Goal: Contribute content: Add original content to the website for others to see

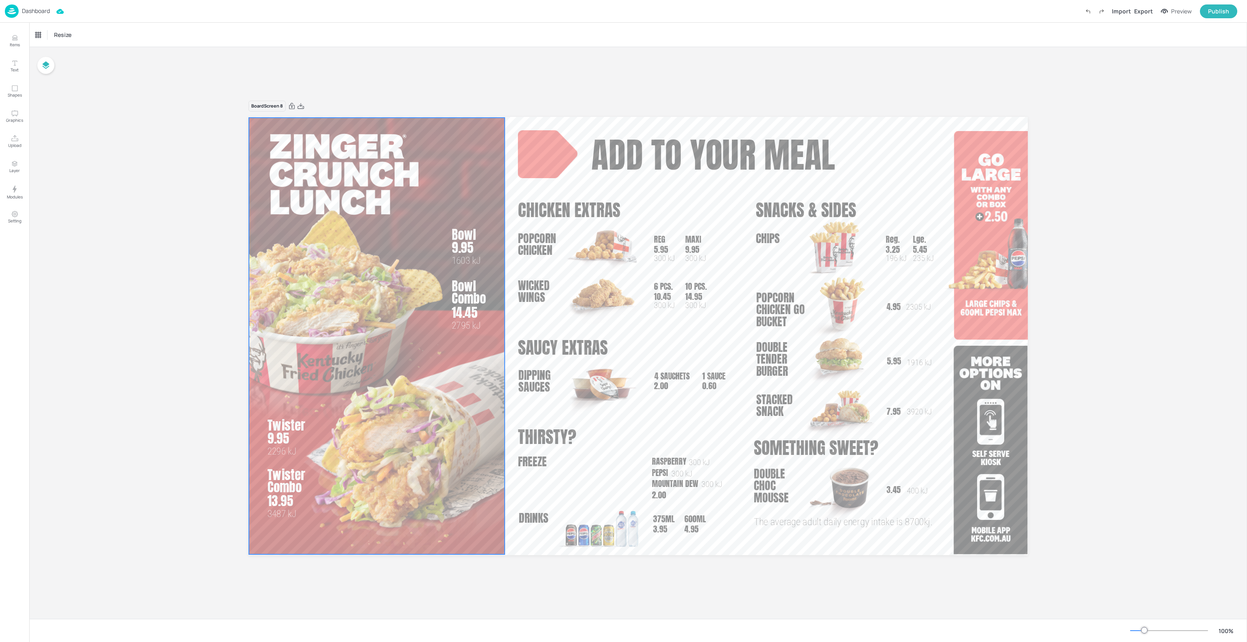
click at [484, 361] on div at bounding box center [377, 336] width 256 height 437
click at [12, 147] on p "Upload" at bounding box center [14, 146] width 13 height 6
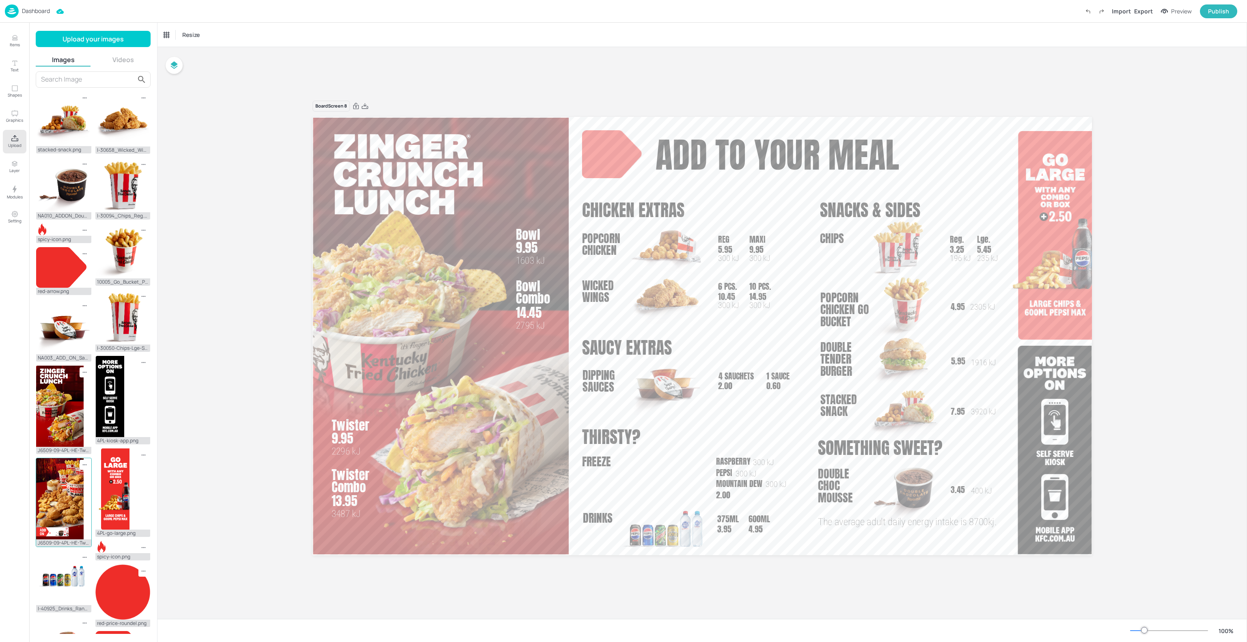
click at [60, 502] on img at bounding box center [60, 498] width 48 height 81
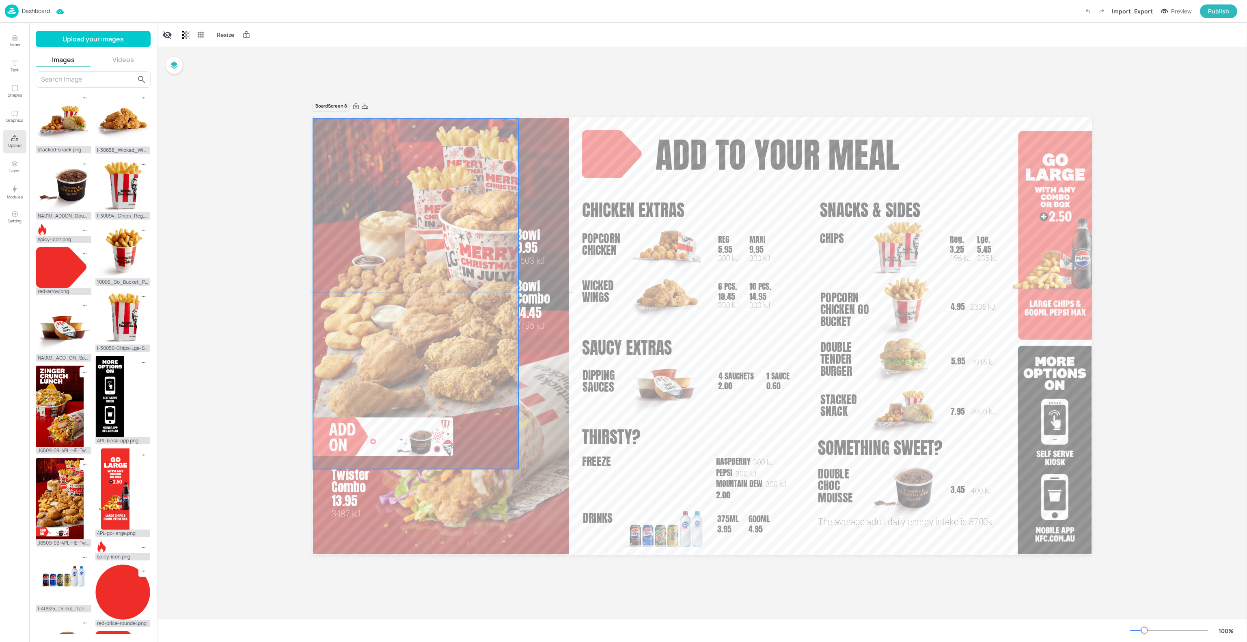
drag, startPoint x: 566, startPoint y: 350, endPoint x: 390, endPoint y: 307, distance: 181.0
click at [390, 307] on div at bounding box center [415, 293] width 205 height 351
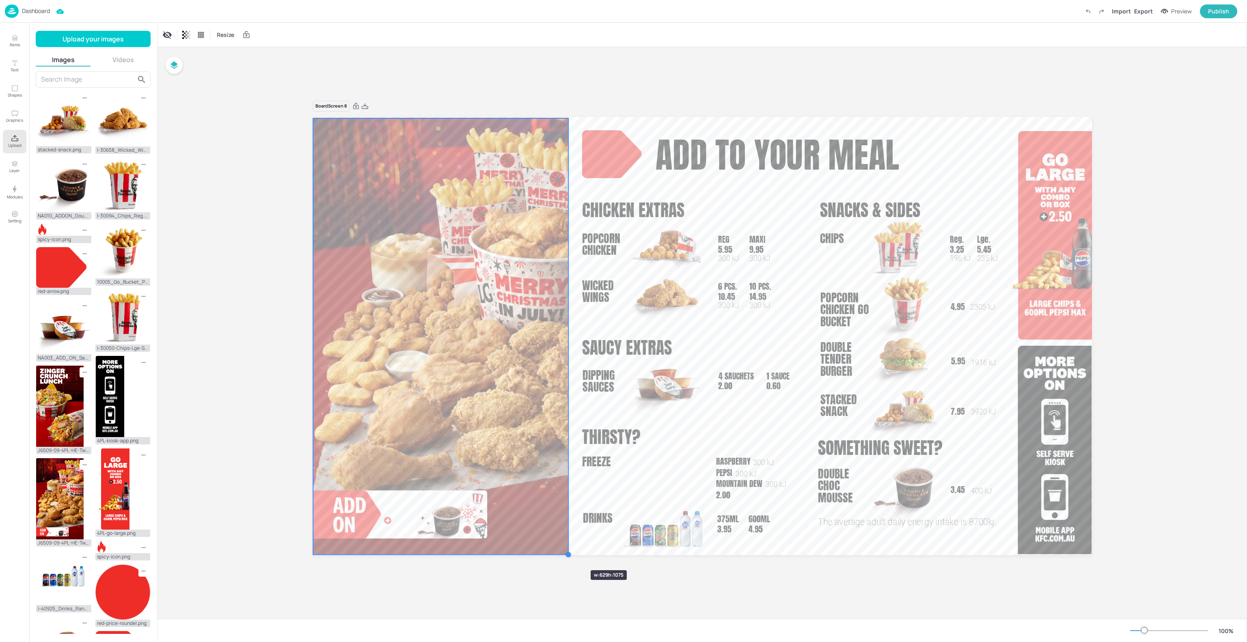
drag, startPoint x: 520, startPoint y: 470, endPoint x: 566, endPoint y: 556, distance: 97.4
click at [566, 556] on div at bounding box center [568, 554] width 6 height 6
click at [611, 586] on div "Board Screen 8 7.95 3920 kJ Stacked Snack add to your meal Bowl 9.95 1603 kJ Bo…" at bounding box center [703, 333] width 1090 height 572
drag, startPoint x: 519, startPoint y: 469, endPoint x: 520, endPoint y: 473, distance: 4.9
click at [519, 473] on div at bounding box center [440, 336] width 255 height 436
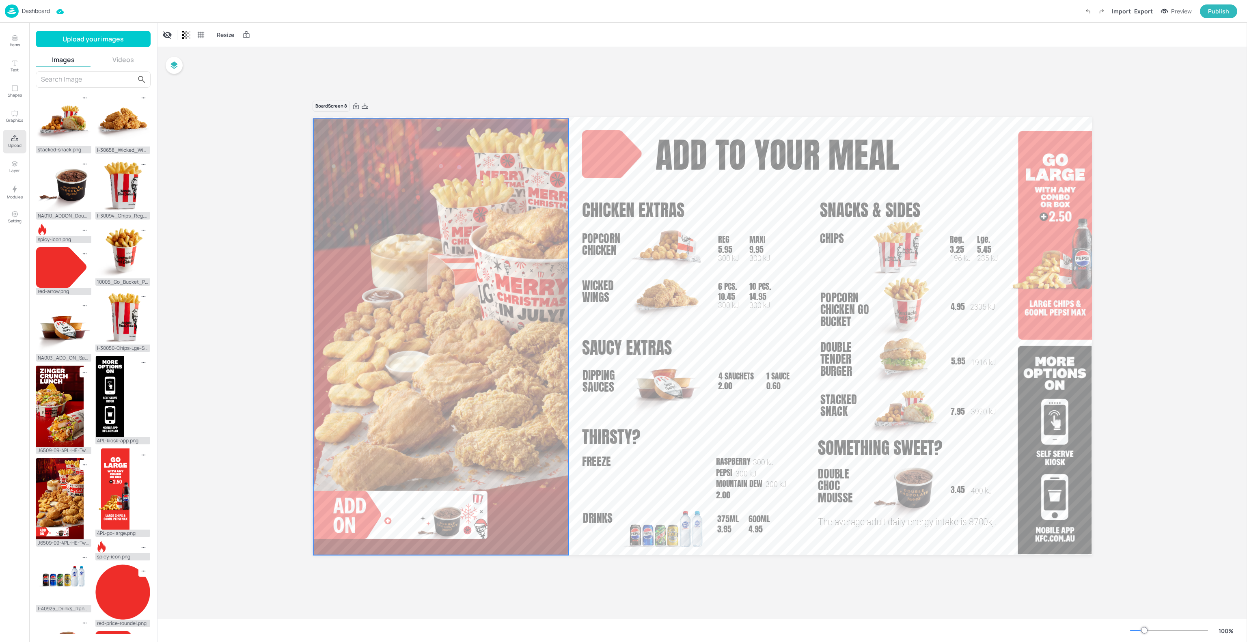
drag, startPoint x: 604, startPoint y: 603, endPoint x: 603, endPoint y: 598, distance: 4.9
click at [604, 603] on div "Board Screen 8 7.95 3920 kJ Stacked Snack add to your meal Bowl 9.95 1603 kJ Bo…" at bounding box center [703, 333] width 1090 height 572
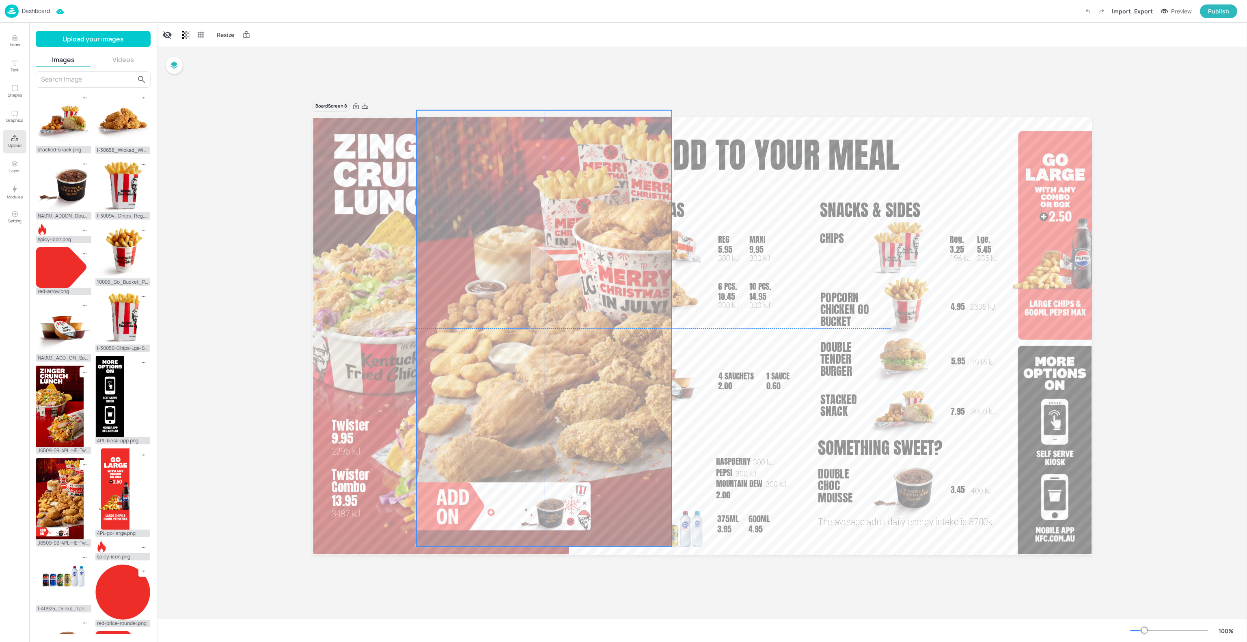
drag, startPoint x: 525, startPoint y: 478, endPoint x: 627, endPoint y: 471, distance: 101.8
click at [627, 471] on div at bounding box center [544, 328] width 255 height 436
click at [397, 391] on div at bounding box center [441, 336] width 256 height 437
drag, startPoint x: 293, startPoint y: 415, endPoint x: 353, endPoint y: 509, distance: 111.6
click at [354, 509] on div "Board Screen 8 7.95 3920 kJ Stacked Snack add to your meal Bowl 9.95 1603 kJ Bo…" at bounding box center [702, 333] width 825 height 485
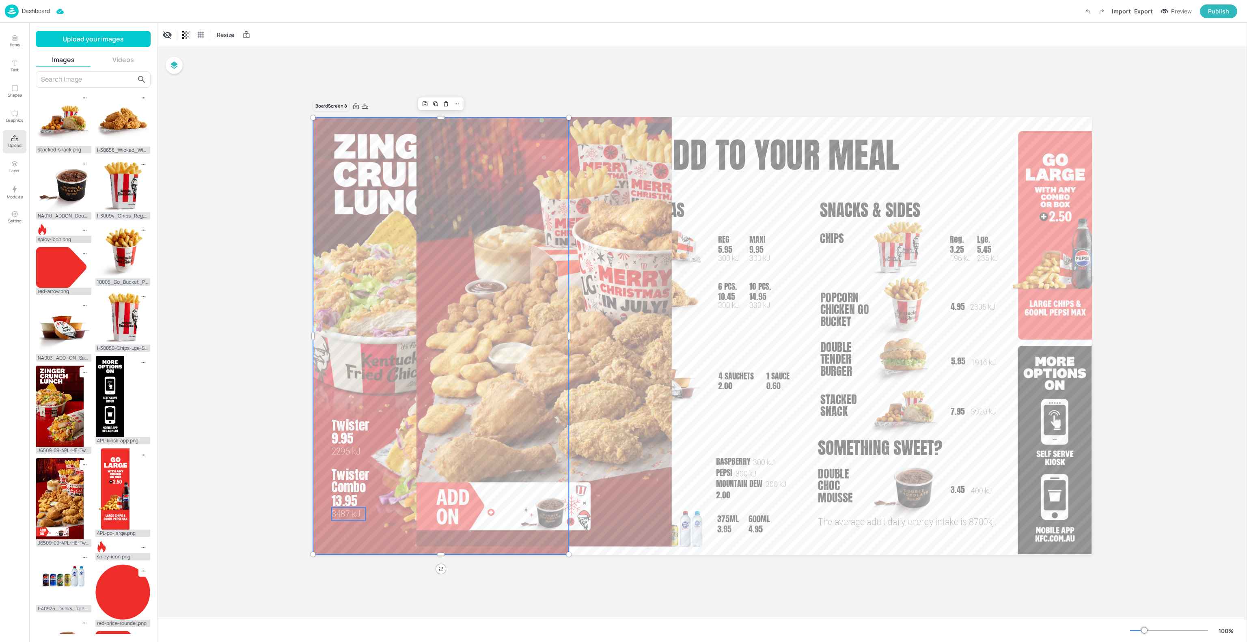
click at [350, 508] on p "3487 kJ" at bounding box center [349, 514] width 34 height 13
click at [354, 475] on span "Twister Combo" at bounding box center [351, 480] width 38 height 31
click at [351, 503] on span "13.95" at bounding box center [345, 500] width 26 height 19
type input "31.1"
click at [349, 117] on div "7.95 3920 kJ Stacked Snack add to your meal Bowl 9.95 1603 kJ Bowl Combo 14.45 …" at bounding box center [703, 117] width 780 height 0
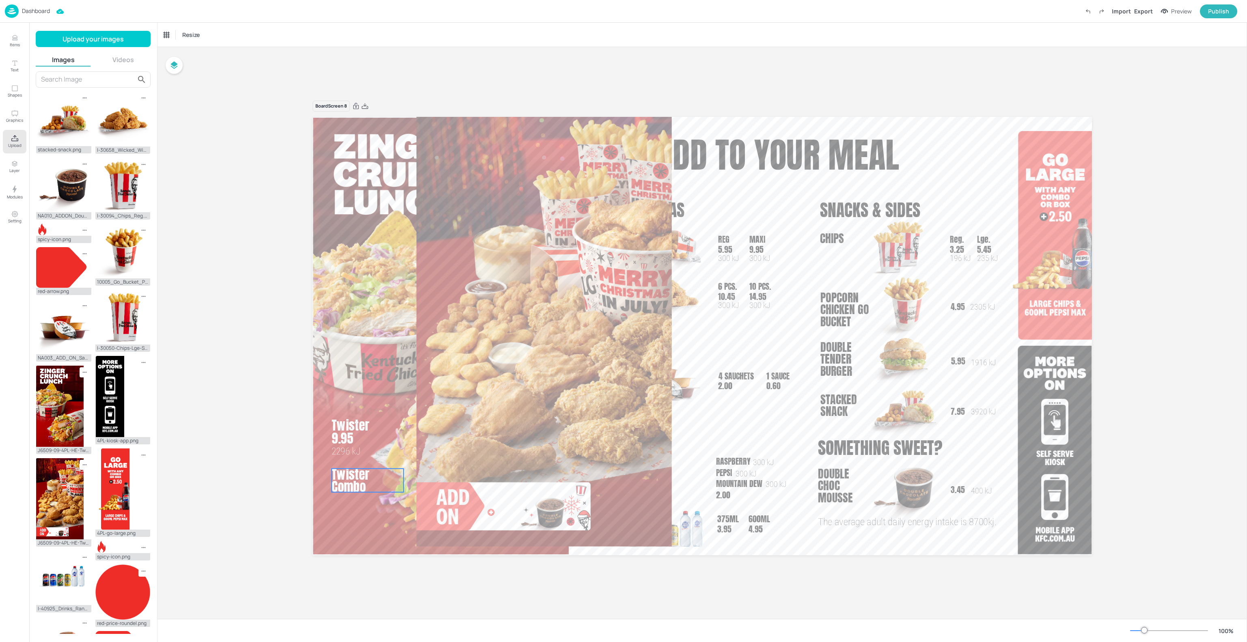
click at [351, 475] on span "Twister Combo" at bounding box center [351, 480] width 38 height 31
click at [349, 448] on span "2296 kJ" at bounding box center [346, 451] width 29 height 11
click at [361, 352] on div at bounding box center [441, 336] width 256 height 437
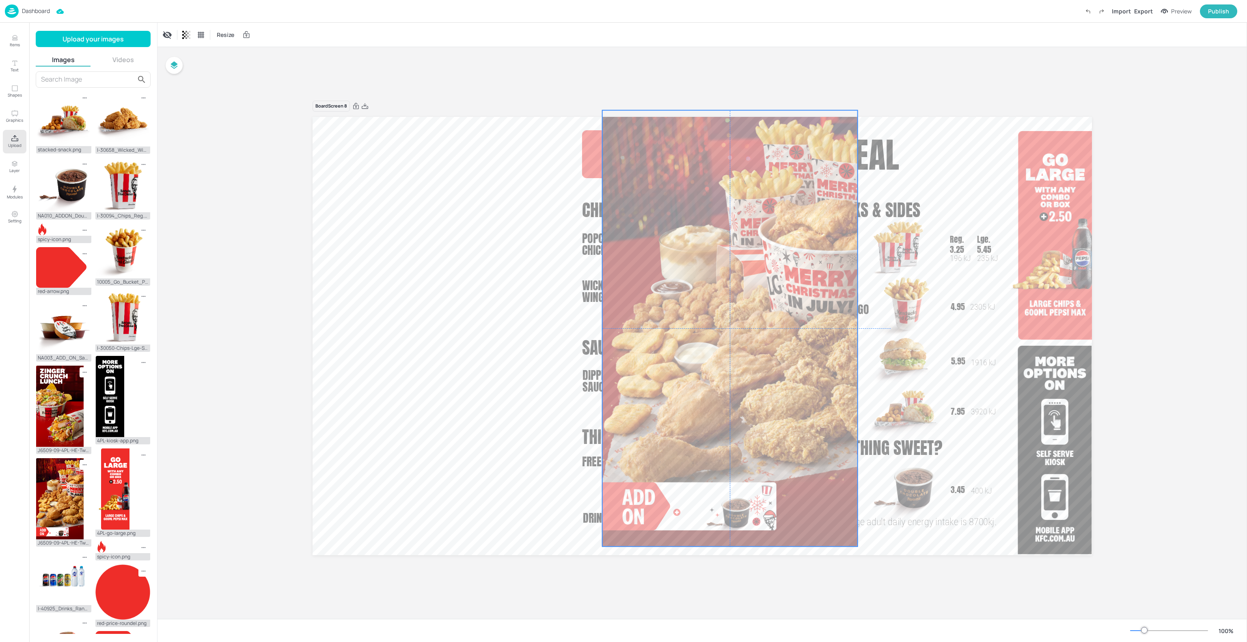
drag, startPoint x: 466, startPoint y: 281, endPoint x: 652, endPoint y: 282, distance: 186.0
click at [652, 282] on div at bounding box center [730, 328] width 255 height 436
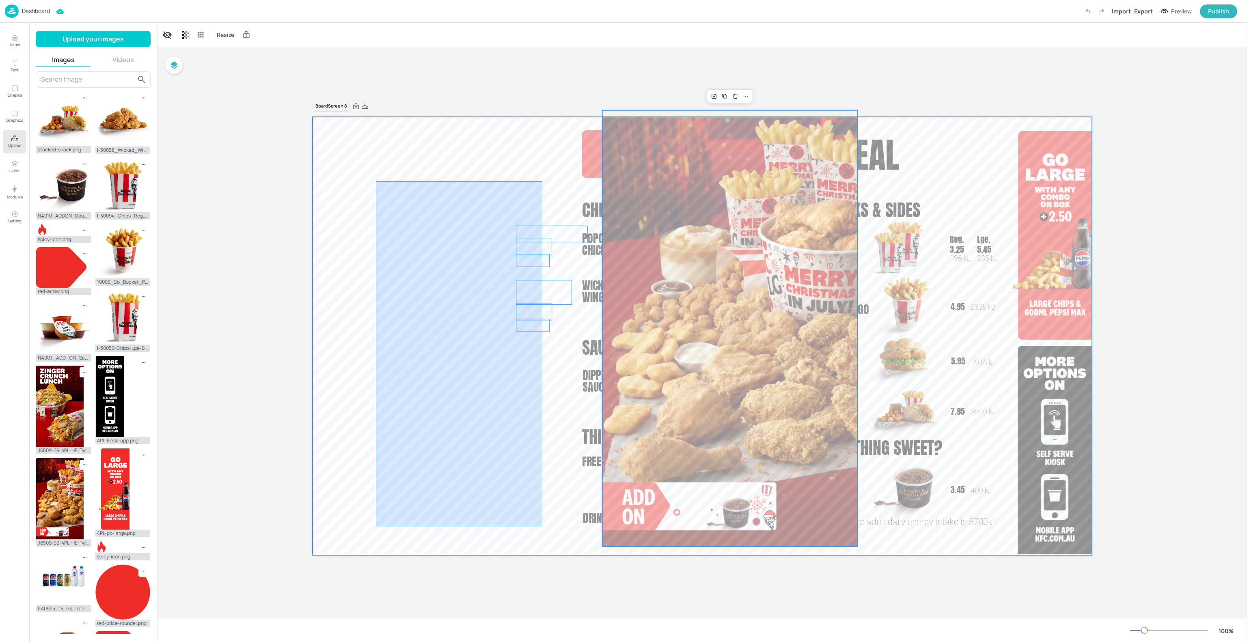
drag, startPoint x: 376, startPoint y: 181, endPoint x: 542, endPoint y: 527, distance: 383.2
click at [542, 527] on div at bounding box center [703, 336] width 780 height 438
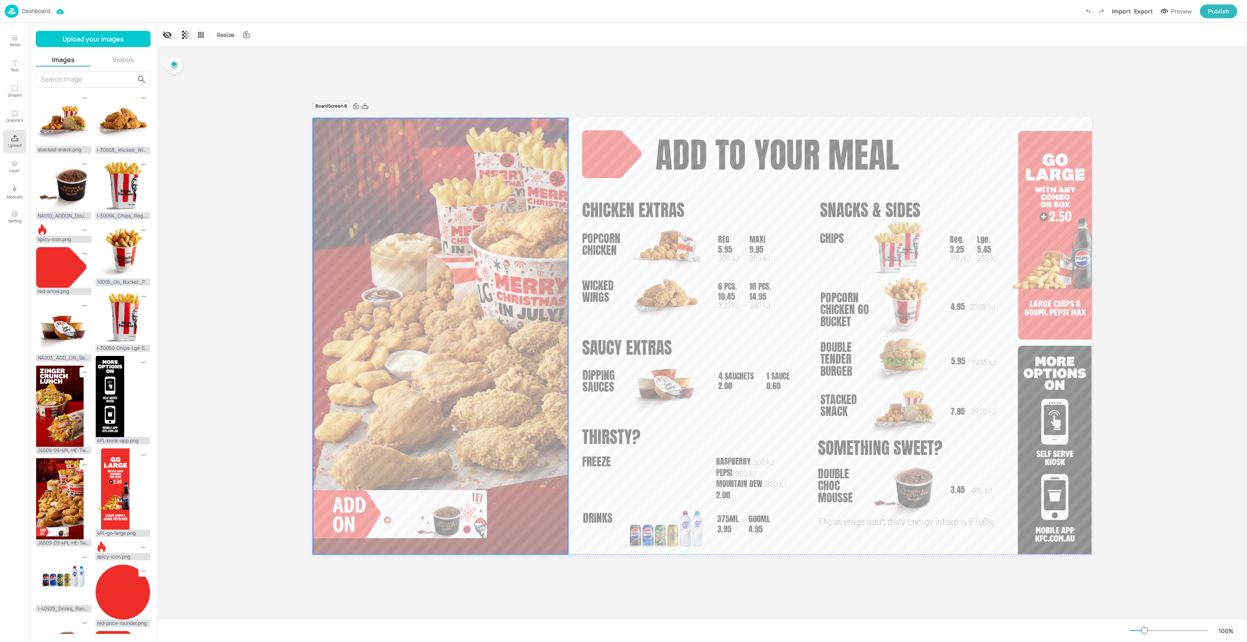
drag, startPoint x: 653, startPoint y: 265, endPoint x: 364, endPoint y: 273, distance: 289.2
click at [364, 273] on div at bounding box center [440, 336] width 255 height 436
click at [566, 555] on div at bounding box center [569, 555] width 6 height 6
drag, startPoint x: 248, startPoint y: 297, endPoint x: 248, endPoint y: 307, distance: 9.7
click at [247, 306] on div "Board Screen 8 7.95 3920 kJ Stacked Snack add to your meal Chicken Extras saucy…" at bounding box center [703, 333] width 1090 height 572
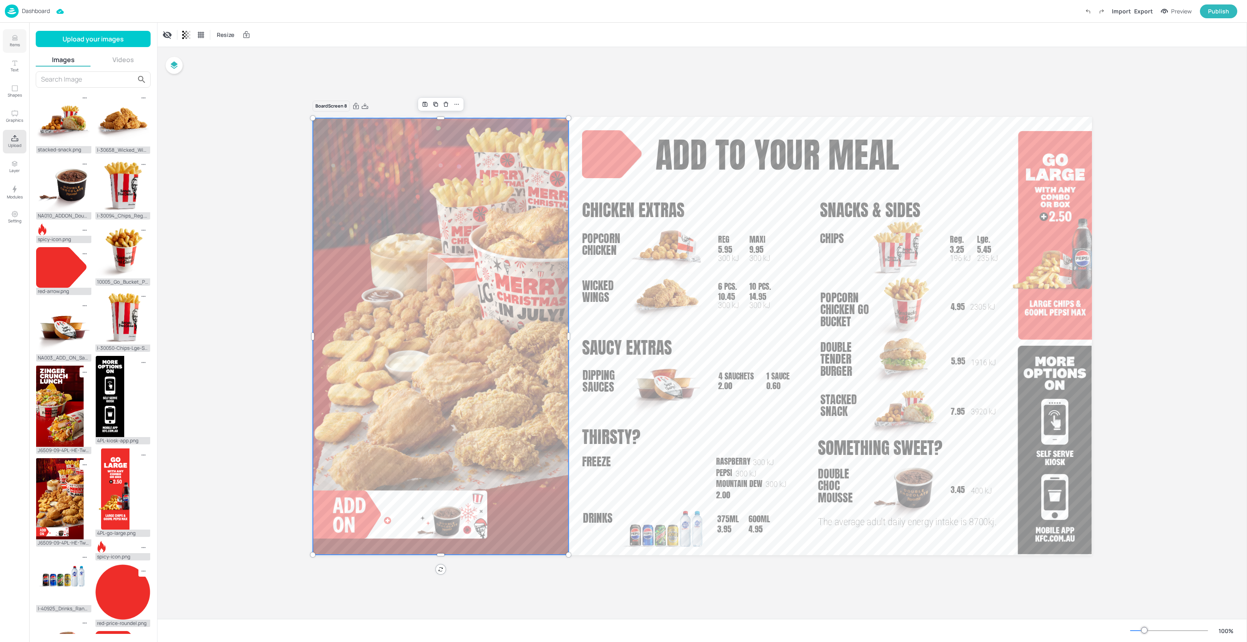
click at [17, 40] on icon "Items" at bounding box center [15, 38] width 8 height 8
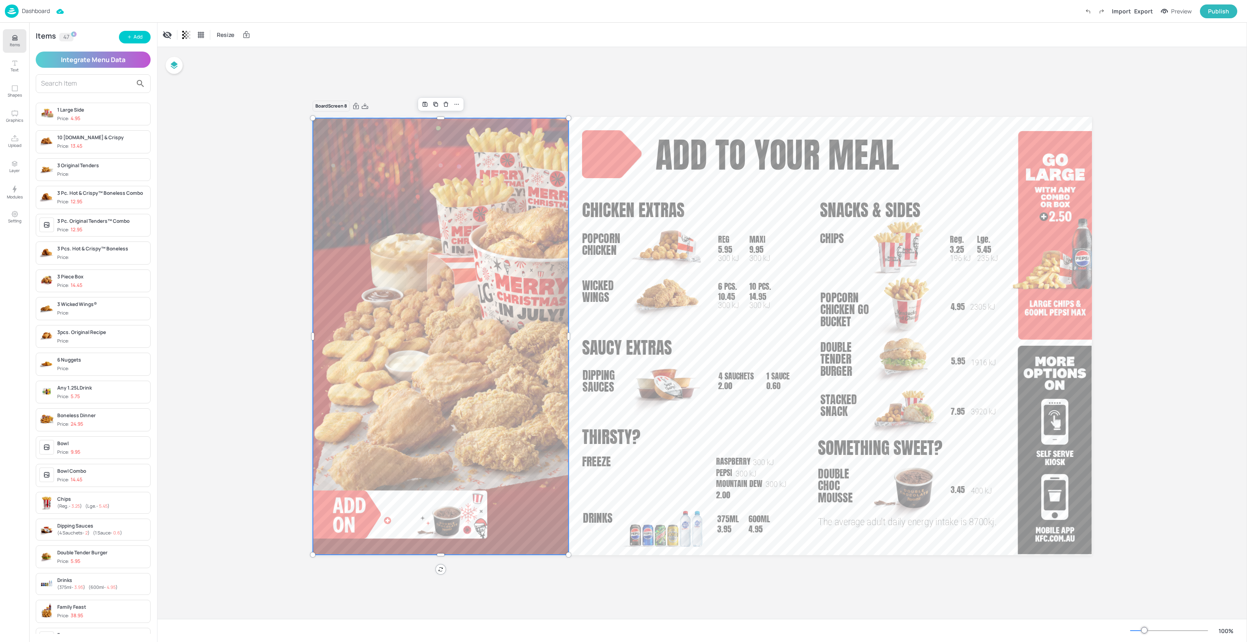
click at [61, 85] on input "text" at bounding box center [86, 83] width 91 height 13
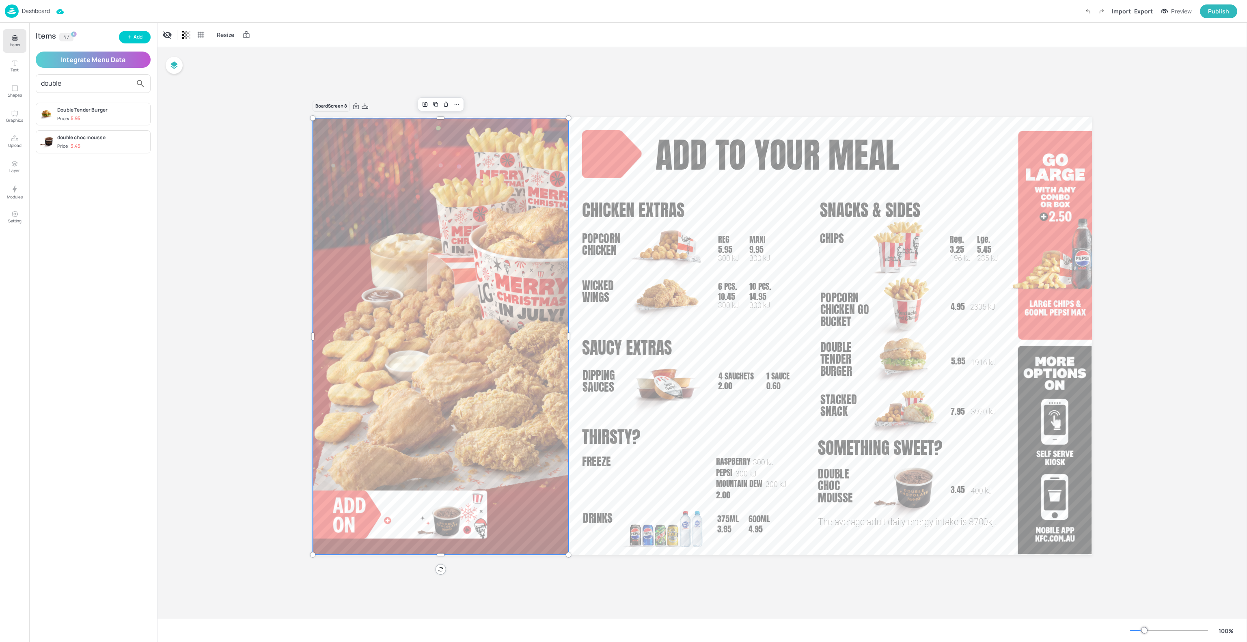
type input "double"
click at [100, 140] on div "double choc mousse" at bounding box center [102, 137] width 90 height 7
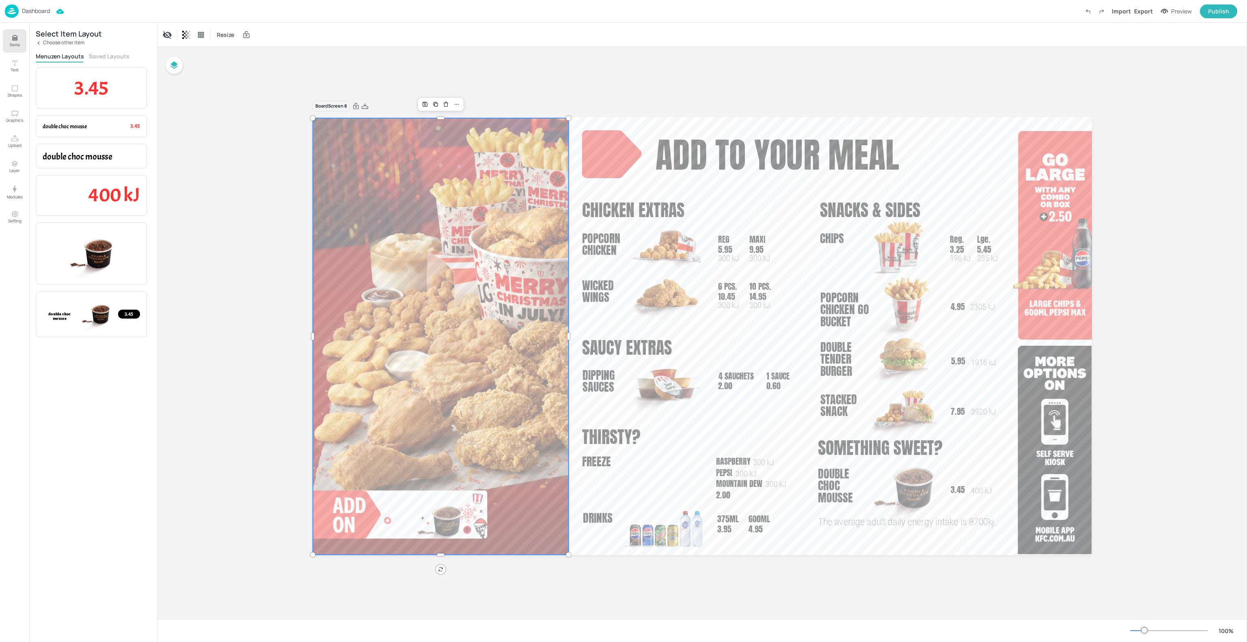
click at [108, 56] on button "Saved Layouts" at bounding box center [109, 56] width 41 height 8
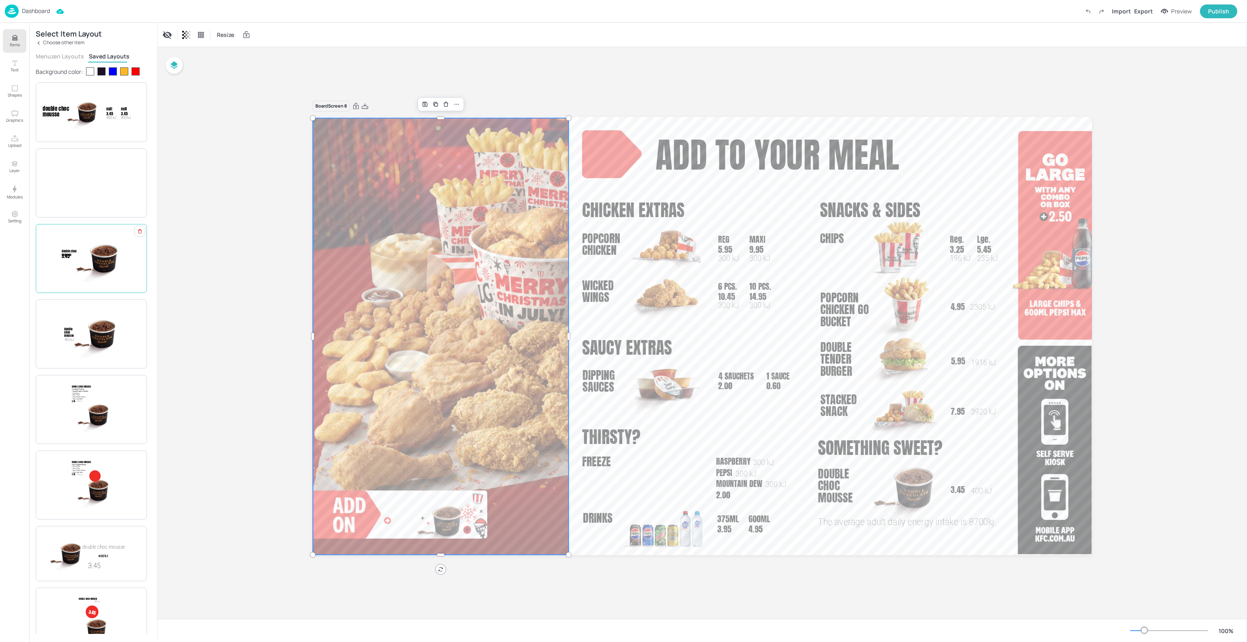
click at [104, 269] on img at bounding box center [96, 258] width 47 height 49
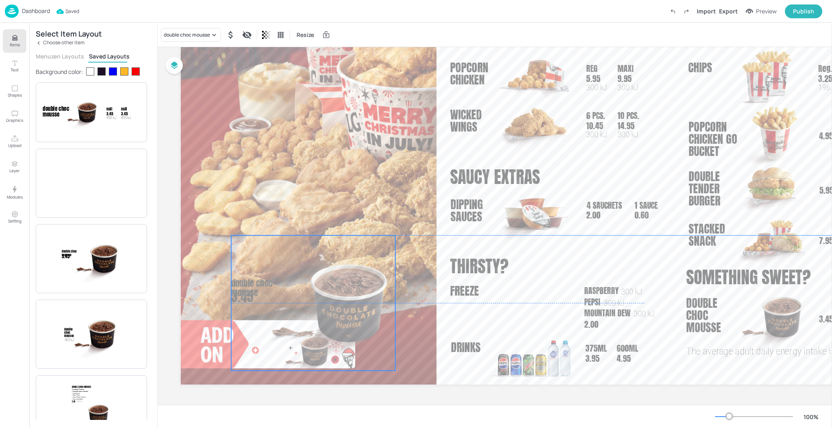
scroll to position [129, 0]
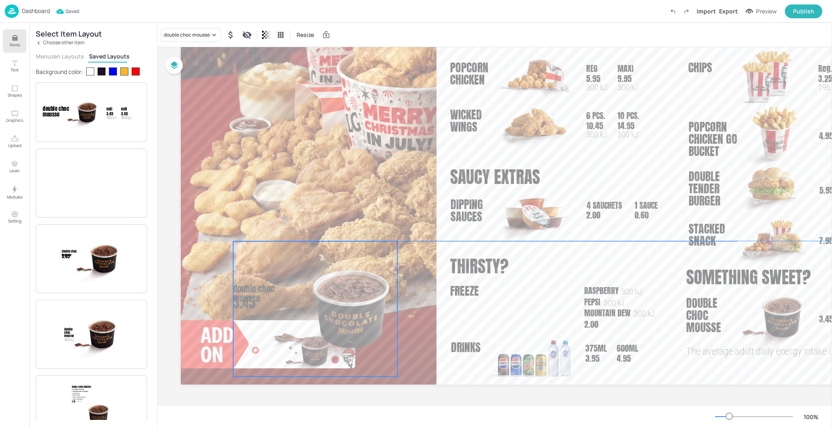
drag, startPoint x: 434, startPoint y: 319, endPoint x: 354, endPoint y: 311, distance: 80.4
click at [354, 311] on img at bounding box center [331, 308] width 131 height 135
click at [412, 317] on div at bounding box center [309, 165] width 256 height 437
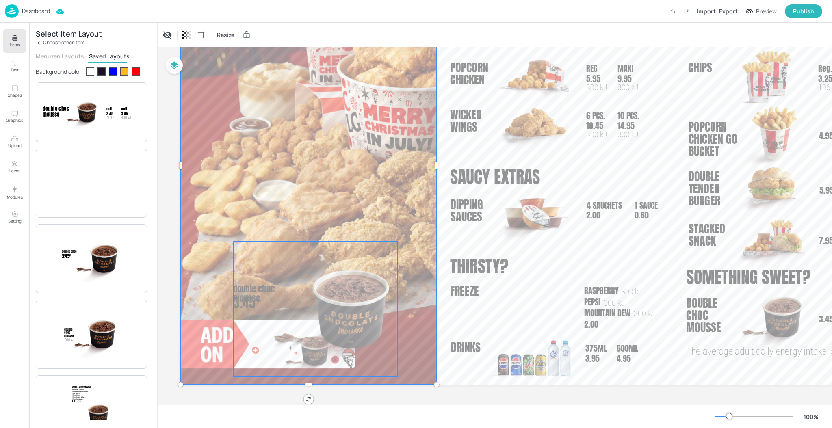
click at [352, 313] on img at bounding box center [331, 308] width 131 height 135
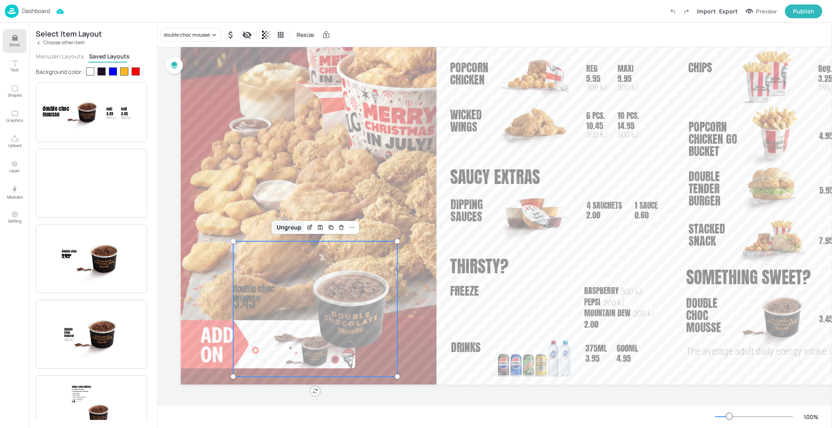
click at [301, 227] on div "Ungroup" at bounding box center [288, 227] width 31 height 11
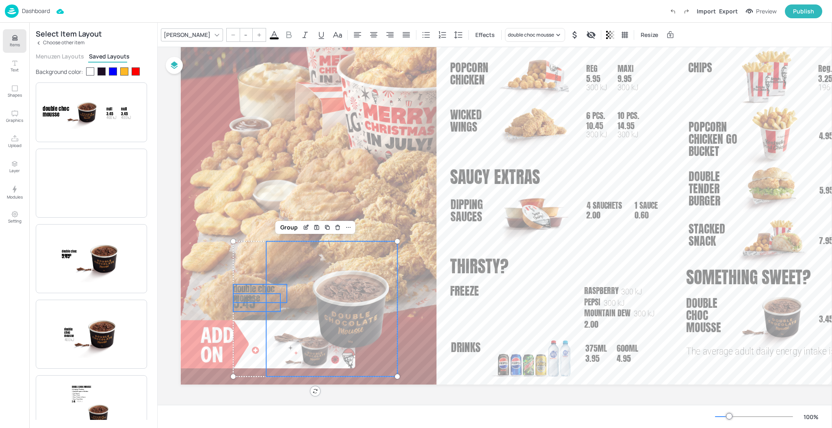
click at [368, 304] on img at bounding box center [331, 308] width 131 height 135
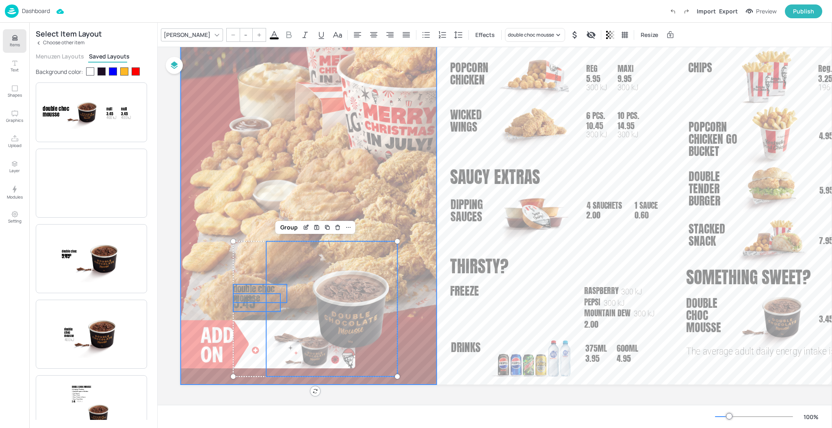
click at [429, 348] on div at bounding box center [309, 165] width 256 height 437
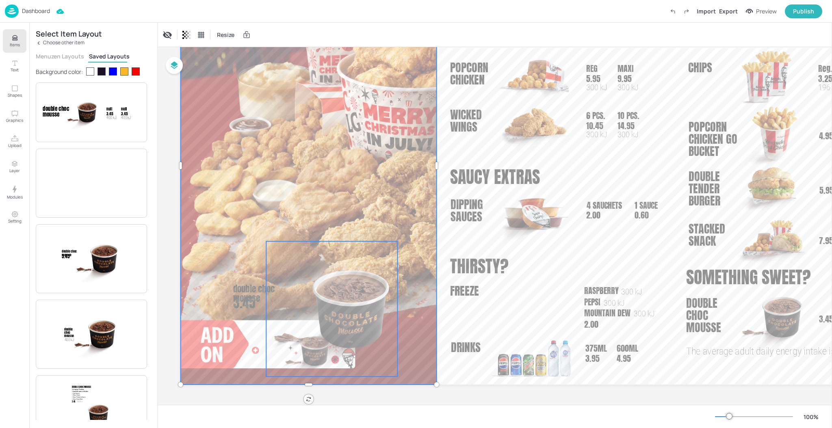
click at [353, 317] on img at bounding box center [331, 308] width 131 height 135
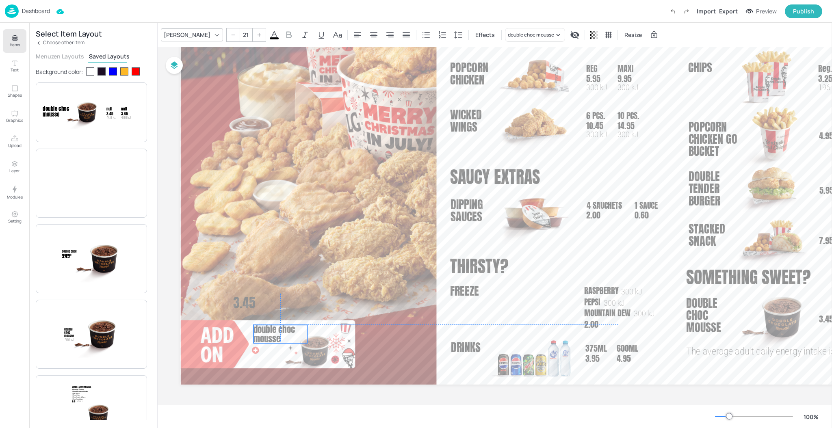
drag, startPoint x: 264, startPoint y: 288, endPoint x: 283, endPoint y: 326, distance: 43.2
click at [283, 326] on span "double choc mousse" at bounding box center [273, 334] width 41 height 22
click at [331, 39] on div at bounding box center [337, 34] width 13 height 13
drag, startPoint x: 306, startPoint y: 333, endPoint x: 312, endPoint y: 330, distance: 6.6
click at [312, 330] on div at bounding box center [313, 334] width 6 height 18
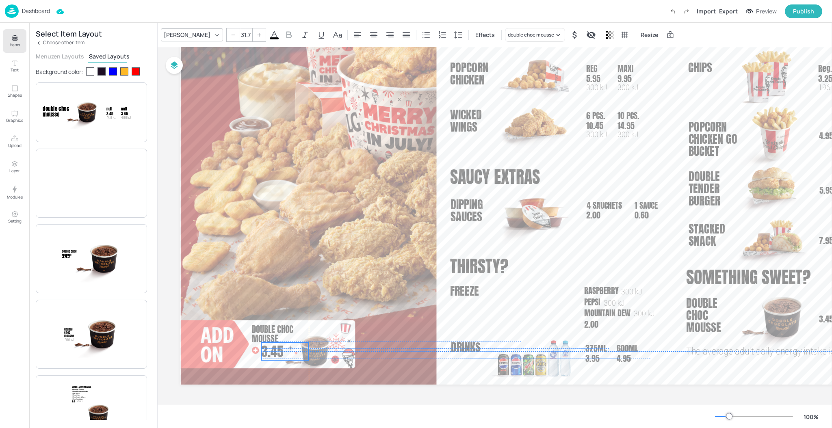
drag, startPoint x: 244, startPoint y: 299, endPoint x: 272, endPoint y: 346, distance: 54.8
click at [272, 346] on span "3.45" at bounding box center [272, 350] width 22 height 19
type input "21.9"
drag, startPoint x: 305, startPoint y: 359, endPoint x: 291, endPoint y: 352, distance: 16.5
click at [291, 352] on div at bounding box center [294, 355] width 6 height 6
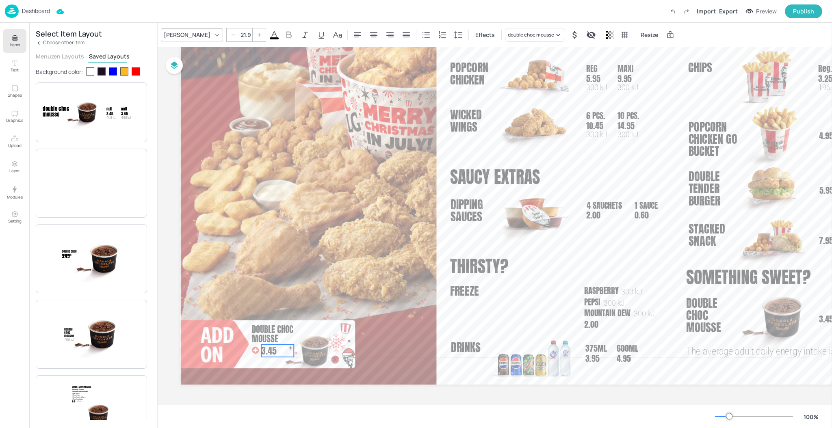
click at [271, 349] on span "3.45" at bounding box center [268, 350] width 15 height 13
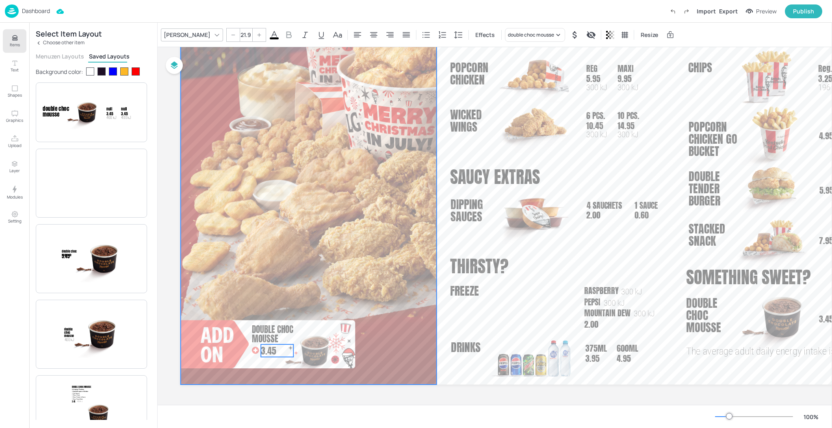
click at [314, 345] on div at bounding box center [309, 165] width 256 height 437
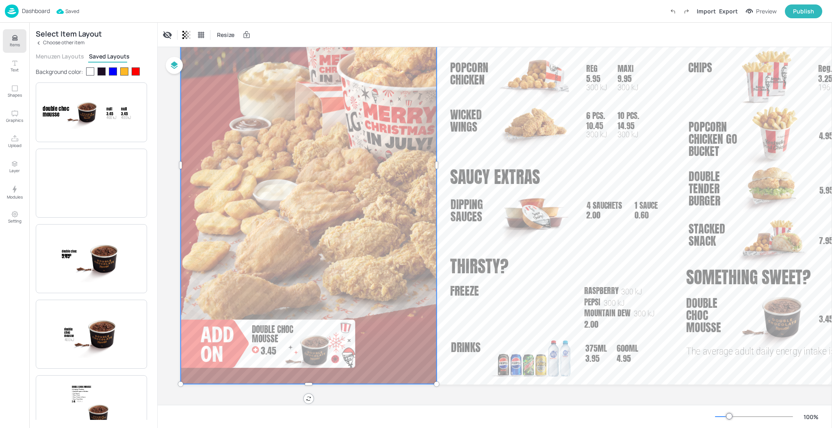
click at [65, 58] on button "Menuzen Layouts" at bounding box center [60, 56] width 48 height 8
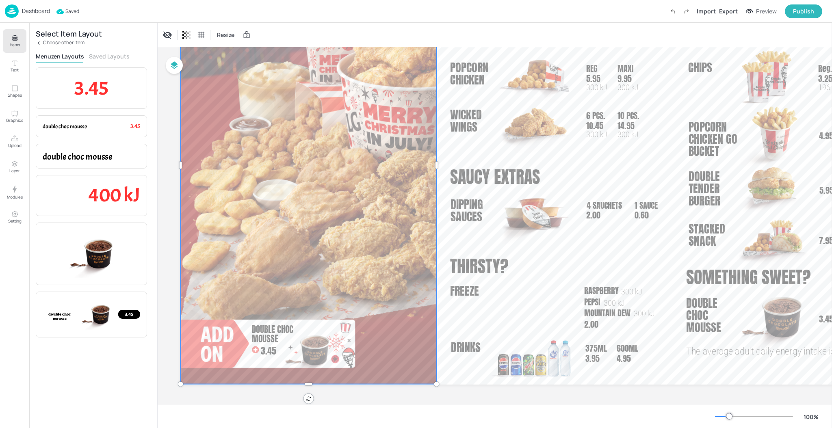
drag, startPoint x: 109, startPoint y: 186, endPoint x: 248, endPoint y: 236, distance: 147.8
click at [108, 187] on span "400 kJ" at bounding box center [115, 195] width 52 height 24
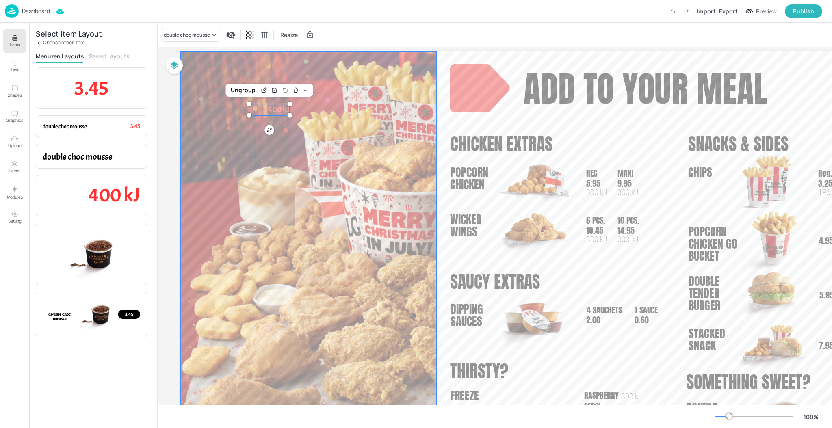
scroll to position [0, 0]
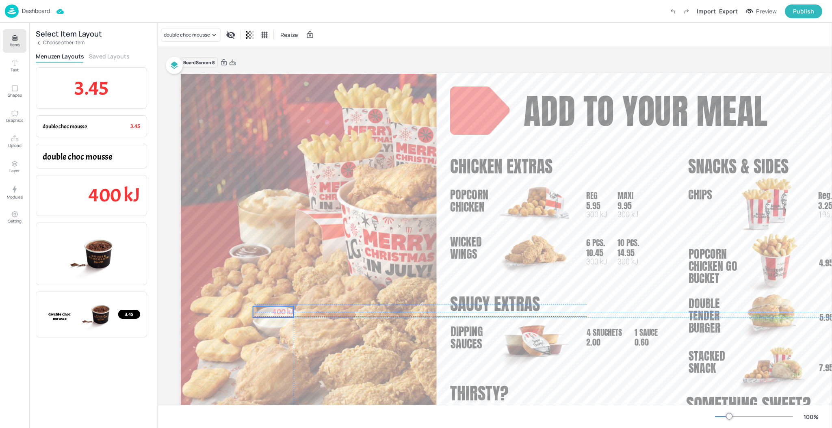
drag, startPoint x: 270, startPoint y: 130, endPoint x: 274, endPoint y: 327, distance: 196.9
click at [275, 317] on span "400 kJ" at bounding box center [283, 312] width 22 height 10
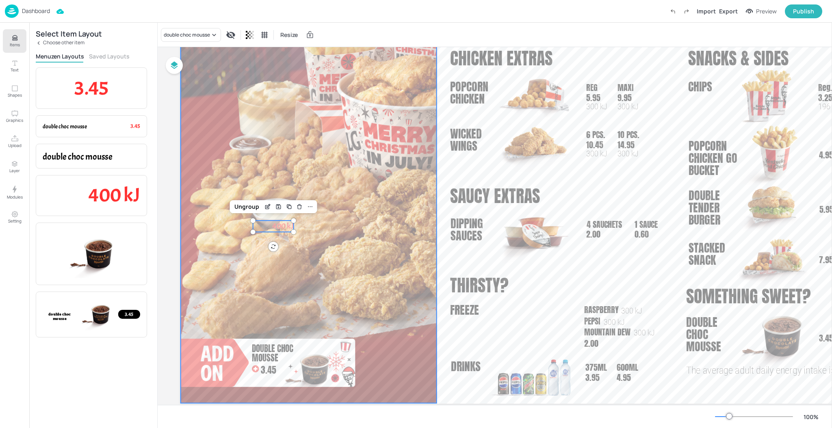
scroll to position [129, 0]
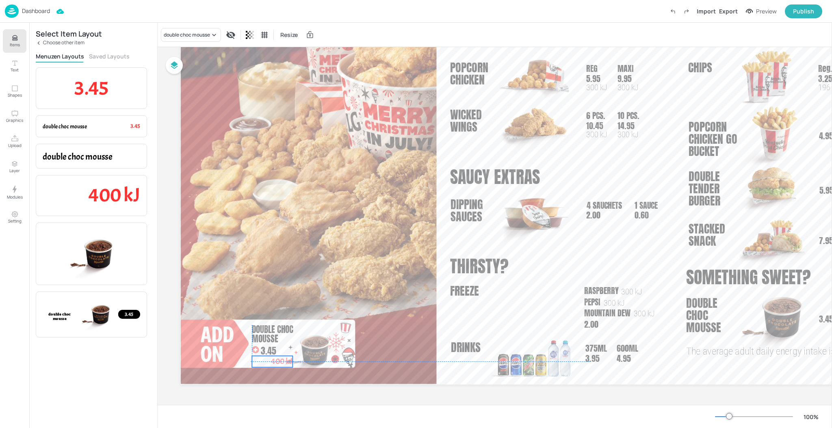
drag, startPoint x: 282, startPoint y: 206, endPoint x: 280, endPoint y: 359, distance: 153.5
click at [280, 359] on span "400 kJ" at bounding box center [282, 361] width 22 height 10
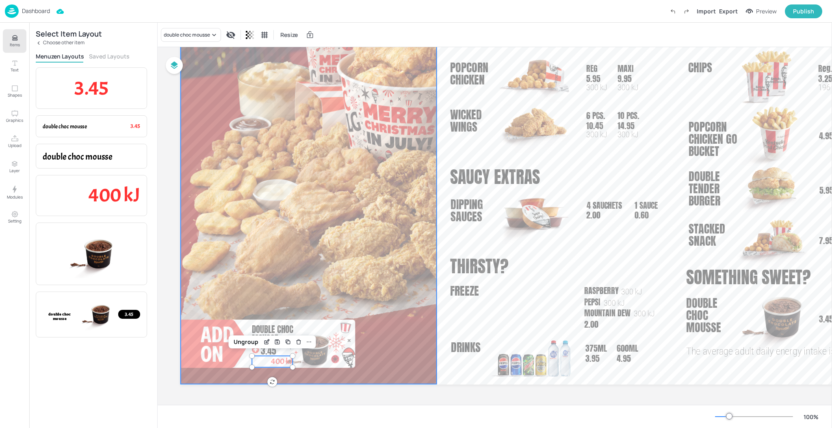
click at [366, 307] on div at bounding box center [309, 165] width 256 height 437
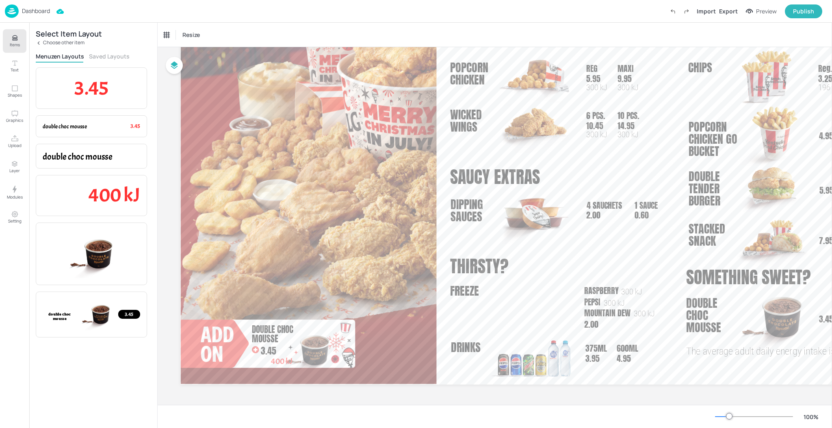
click at [282, 361] on span "400 kJ" at bounding box center [282, 361] width 22 height 10
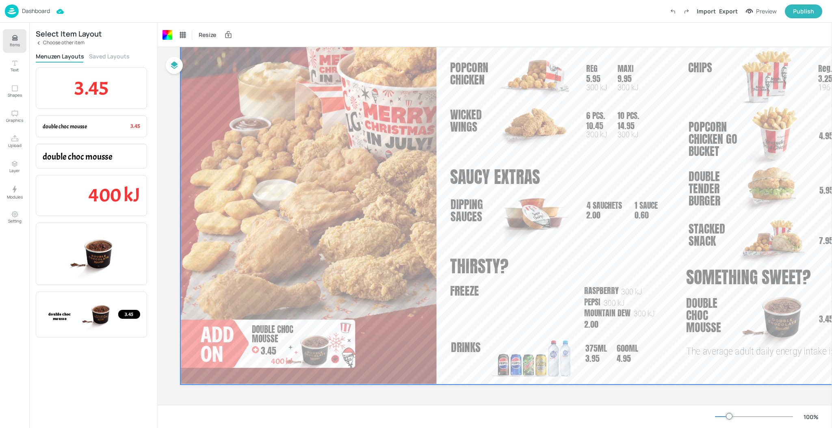
click at [364, 397] on div at bounding box center [570, 394] width 780 height 20
click at [276, 360] on span "400 kJ" at bounding box center [282, 361] width 22 height 10
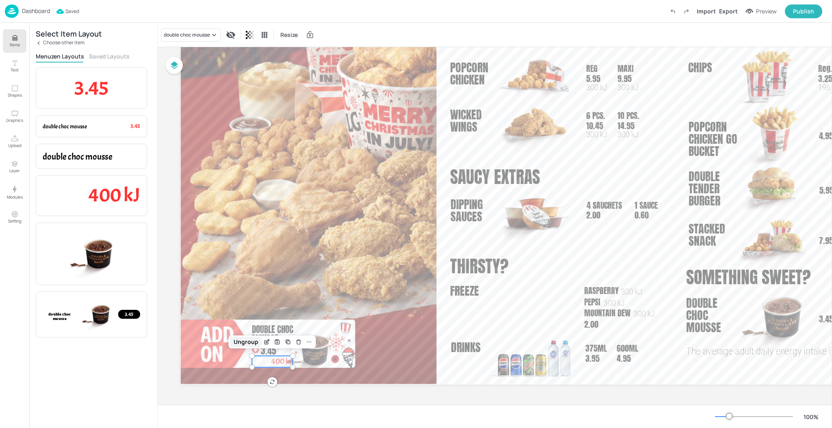
click at [249, 337] on div "Ungroup" at bounding box center [245, 342] width 31 height 11
click at [330, 35] on icon at bounding box center [326, 35] width 10 height 10
click at [328, 32] on icon at bounding box center [326, 35] width 10 height 10
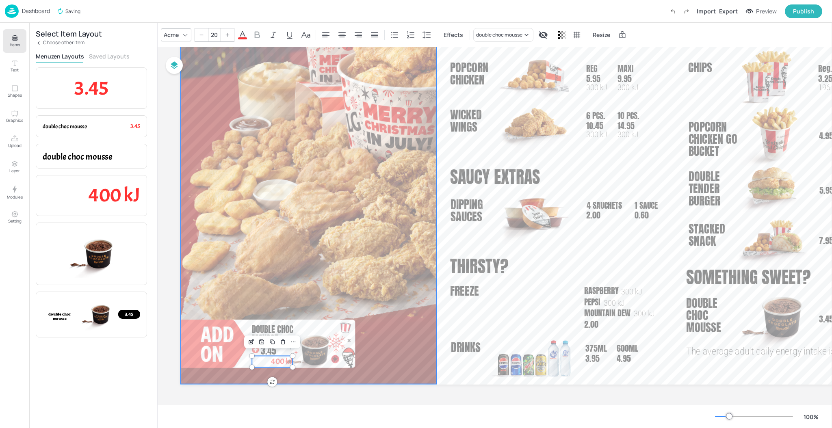
click at [244, 35] on icon at bounding box center [242, 35] width 7 height 8
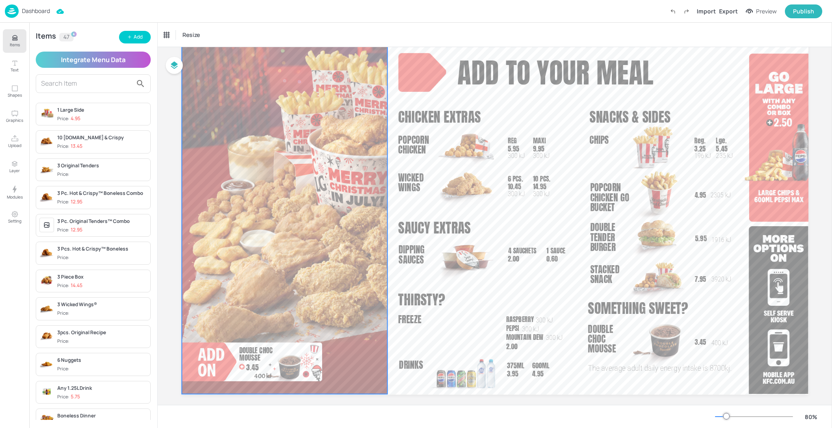
scroll to position [43, 0]
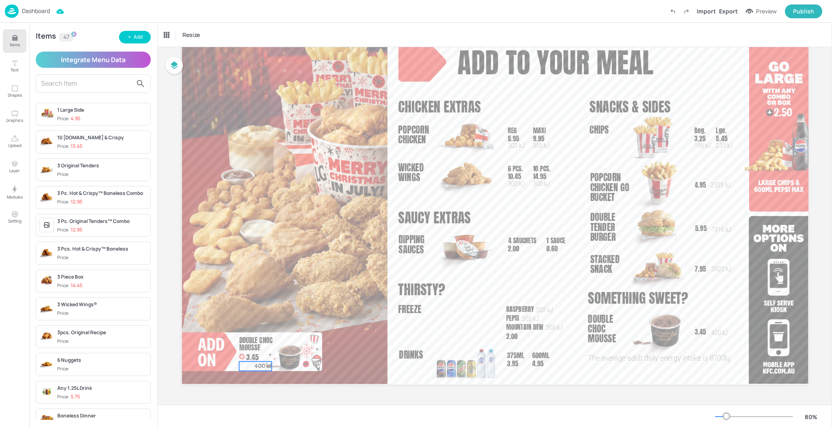
click at [268, 364] on div "7.95 3920 kJ Stacked Snack add to your meal Chicken Extras saucy extras thirsty…" at bounding box center [494, 208] width 626 height 352
click at [330, 36] on icon at bounding box center [326, 35] width 10 height 10
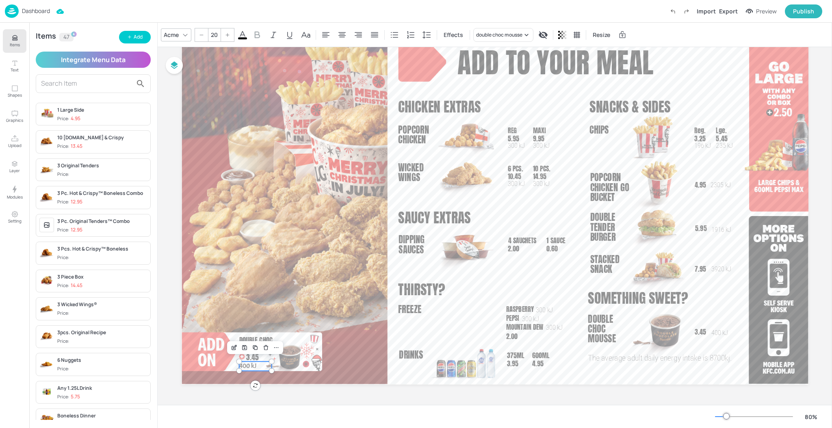
click at [179, 33] on div "Acme" at bounding box center [171, 35] width 18 height 12
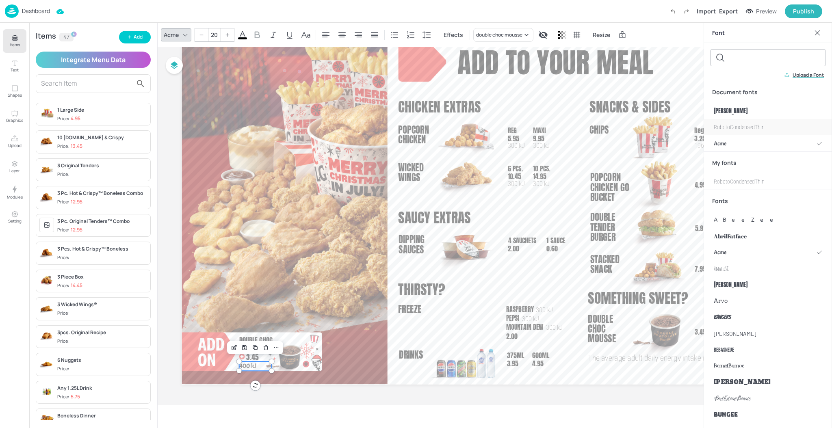
click at [726, 128] on span "RobotoCondensedThin" at bounding box center [738, 127] width 51 height 9
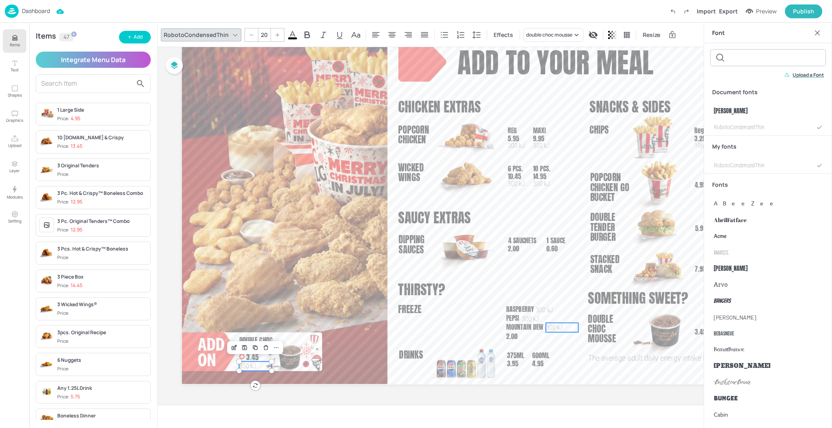
click at [549, 327] on span "300 kJ" at bounding box center [553, 328] width 17 height 8
click at [253, 364] on span "400 kJ" at bounding box center [247, 366] width 17 height 8
type input "20"
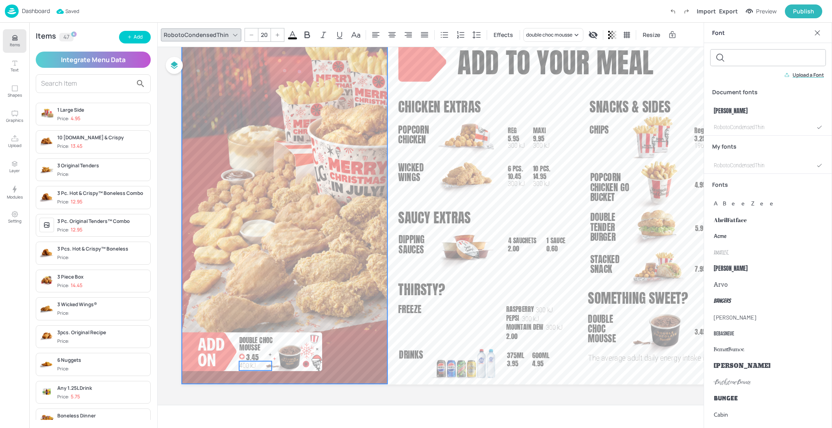
scroll to position [21, 0]
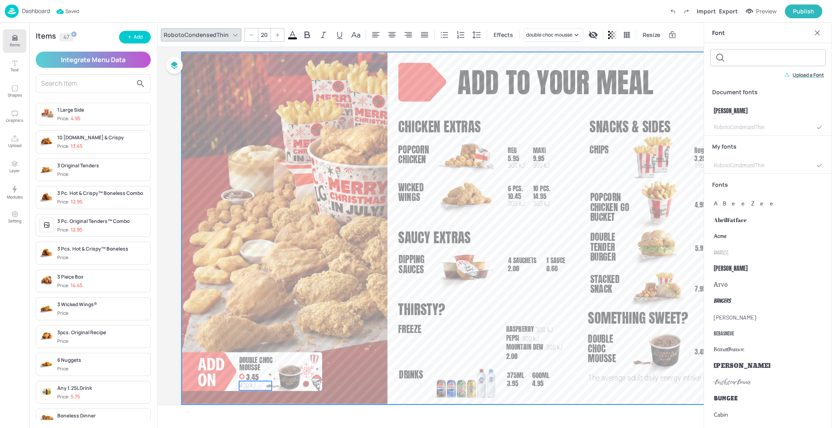
click at [409, 357] on div at bounding box center [494, 228] width 626 height 352
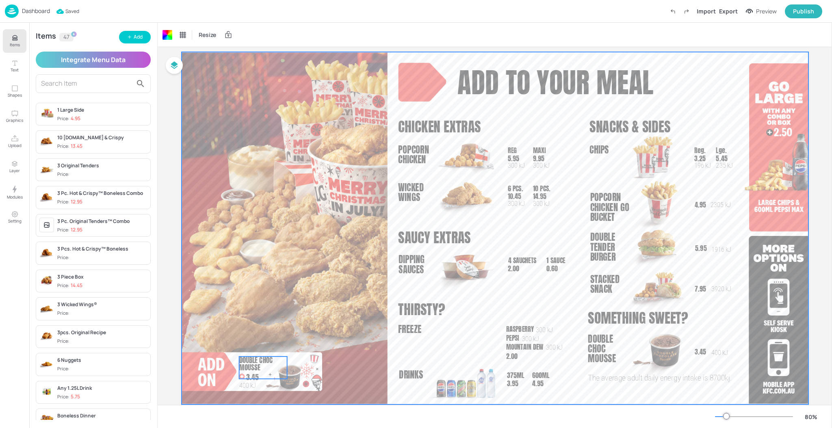
click at [251, 362] on span "double choc mousse" at bounding box center [255, 364] width 33 height 18
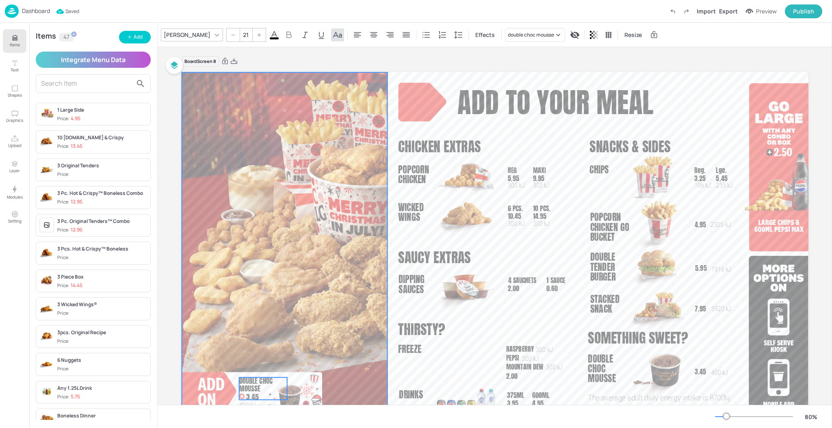
scroll to position [0, 0]
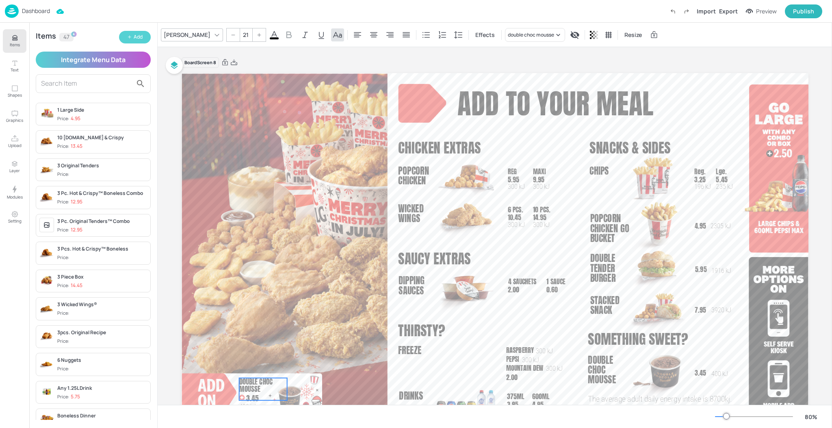
click at [133, 38] on button "Add" at bounding box center [135, 37] width 32 height 13
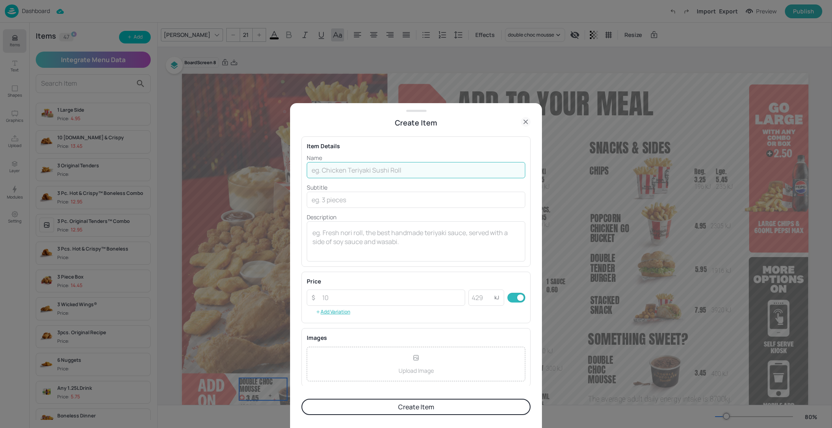
drag, startPoint x: 368, startPoint y: 178, endPoint x: 365, endPoint y: 168, distance: 9.7
click at [366, 169] on input "text" at bounding box center [416, 170] width 218 height 16
type input "Christmas in July Feast"
click at [394, 230] on textarea at bounding box center [415, 241] width 207 height 27
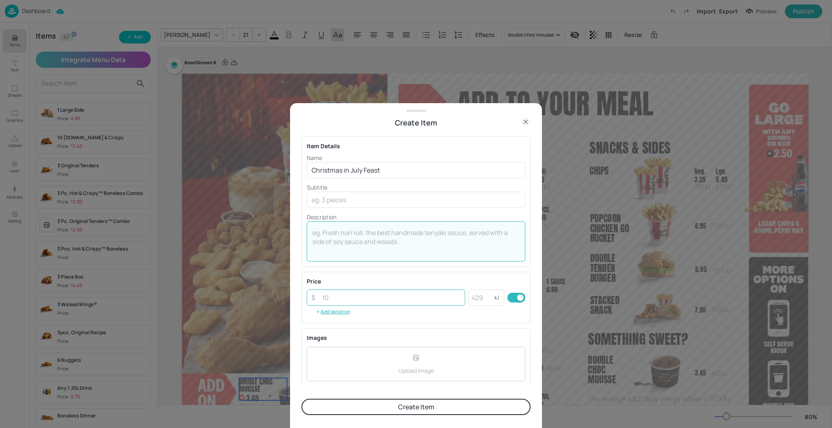
click at [378, 294] on input "number" at bounding box center [391, 297] width 148 height 16
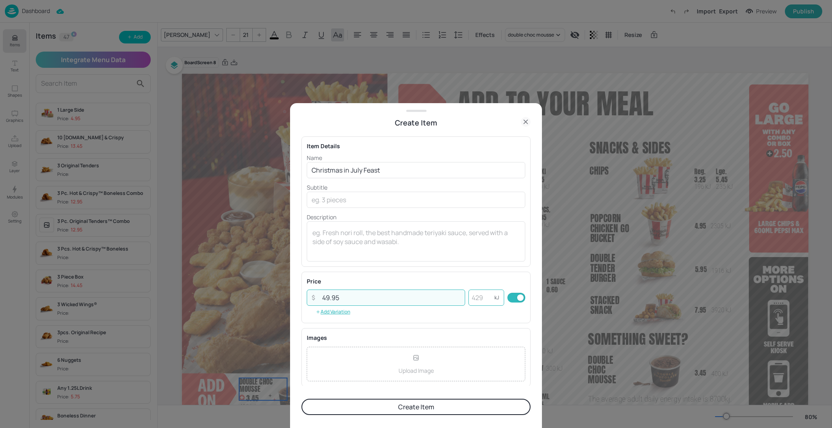
type input "49.95"
click at [484, 298] on input "number" at bounding box center [481, 297] width 26 height 16
drag, startPoint x: 478, startPoint y: 299, endPoint x: 445, endPoint y: 304, distance: 33.2
click at [445, 304] on div "​ 49.95 ​ 29586 kJ ​ Kilojoules must be 10000 or less." at bounding box center [416, 306] width 218 height 34
type input "10000"
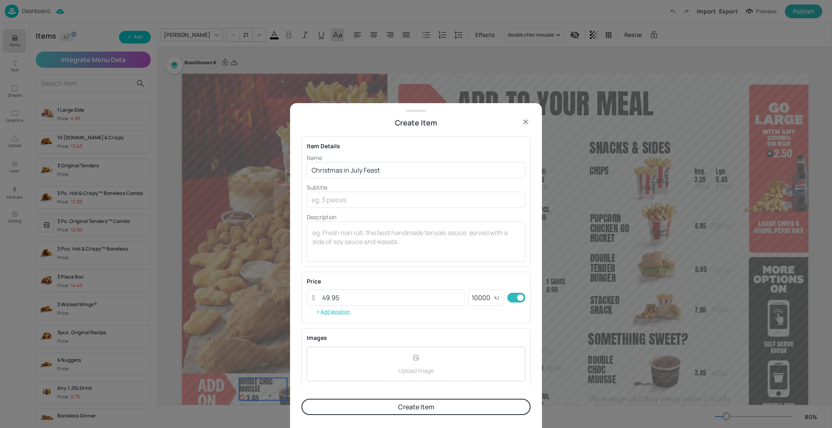
click at [393, 407] on button "Create Item" at bounding box center [415, 407] width 229 height 16
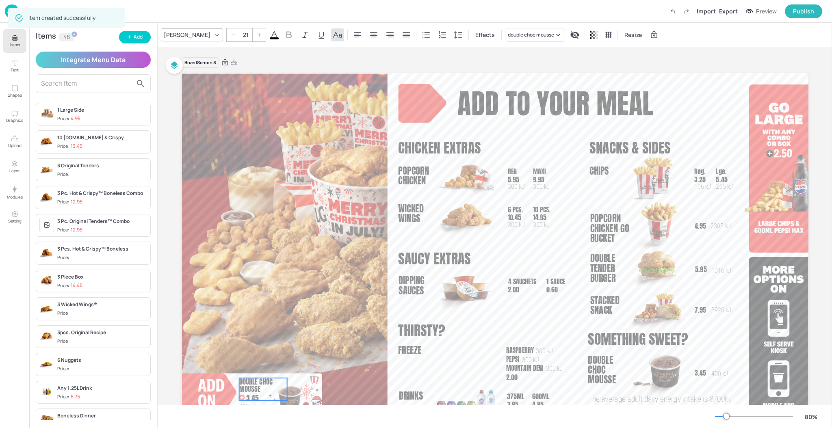
click at [65, 84] on input "text" at bounding box center [86, 83] width 91 height 13
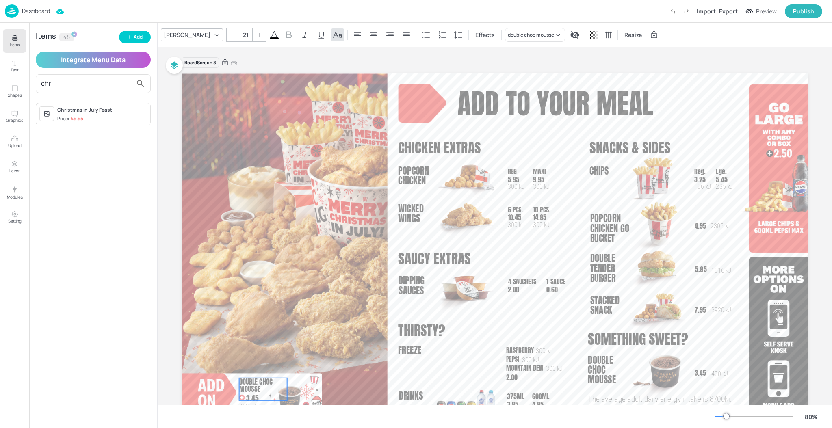
type input "chr"
click at [81, 122] on div "Christmas in July Feast Price: 49.95" at bounding box center [93, 114] width 115 height 23
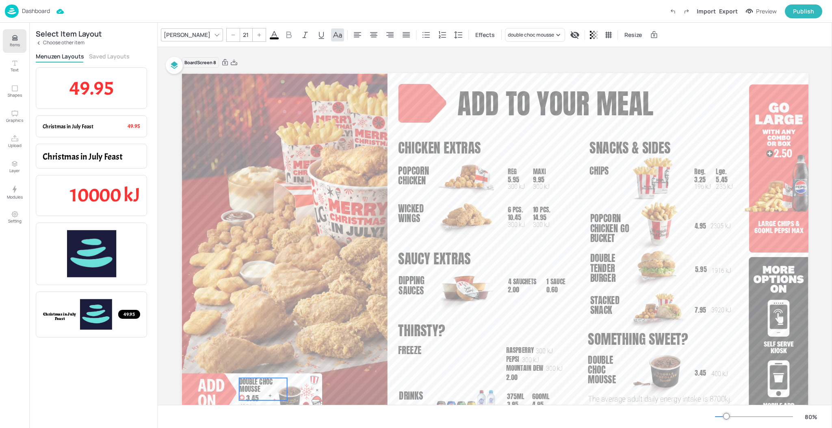
click at [92, 60] on div "Menuzen Layouts Saved Layouts" at bounding box center [93, 57] width 115 height 10
click at [93, 56] on button "Saved Layouts" at bounding box center [109, 56] width 41 height 8
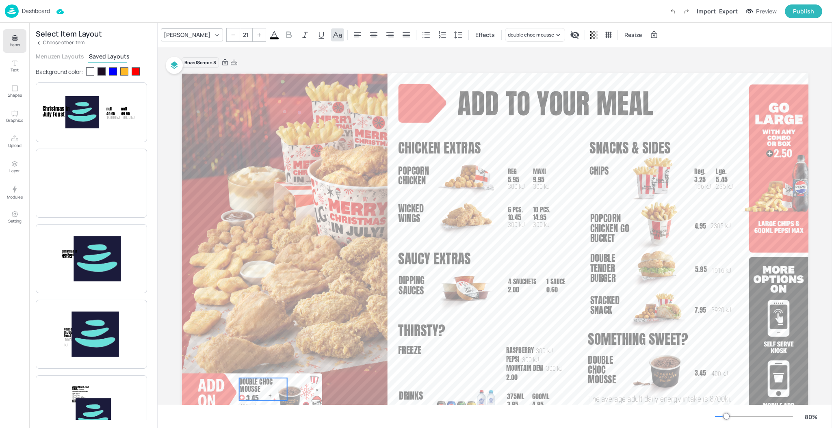
click at [103, 69] on div at bounding box center [101, 71] width 8 height 8
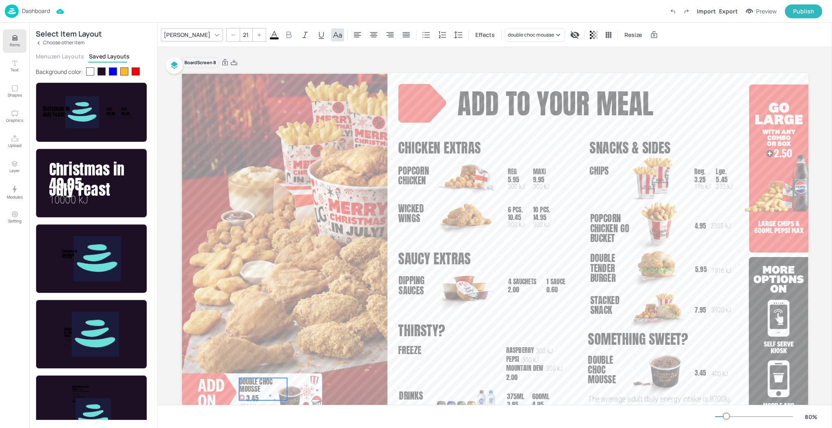
click at [89, 69] on div at bounding box center [90, 71] width 8 height 8
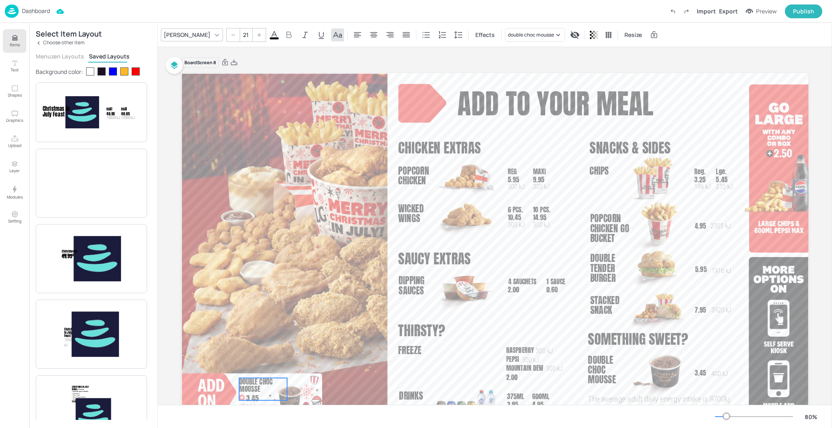
click at [99, 73] on div at bounding box center [101, 71] width 8 height 8
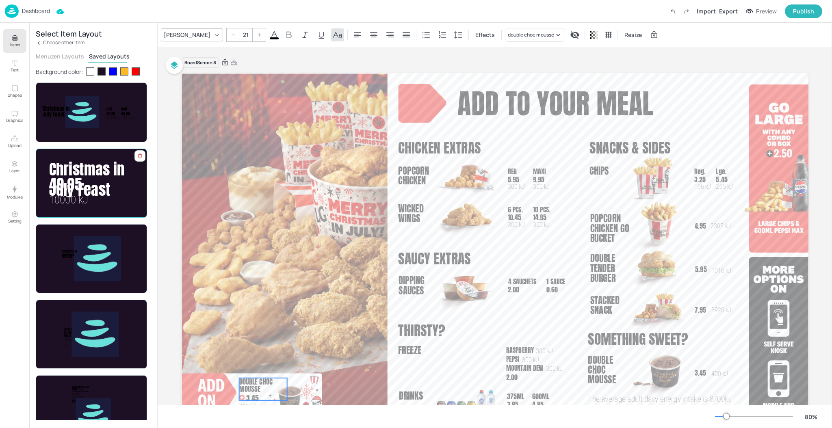
click at [91, 185] on p "49.95" at bounding box center [70, 184] width 43 height 21
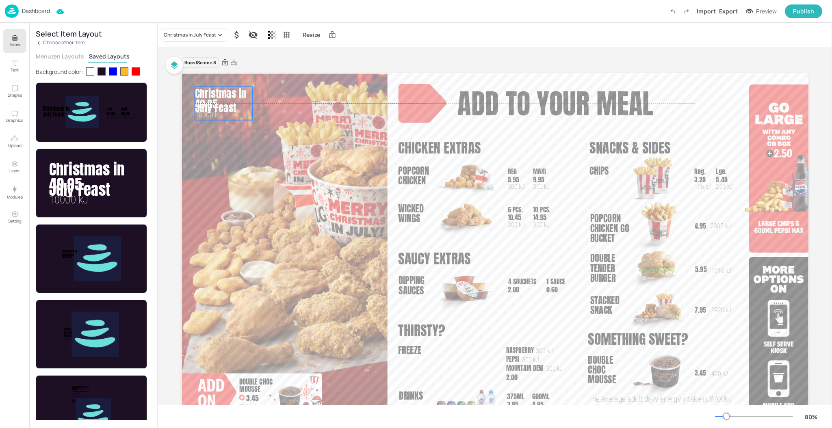
drag, startPoint x: 374, startPoint y: 183, endPoint x: 223, endPoint y: 108, distance: 167.8
click at [223, 108] on span "Christmas in July Feast" at bounding box center [220, 100] width 52 height 29
click at [208, 73] on div "Ungroup" at bounding box center [196, 73] width 31 height 11
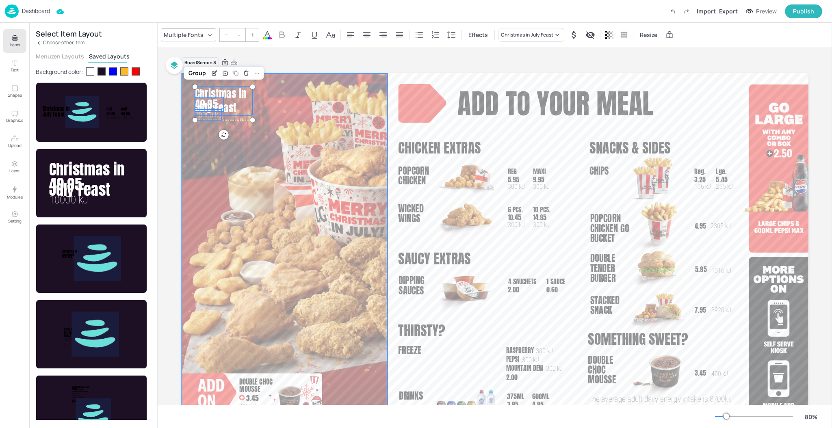
click at [264, 130] on div at bounding box center [283, 248] width 205 height 351
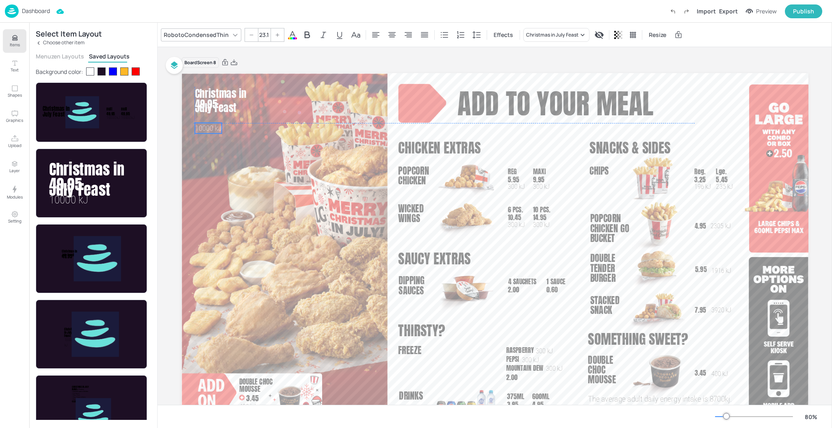
drag, startPoint x: 217, startPoint y: 114, endPoint x: 215, endPoint y: 128, distance: 14.7
click at [215, 128] on span "10000 kJ" at bounding box center [207, 127] width 27 height 9
click at [228, 108] on icon at bounding box center [229, 109] width 6 height 6
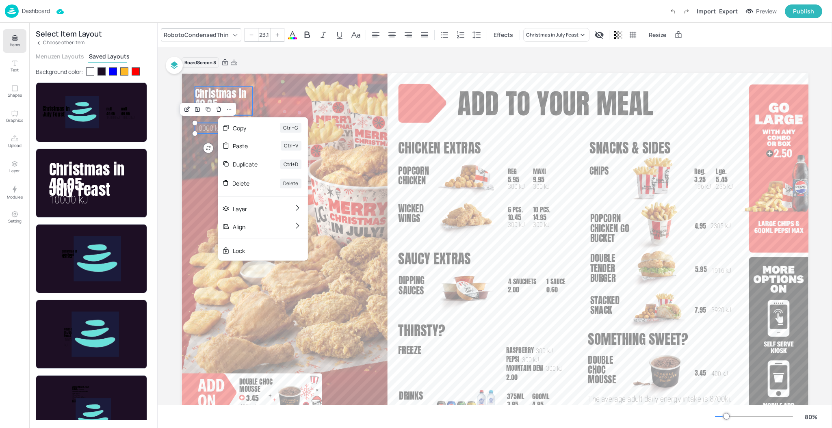
click at [243, 97] on span "Christmas in July Feast" at bounding box center [220, 100] width 52 height 29
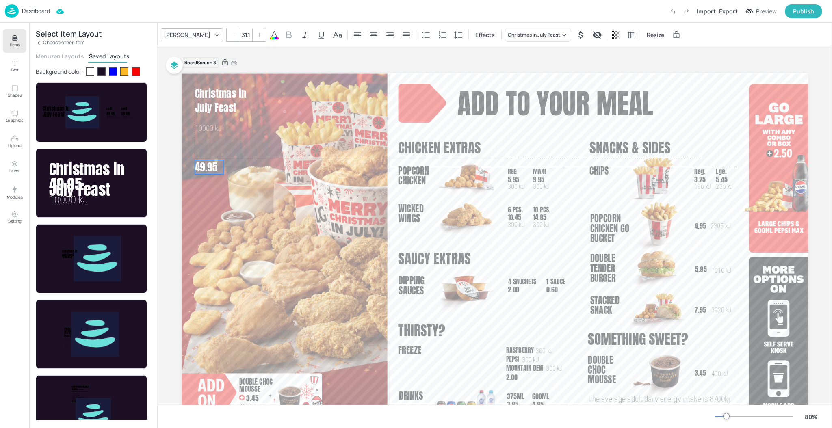
drag, startPoint x: 210, startPoint y: 102, endPoint x: 210, endPoint y: 166, distance: 64.2
click at [210, 166] on span "49.95" at bounding box center [205, 166] width 22 height 15
click at [225, 109] on span "Christmas in July Feast" at bounding box center [220, 100] width 52 height 29
type input "31.1"
drag, startPoint x: 250, startPoint y: 100, endPoint x: 242, endPoint y: 100, distance: 8.1
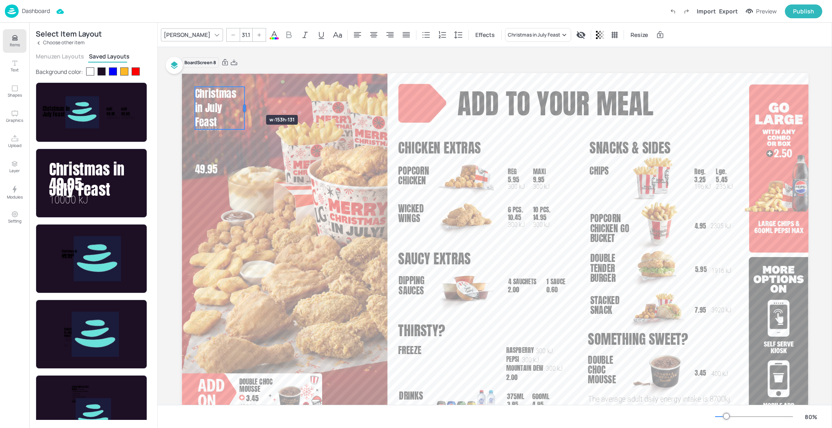
click at [242, 100] on div at bounding box center [244, 108] width 6 height 43
click at [247, 110] on div at bounding box center [247, 101] width 6 height 28
click at [241, 107] on p "Christmas in July Feast" at bounding box center [220, 101] width 53 height 28
click at [454, 37] on icon at bounding box center [459, 35] width 10 height 10
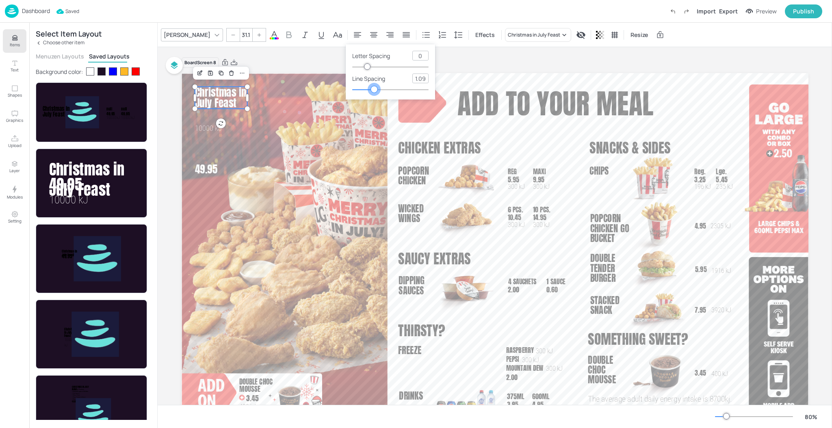
type input "1.08"
drag, startPoint x: 387, startPoint y: 88, endPoint x: 374, endPoint y: 88, distance: 12.6
click at [374, 88] on div at bounding box center [374, 89] width 6 height 6
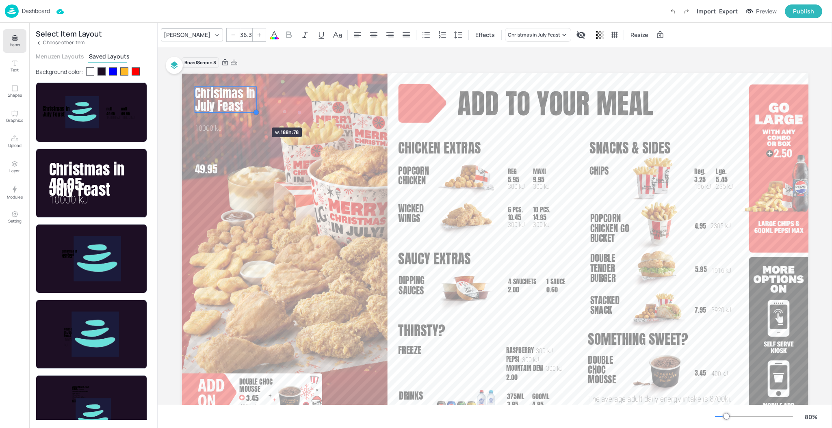
drag, startPoint x: 245, startPoint y: 109, endPoint x: 247, endPoint y: 113, distance: 4.2
click at [247, 113] on div "7.95 3920 kJ Stacked Snack add to your meal Chicken Extras saucy extras thirsty…" at bounding box center [494, 249] width 626 height 352
drag, startPoint x: 215, startPoint y: 128, endPoint x: 229, endPoint y: 212, distance: 85.2
click at [229, 212] on span "10000 kJ" at bounding box center [223, 209] width 27 height 9
click at [223, 106] on span "Christmas in July Feast" at bounding box center [224, 99] width 60 height 30
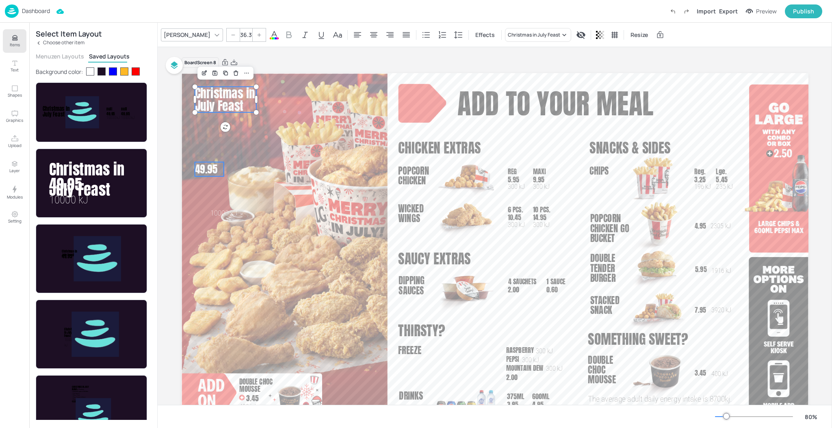
click at [211, 171] on span "49.95" at bounding box center [205, 168] width 22 height 15
click at [253, 39] on div at bounding box center [259, 34] width 13 height 13
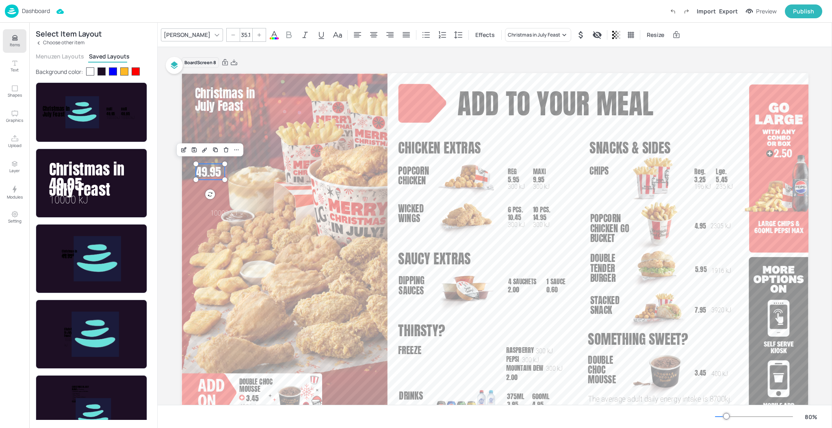
click at [253, 39] on div at bounding box center [259, 34] width 13 height 13
type input "36.1"
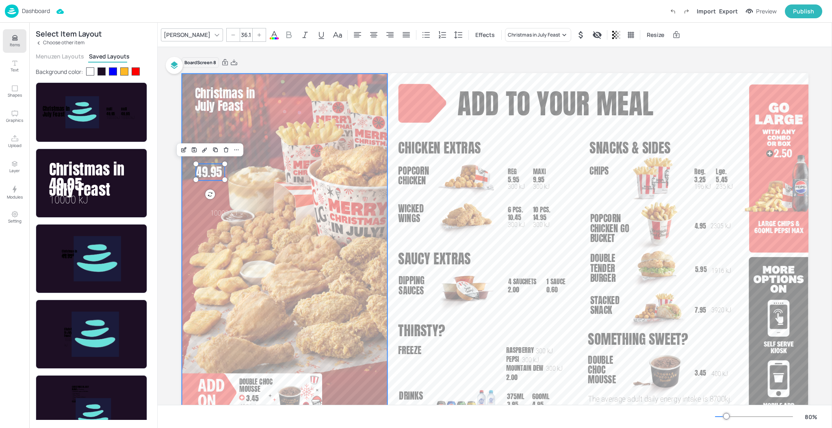
click at [238, 176] on div at bounding box center [283, 248] width 205 height 351
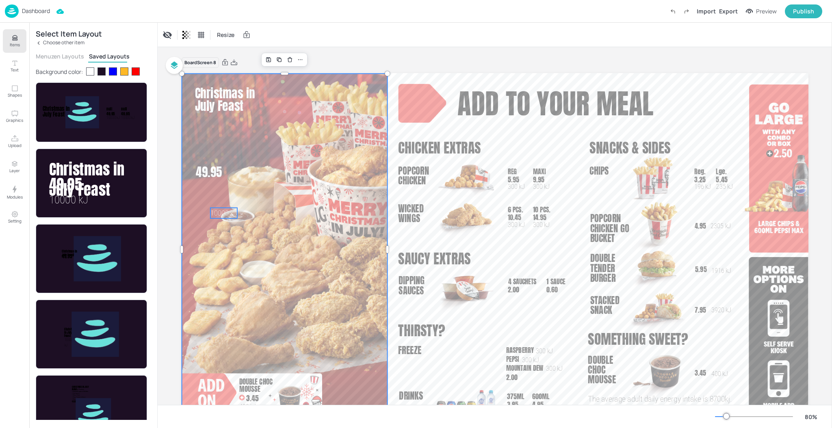
click at [232, 214] on span "10000 kJ" at bounding box center [223, 213] width 27 height 9
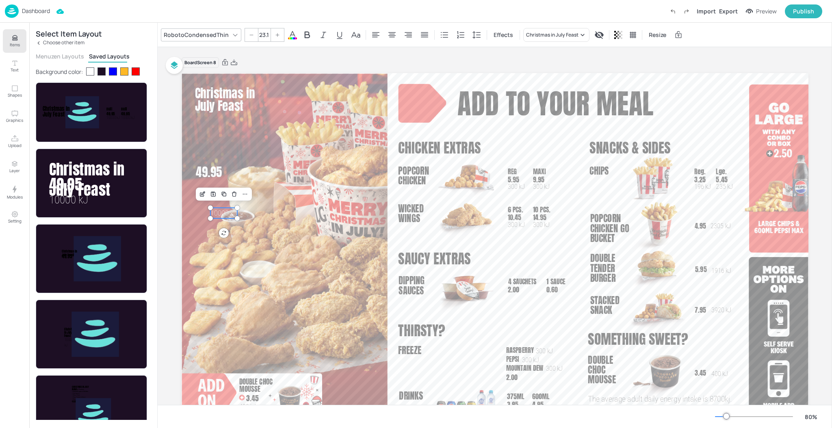
click at [274, 39] on div at bounding box center [277, 34] width 13 height 13
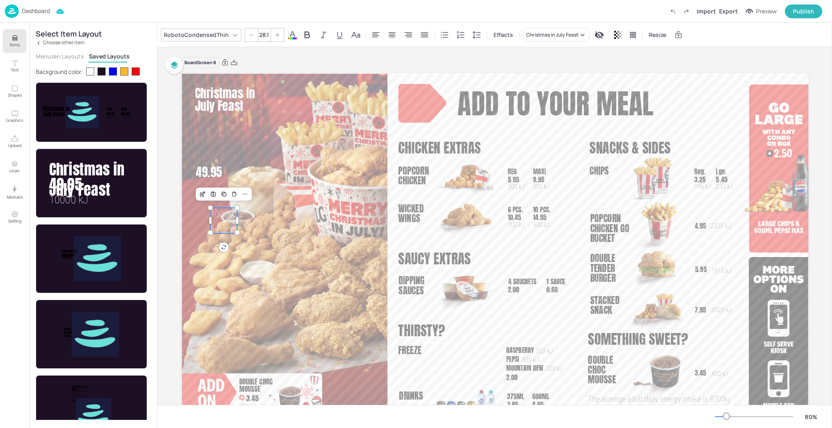
click at [274, 39] on div at bounding box center [277, 34] width 13 height 13
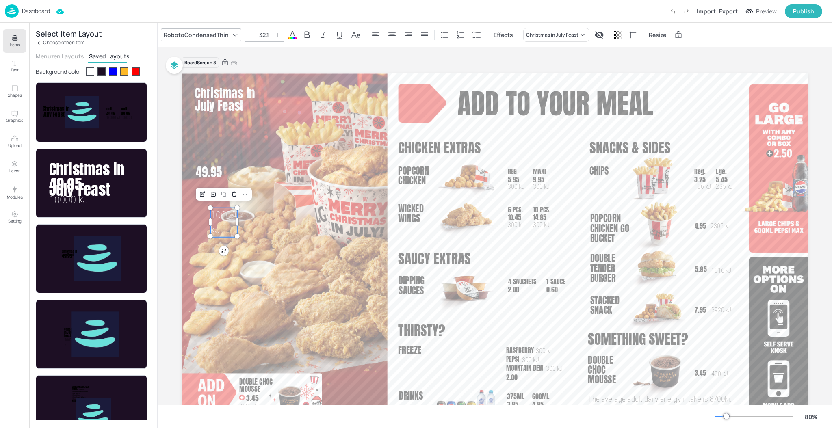
type input "33.1"
drag, startPoint x: 235, startPoint y: 223, endPoint x: 256, endPoint y: 229, distance: 21.5
drag, startPoint x: 215, startPoint y: 192, endPoint x: 212, endPoint y: 185, distance: 7.6
click at [212, 185] on span "10000 kJ" at bounding box center [215, 184] width 38 height 13
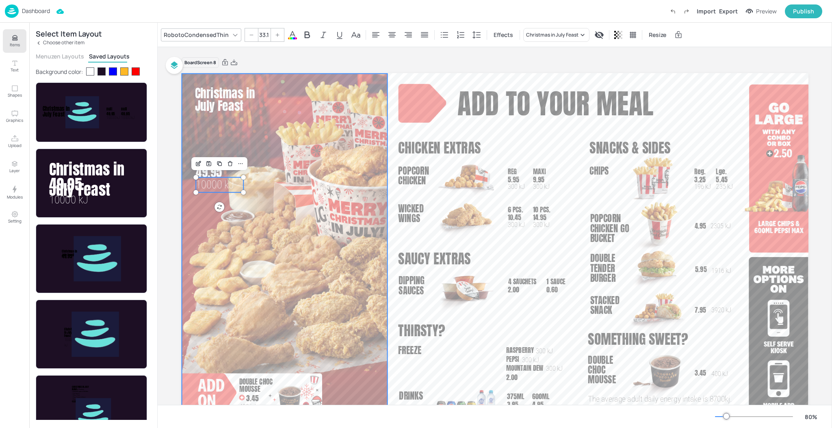
click at [216, 216] on div at bounding box center [283, 248] width 205 height 351
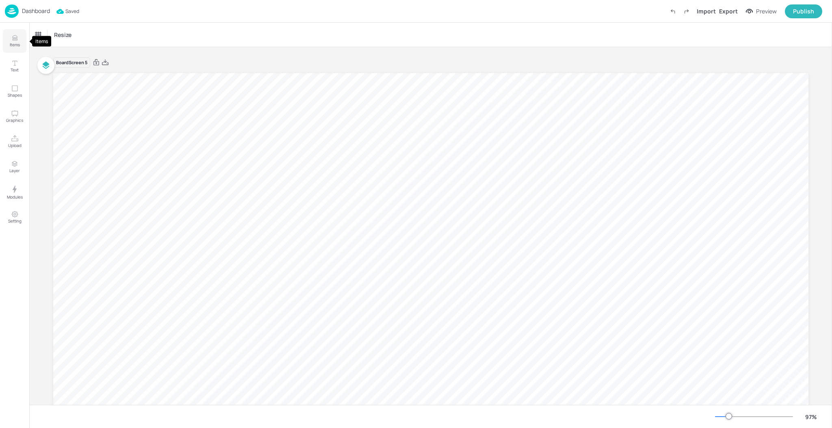
click at [9, 39] on button "Items" at bounding box center [15, 41] width 24 height 24
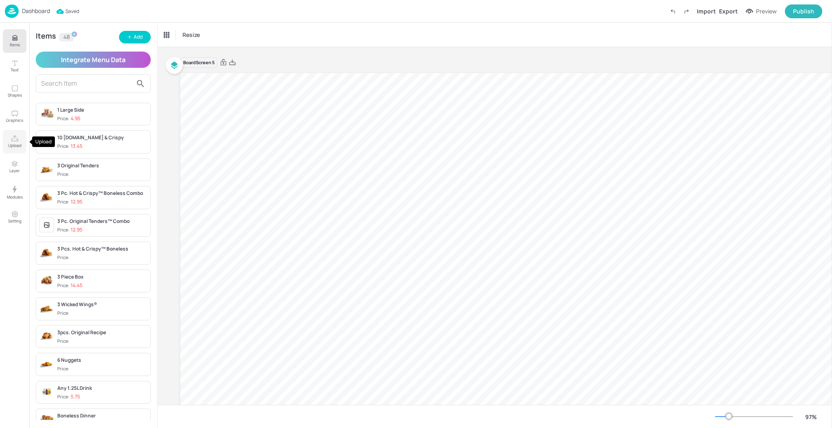
click at [15, 140] on icon "Upload" at bounding box center [15, 139] width 8 height 8
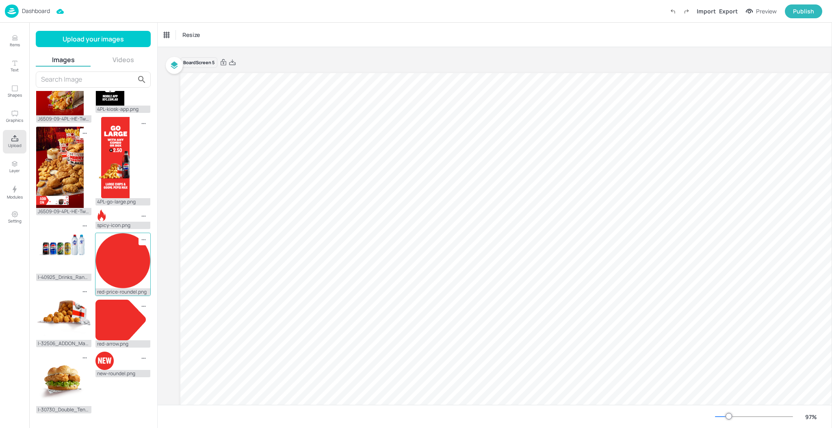
scroll to position [339, 0]
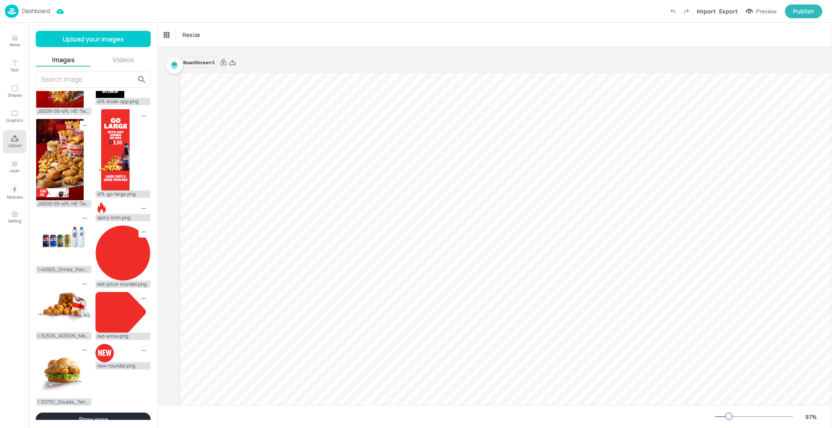
click at [107, 413] on button "Show more" at bounding box center [93, 420] width 115 height 14
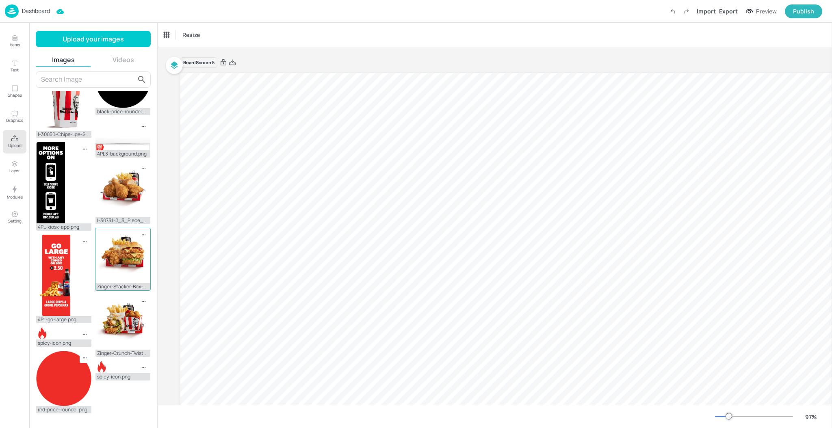
scroll to position [874, 0]
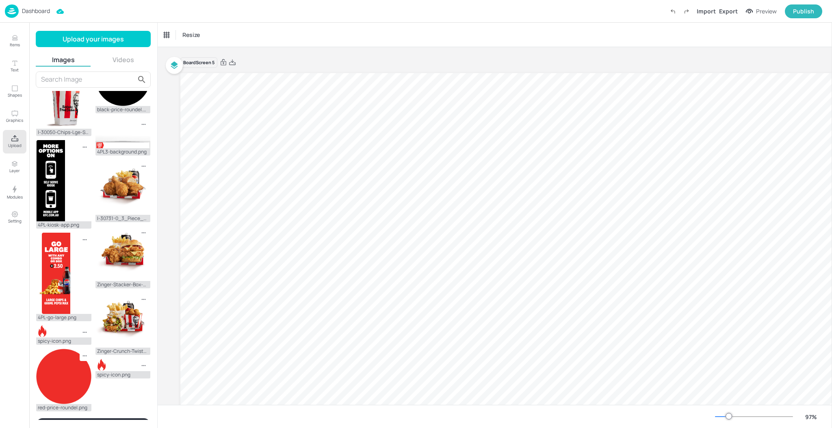
click at [112, 418] on button "Show more" at bounding box center [93, 425] width 115 height 14
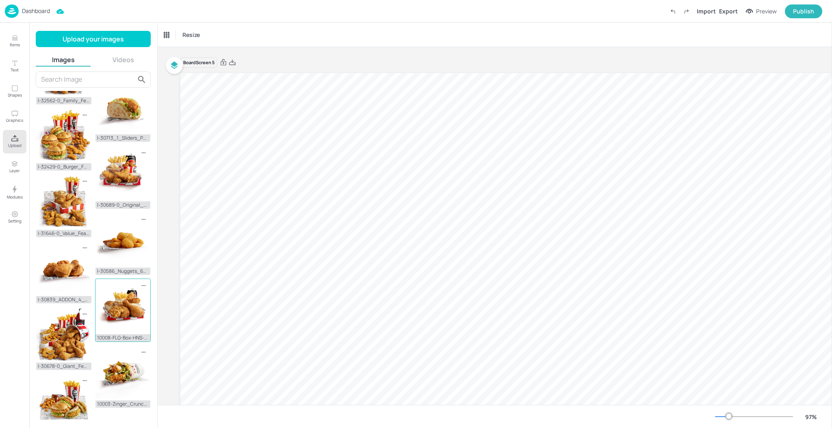
scroll to position [1505, 0]
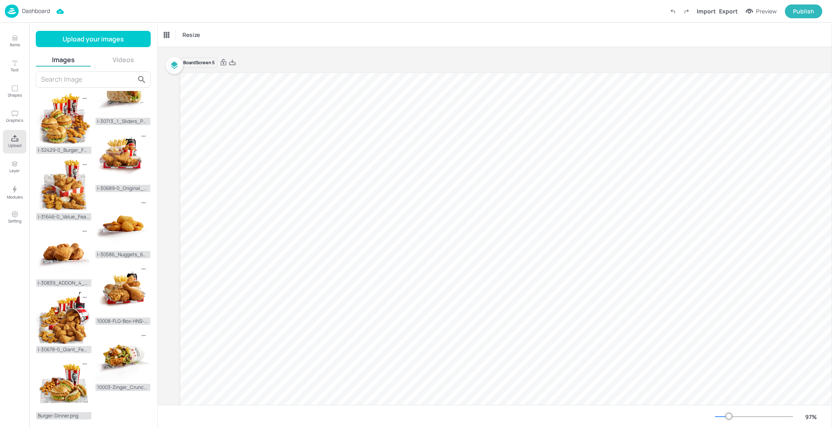
click at [96, 426] on button "Show more" at bounding box center [93, 433] width 115 height 14
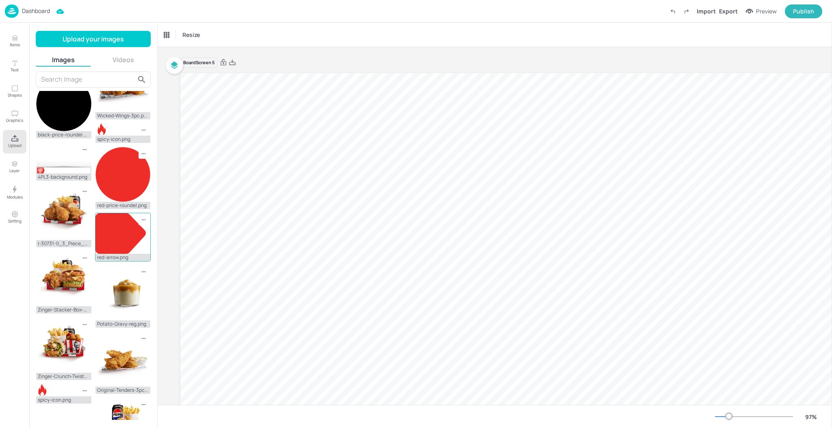
scroll to position [2092, 0]
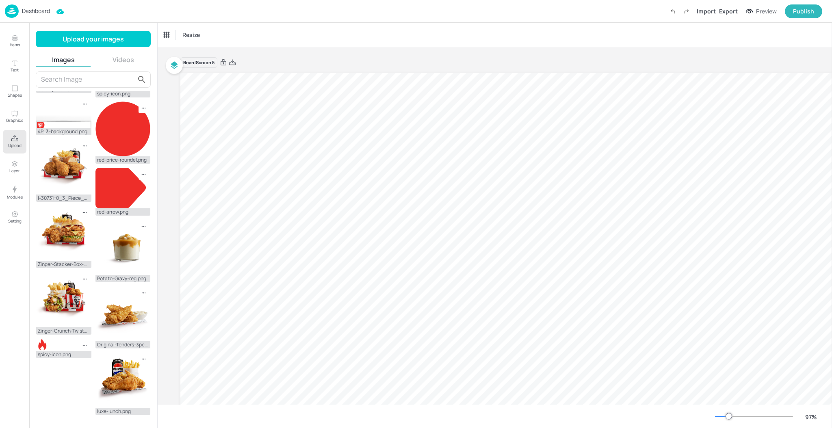
click at [122, 422] on button "Show more" at bounding box center [93, 429] width 115 height 14
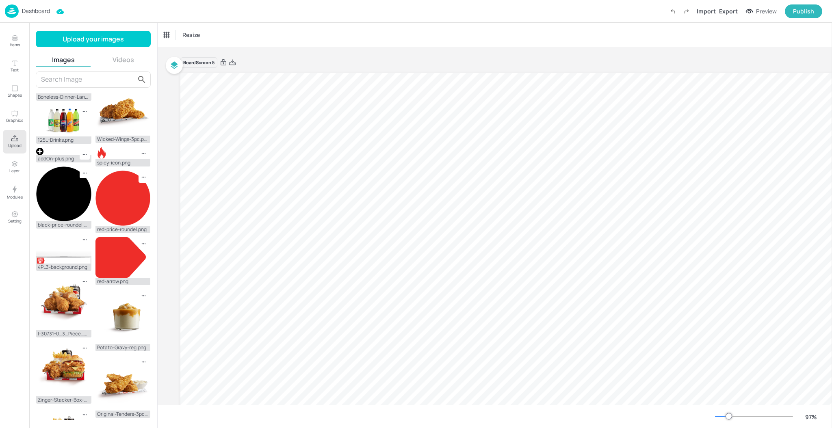
scroll to position [1929, 0]
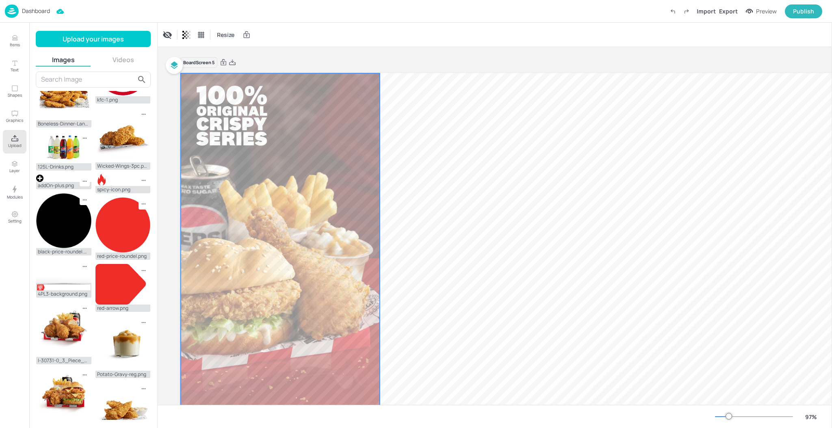
drag, startPoint x: 492, startPoint y: 213, endPoint x: 214, endPoint y: 171, distance: 280.9
click at [214, 171] on div at bounding box center [280, 243] width 199 height 340
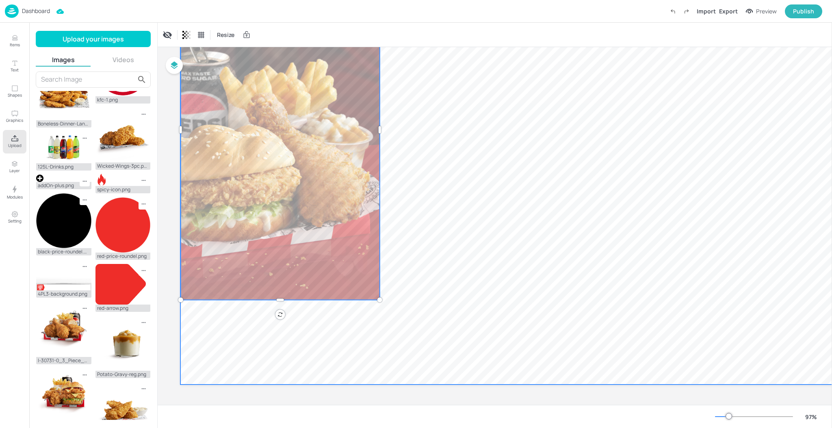
scroll to position [115, 0]
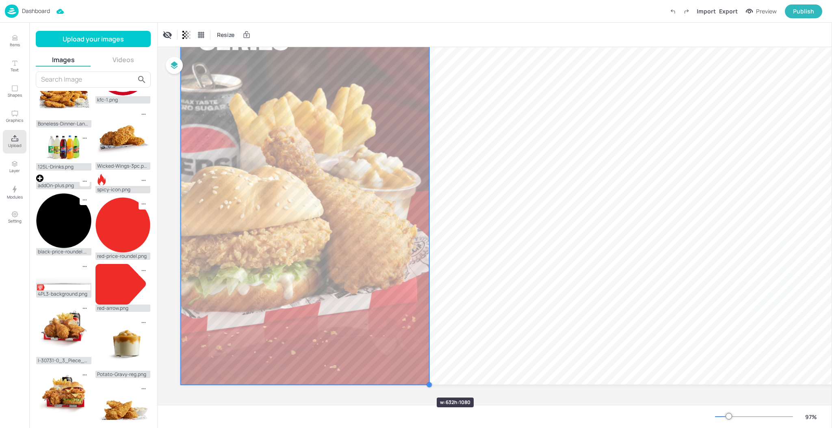
drag, startPoint x: 380, startPoint y: 298, endPoint x: 412, endPoint y: 383, distance: 90.5
click at [412, 383] on div "Board Screen 5" at bounding box center [557, 174] width 755 height 461
click at [527, 324] on div at bounding box center [557, 172] width 755 height 425
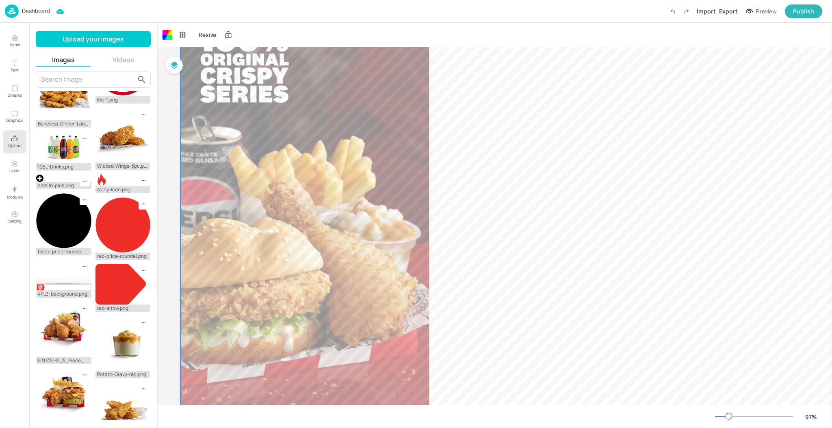
scroll to position [7, 0]
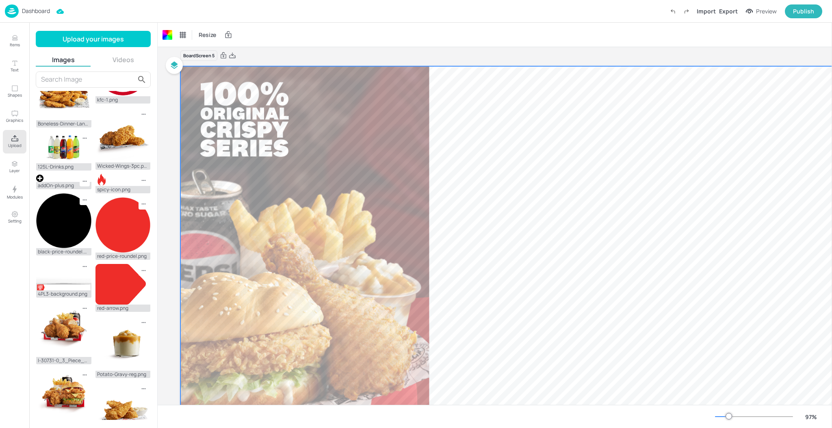
click at [525, 321] on div at bounding box center [557, 278] width 755 height 425
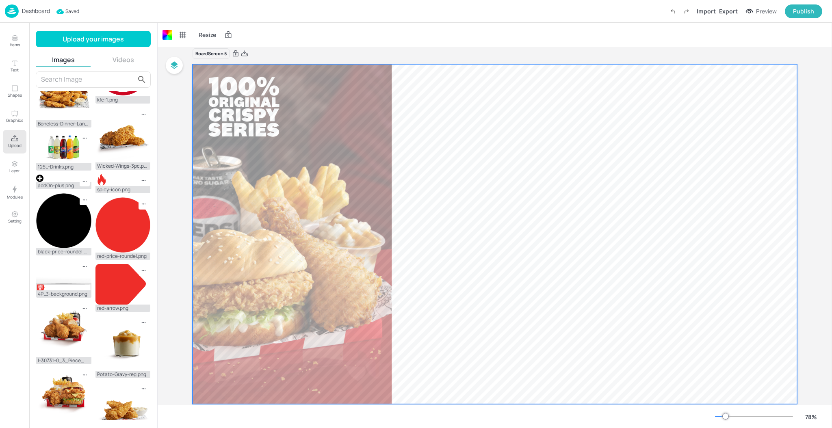
scroll to position [0, 0]
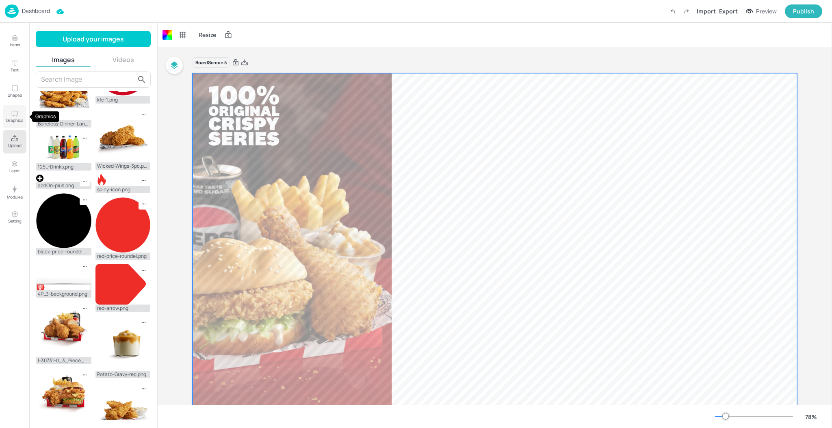
click at [8, 115] on button "Graphics" at bounding box center [15, 117] width 24 height 24
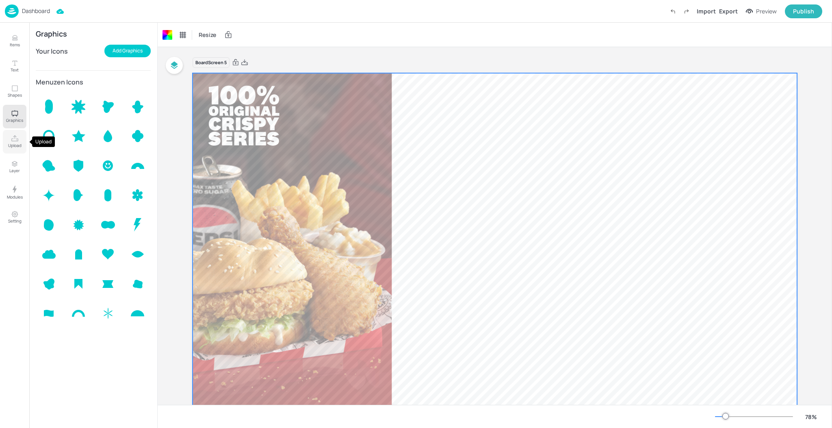
click at [15, 144] on p "Upload" at bounding box center [14, 146] width 13 height 6
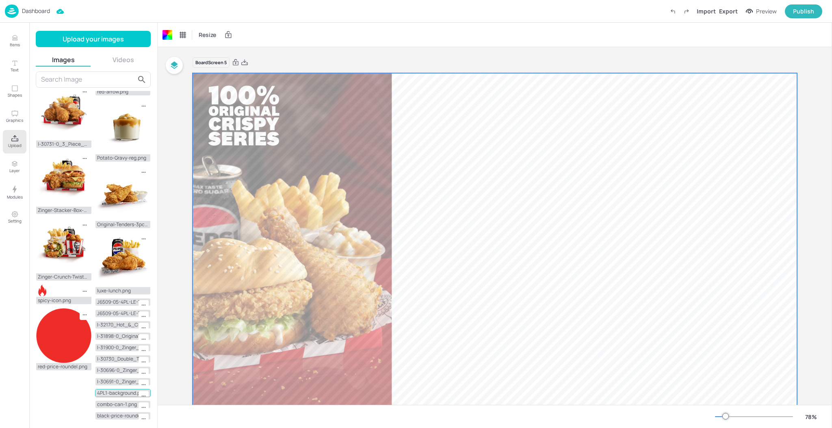
scroll to position [2352, 0]
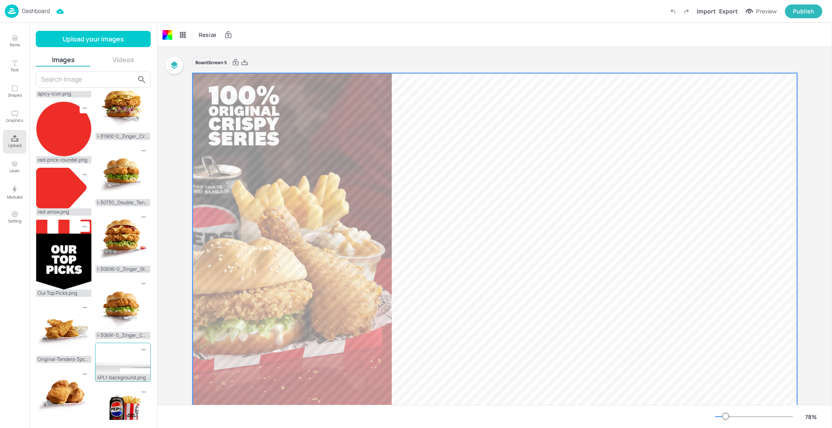
click at [118, 343] on img at bounding box center [122, 358] width 55 height 31
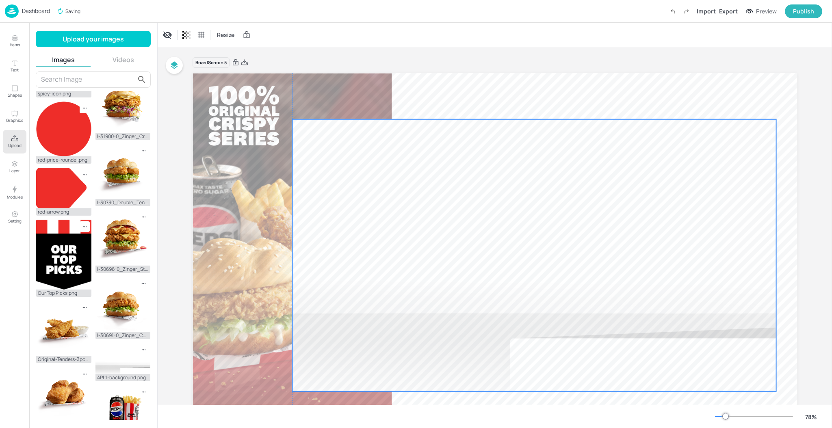
drag, startPoint x: 423, startPoint y: 265, endPoint x: 462, endPoint y: 276, distance: 40.9
click at [462, 276] on div at bounding box center [534, 255] width 484 height 272
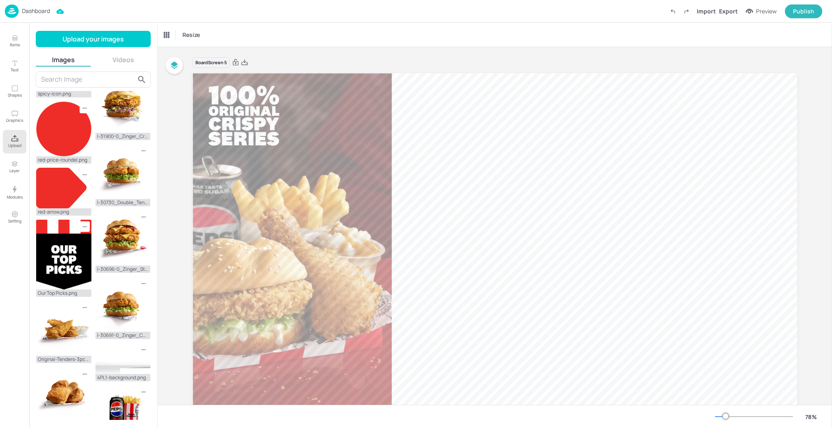
click at [177, 102] on div "Board Screen 5" at bounding box center [495, 240] width 650 height 386
click at [110, 343] on img at bounding box center [122, 358] width 55 height 31
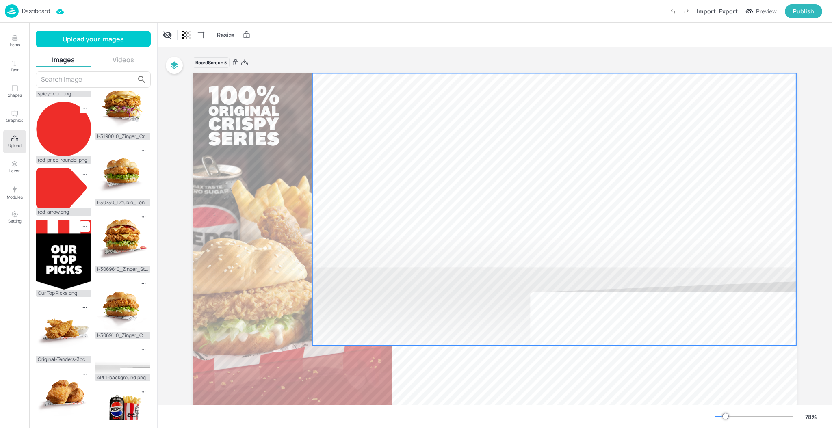
drag, startPoint x: 438, startPoint y: 256, endPoint x: 497, endPoint y: 223, distance: 68.0
click at [497, 223] on div at bounding box center [554, 209] width 484 height 272
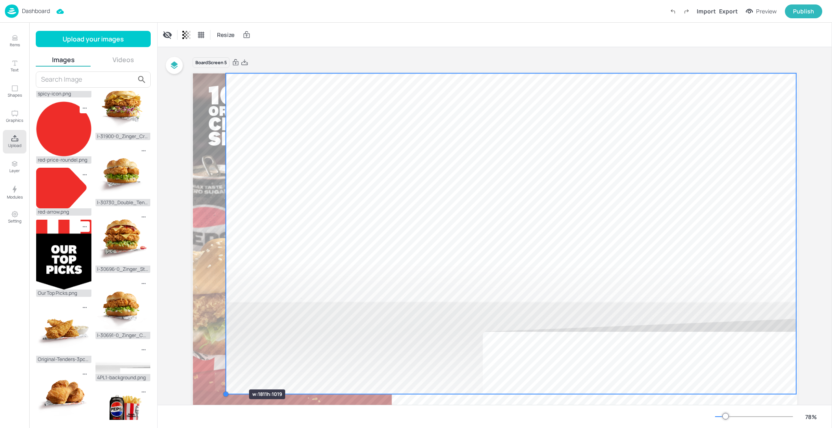
drag, startPoint x: 311, startPoint y: 343, endPoint x: 246, endPoint y: 365, distance: 68.7
click at [226, 373] on div at bounding box center [494, 243] width 605 height 340
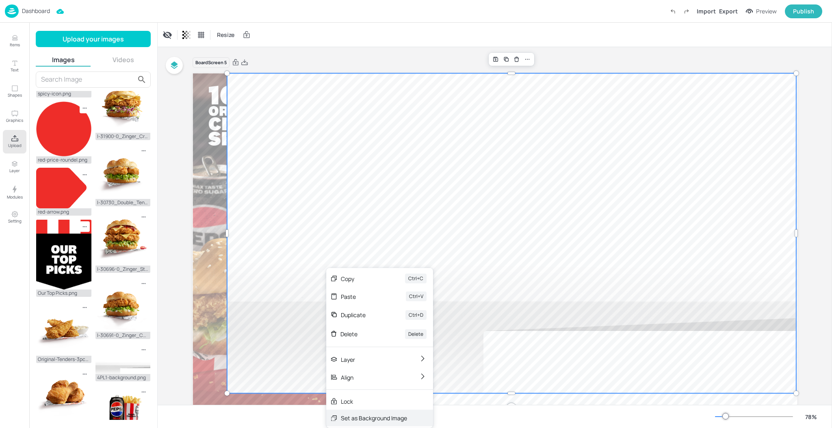
click at [380, 415] on div "Set as Background Image" at bounding box center [374, 418] width 66 height 9
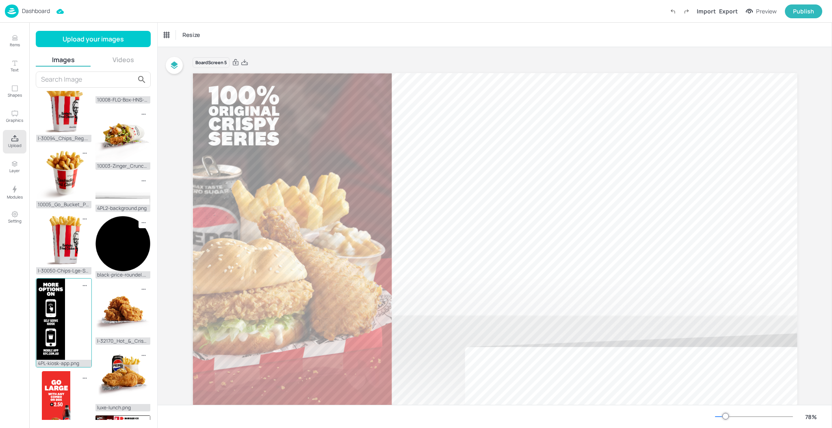
scroll to position [728, 0]
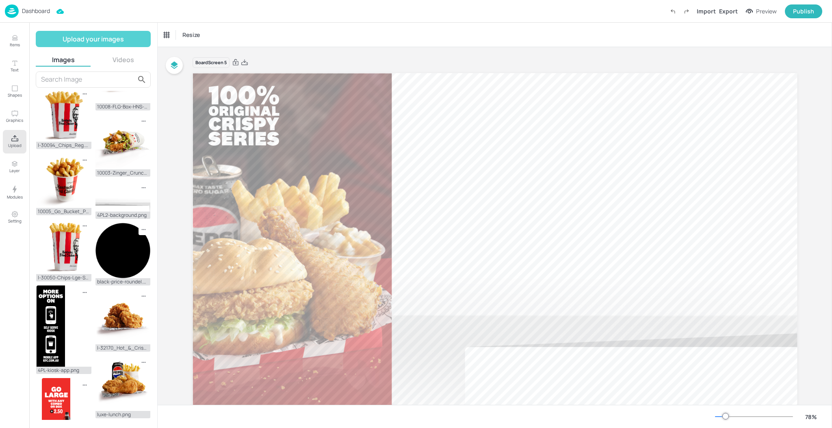
click at [124, 38] on button "Upload your images" at bounding box center [93, 39] width 115 height 16
click at [11, 111] on icon "Graphics" at bounding box center [15, 114] width 8 height 8
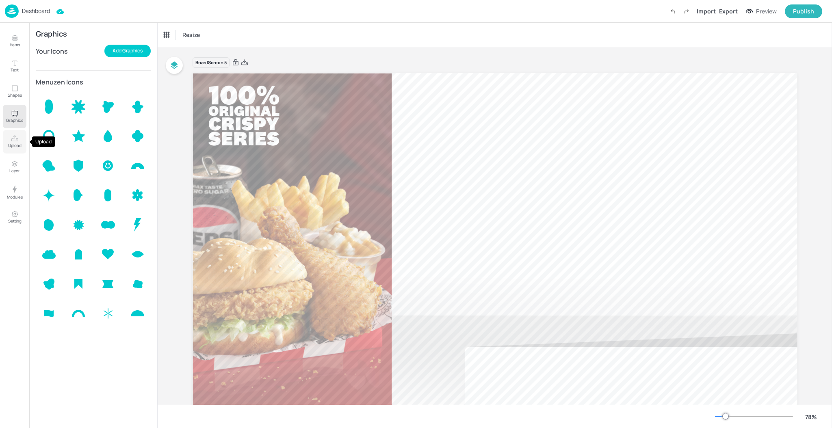
click at [8, 144] on p "Upload" at bounding box center [14, 146] width 13 height 6
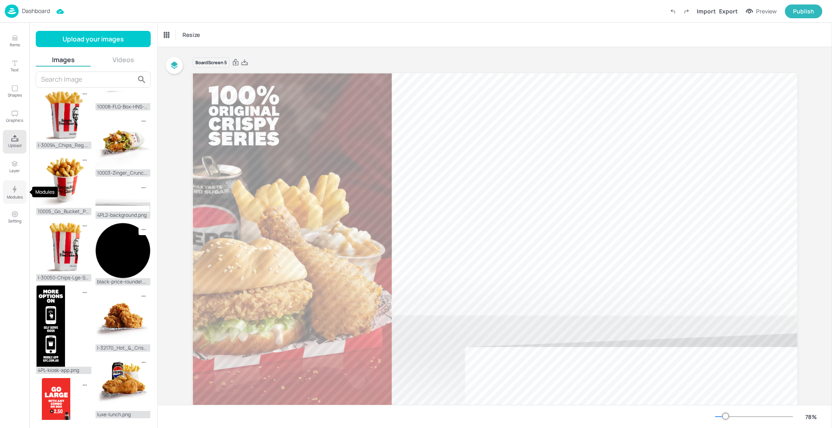
click at [11, 194] on p "Modules" at bounding box center [15, 197] width 16 height 6
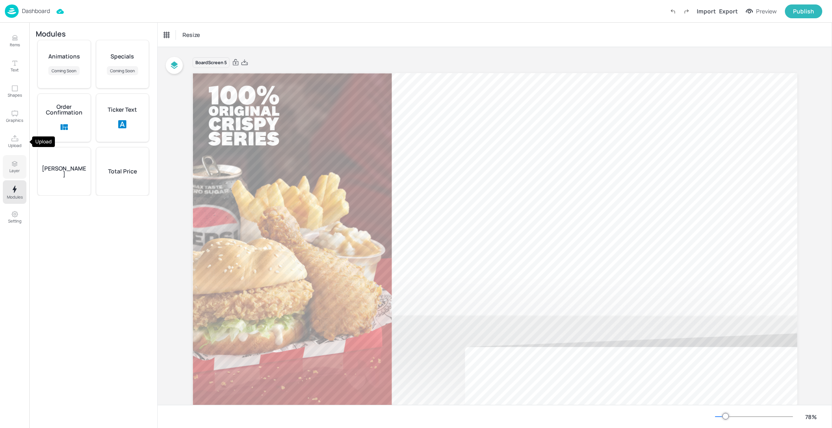
click at [16, 143] on p "Upload" at bounding box center [14, 146] width 13 height 6
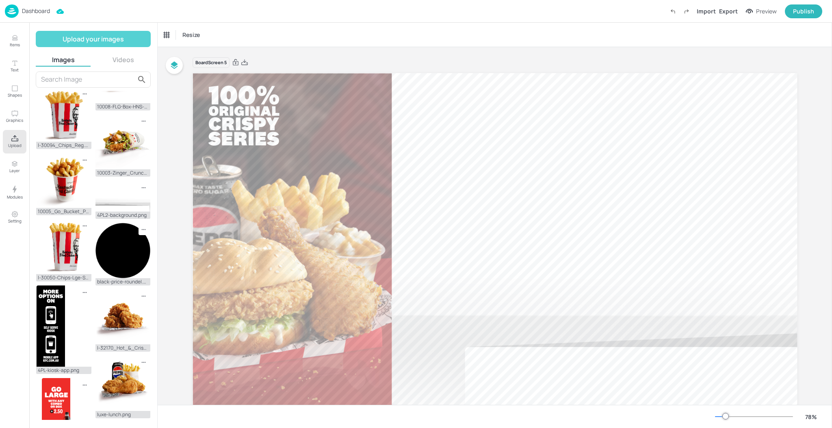
click at [80, 37] on button "Upload your images" at bounding box center [93, 39] width 115 height 16
click at [112, 65] on div "Images Videos" at bounding box center [93, 60] width 115 height 11
click at [116, 58] on button "Videos" at bounding box center [123, 59] width 55 height 9
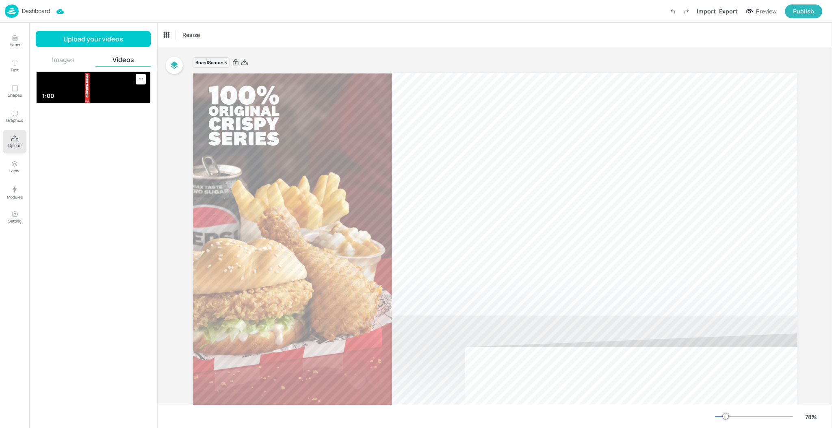
click at [104, 95] on img at bounding box center [93, 87] width 113 height 31
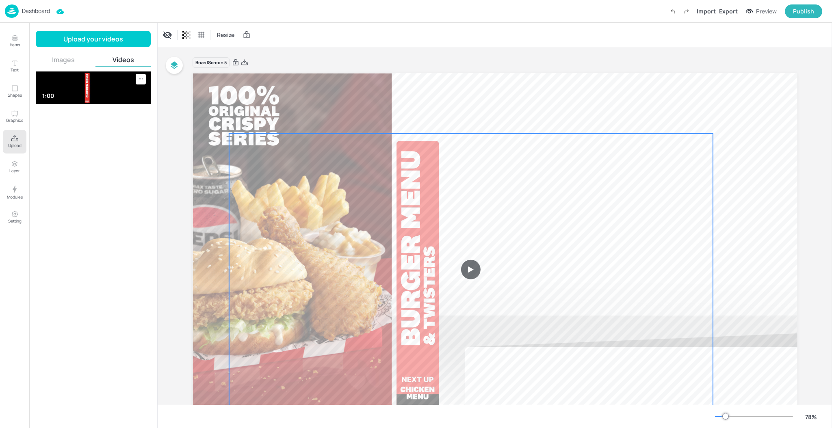
drag, startPoint x: 444, startPoint y: 216, endPoint x: 420, endPoint y: 242, distance: 35.9
click at [420, 242] on video at bounding box center [471, 270] width 484 height 272
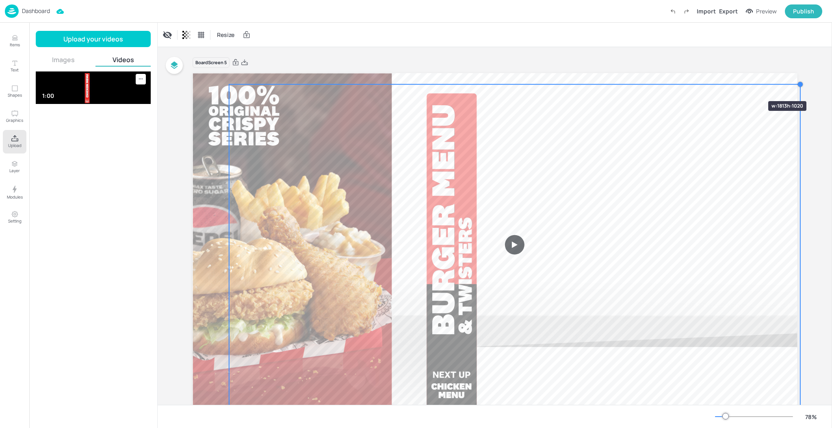
drag, startPoint x: 711, startPoint y: 136, endPoint x: 743, endPoint y: 86, distance: 58.9
click at [743, 86] on div at bounding box center [494, 243] width 605 height 340
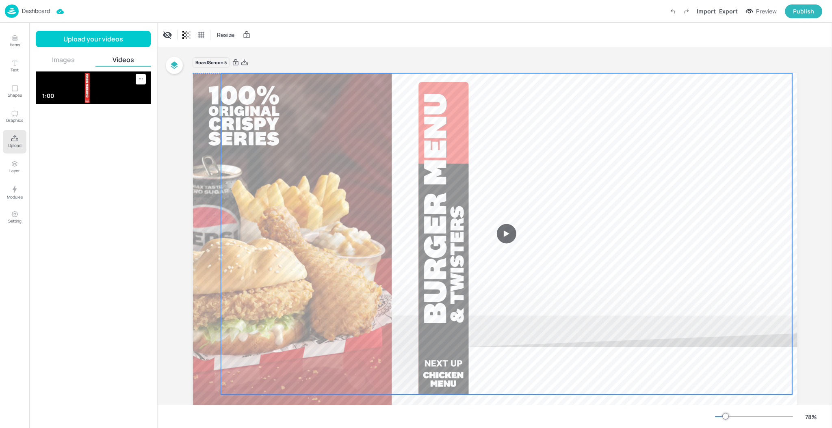
drag, startPoint x: 458, startPoint y: 126, endPoint x: 455, endPoint y: 121, distance: 6.2
click at [455, 121] on video at bounding box center [506, 233] width 571 height 321
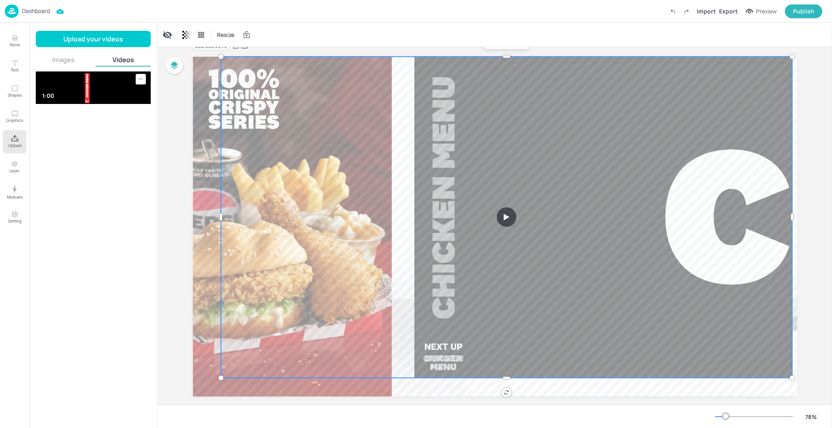
scroll to position [28, 0]
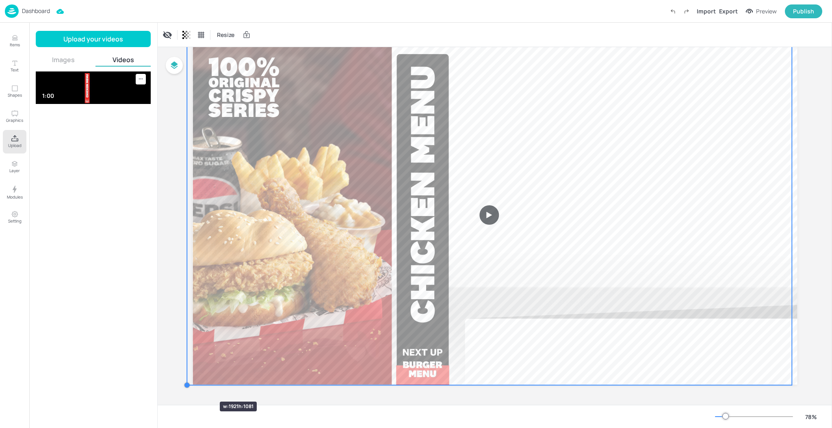
drag, startPoint x: 217, startPoint y: 368, endPoint x: 195, endPoint y: 387, distance: 29.1
click at [195, 387] on div "Board Screen 5" at bounding box center [494, 216] width 605 height 376
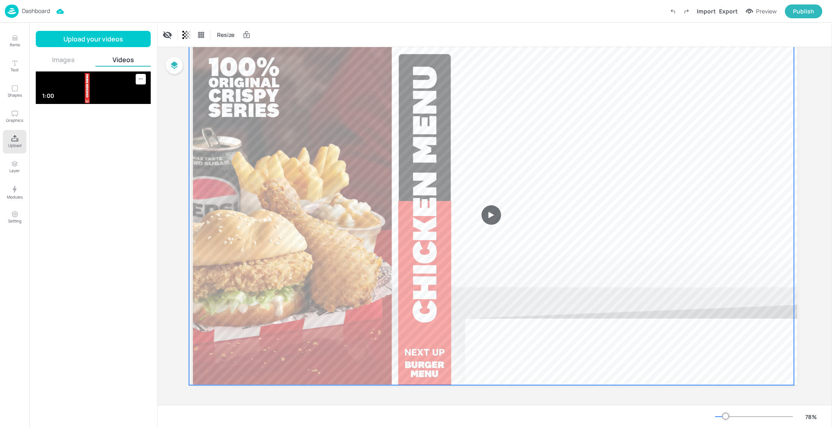
click at [412, 339] on video at bounding box center [491, 215] width 605 height 340
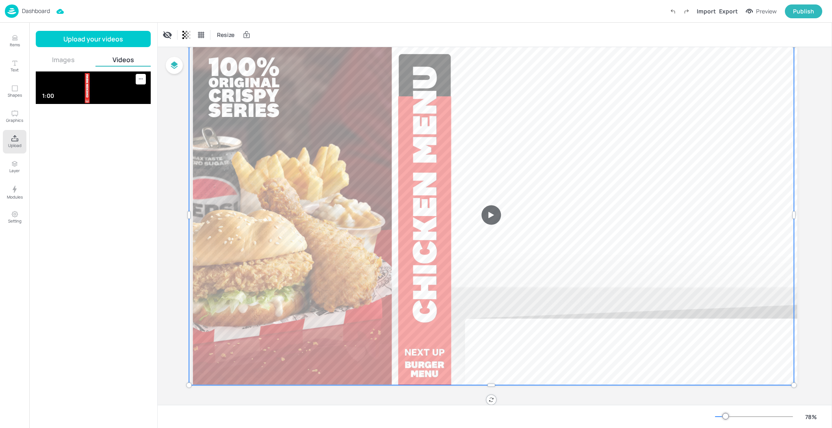
click at [653, 395] on div at bounding box center [494, 394] width 605 height 20
click at [814, 305] on div "Board Screen 5" at bounding box center [495, 212] width 650 height 386
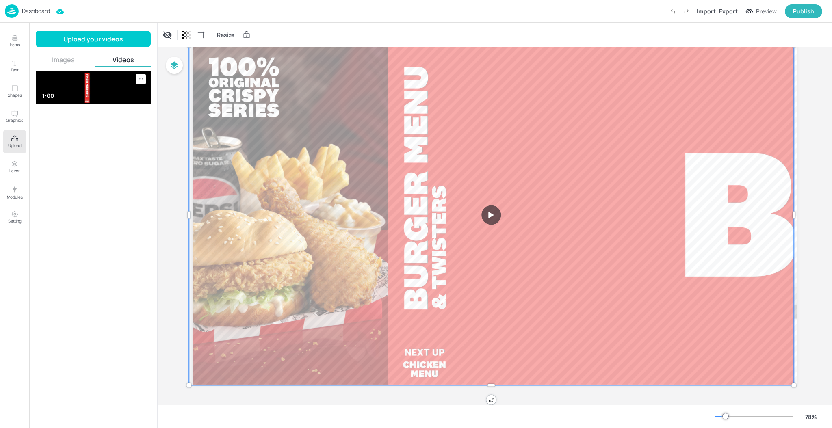
click at [351, 415] on div "78 %" at bounding box center [494, 416] width 661 height 13
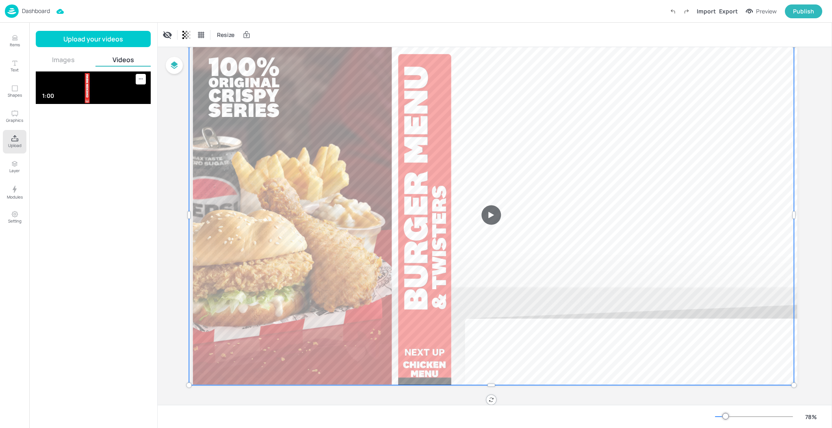
click at [495, 216] on video at bounding box center [491, 215] width 605 height 340
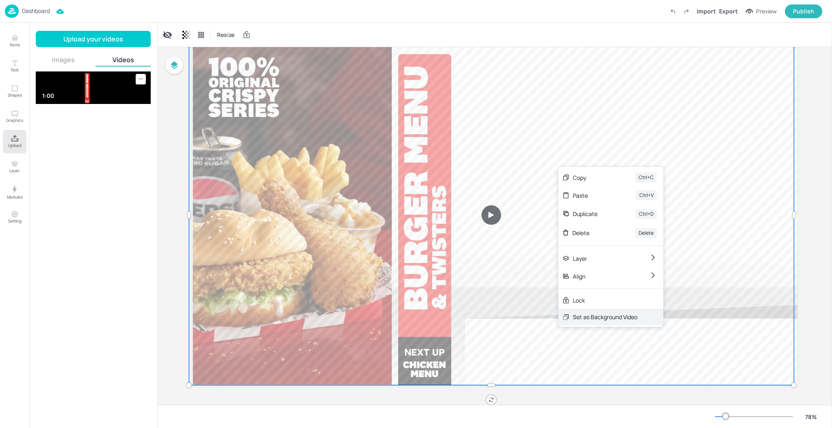
click at [585, 320] on div "Set as Background Video" at bounding box center [604, 317] width 65 height 9
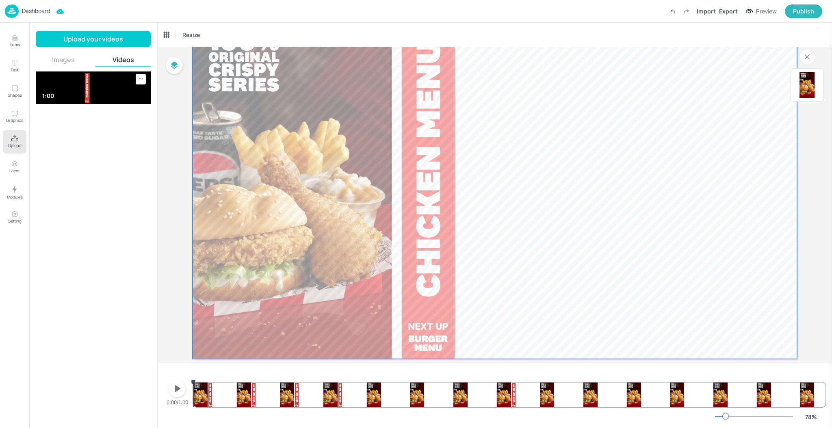
scroll to position [71, 0]
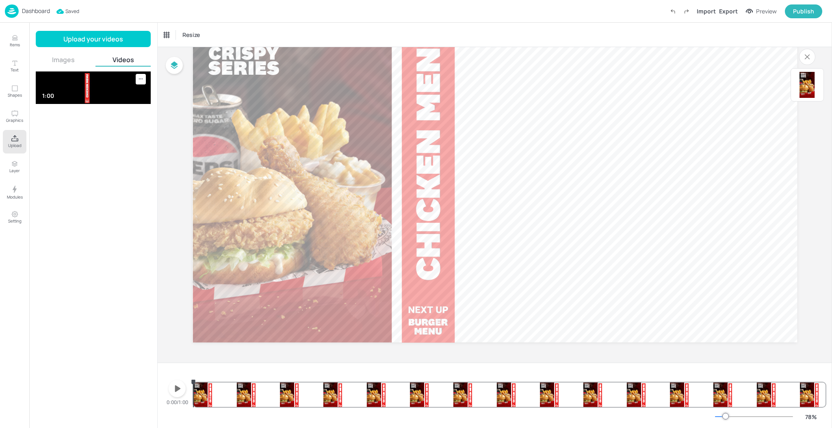
click at [181, 391] on icon "button" at bounding box center [177, 388] width 13 height 13
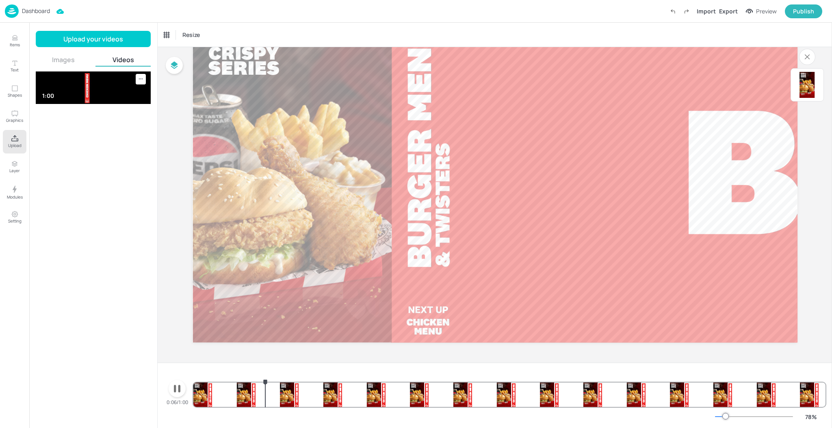
click at [180, 390] on icon "button" at bounding box center [177, 388] width 13 height 13
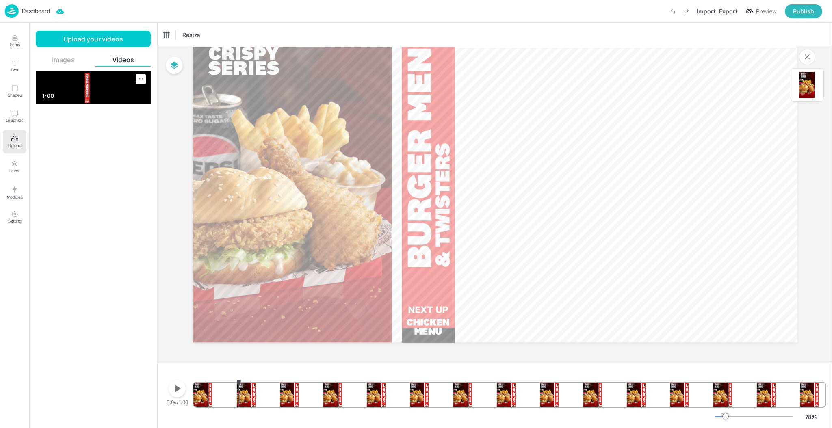
drag, startPoint x: 264, startPoint y: 383, endPoint x: 239, endPoint y: 394, distance: 27.3
click at [239, 385] on div at bounding box center [238, 382] width 6 height 6
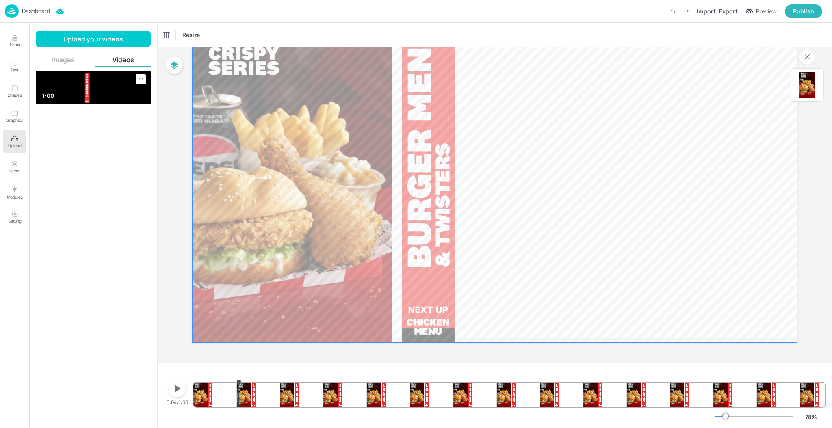
scroll to position [17, 0]
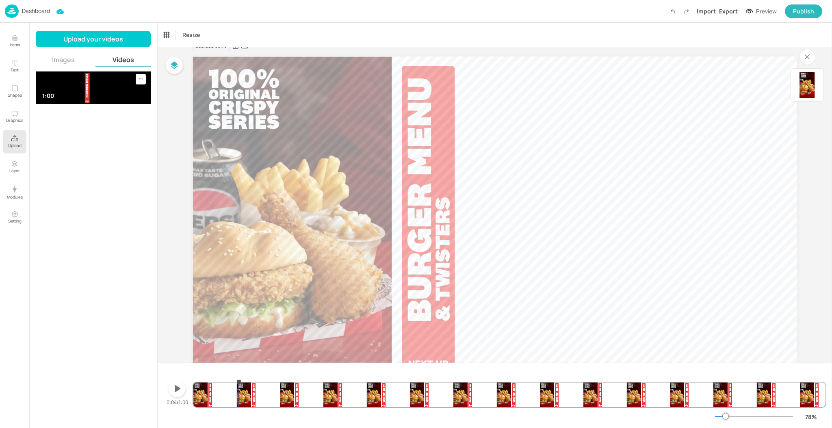
click at [76, 59] on button "Images" at bounding box center [63, 59] width 55 height 9
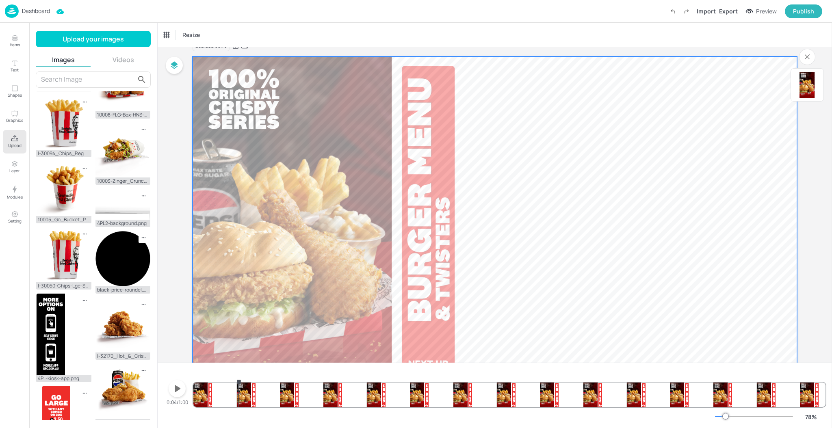
click at [490, 77] on video at bounding box center [494, 226] width 605 height 340
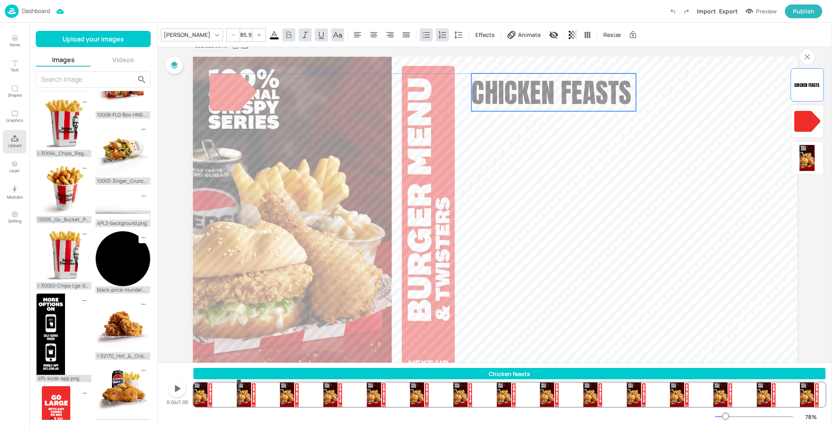
drag, startPoint x: 347, startPoint y: 91, endPoint x: 551, endPoint y: 90, distance: 204.6
click at [551, 90] on span "Chicken feasts" at bounding box center [551, 92] width 160 height 41
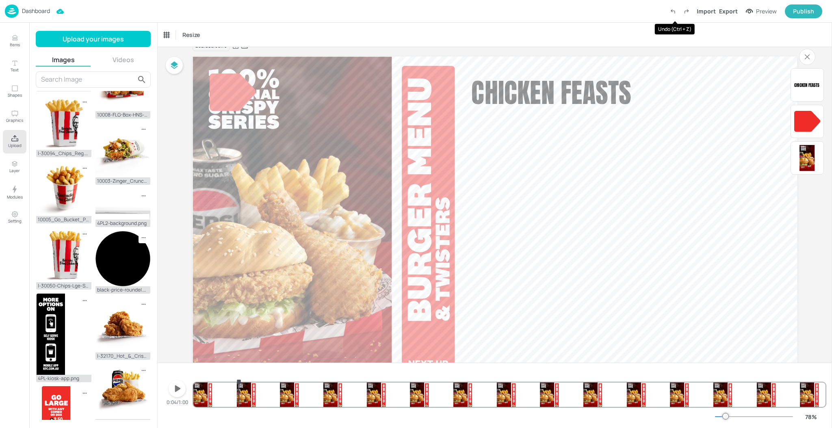
click at [676, 10] on icon "Undo (Ctrl + Z)" at bounding box center [672, 11] width 7 height 7
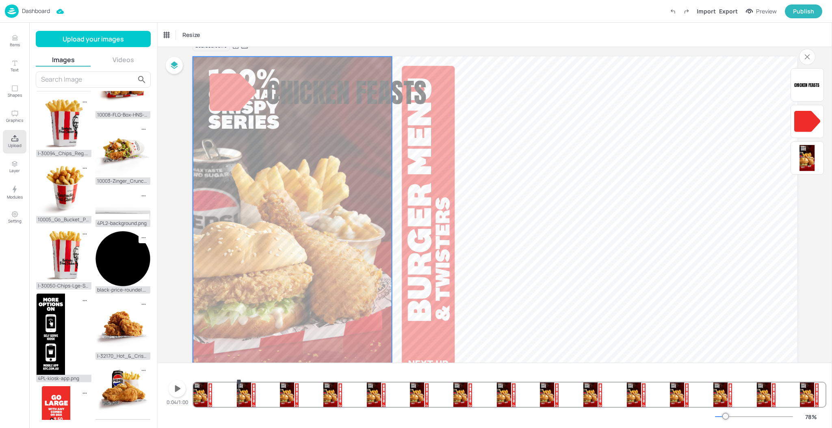
click at [241, 86] on div at bounding box center [232, 91] width 46 height 37
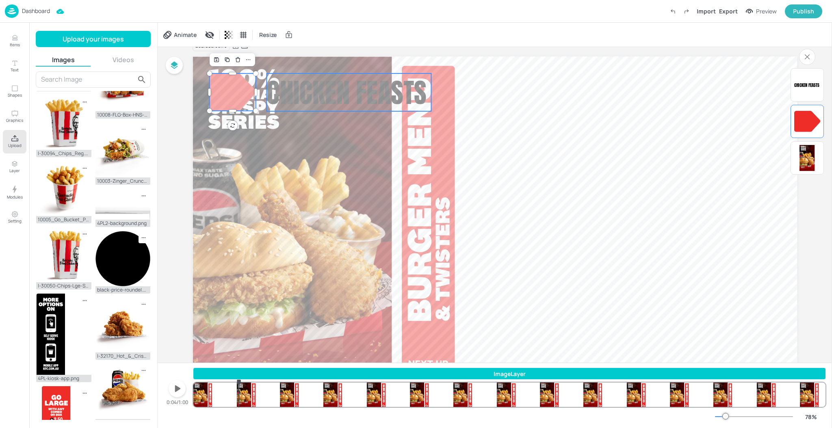
click at [316, 96] on span "Chicken feasts" at bounding box center [346, 92] width 160 height 41
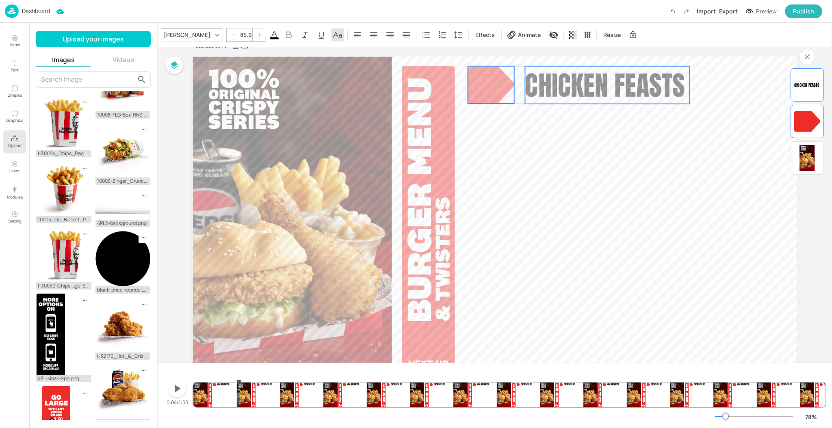
drag, startPoint x: 316, startPoint y: 94, endPoint x: 574, endPoint y: 86, distance: 257.9
click at [574, 86] on span "Chicken feasts" at bounding box center [605, 85] width 160 height 41
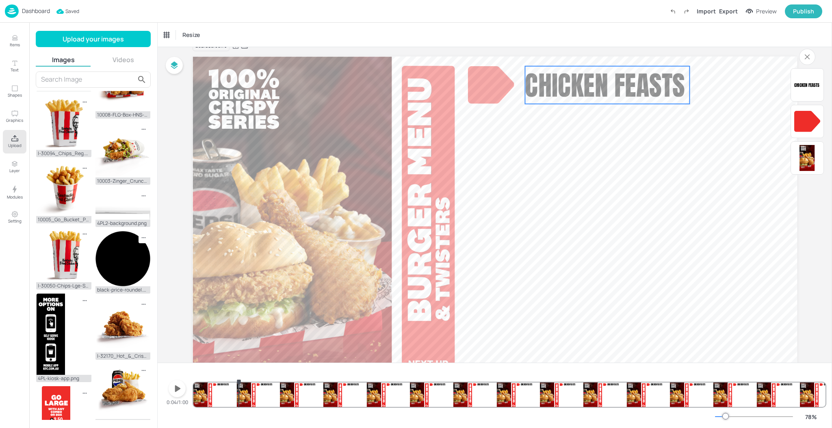
click at [605, 102] on span "Chicken feasts" at bounding box center [605, 85] width 160 height 41
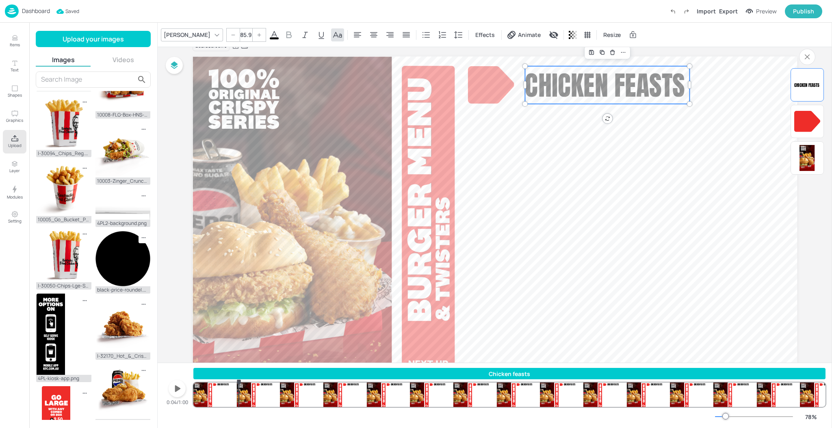
click at [611, 95] on span "Chicken feasts" at bounding box center [605, 85] width 160 height 41
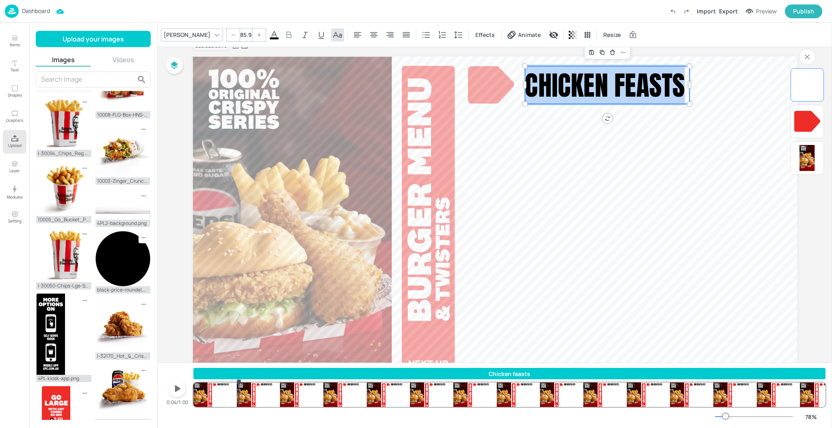
click at [666, 89] on span "Chicken feasts" at bounding box center [605, 85] width 160 height 41
drag, startPoint x: 681, startPoint y: 88, endPoint x: 616, endPoint y: 90, distance: 64.6
click at [616, 90] on span "Chicken feasts" at bounding box center [605, 85] width 160 height 41
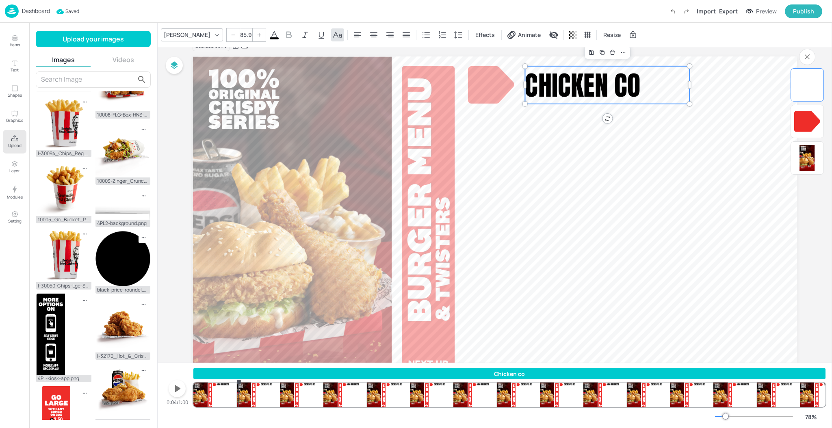
scroll to position [0, 0]
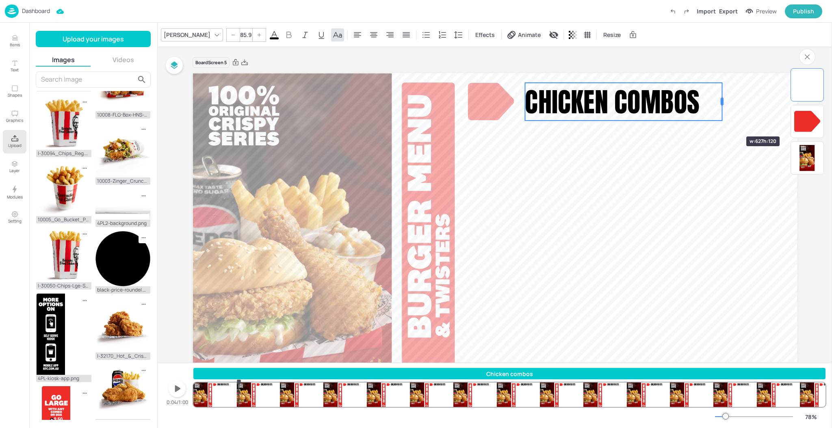
drag, startPoint x: 689, startPoint y: 120, endPoint x: 721, endPoint y: 122, distance: 32.5
click at [721, 122] on div "Chicken combos Chicken combos" at bounding box center [494, 243] width 605 height 340
drag, startPoint x: 723, startPoint y: 106, endPoint x: 753, endPoint y: 104, distance: 30.1
click at [753, 104] on div at bounding box center [752, 102] width 6 height 38
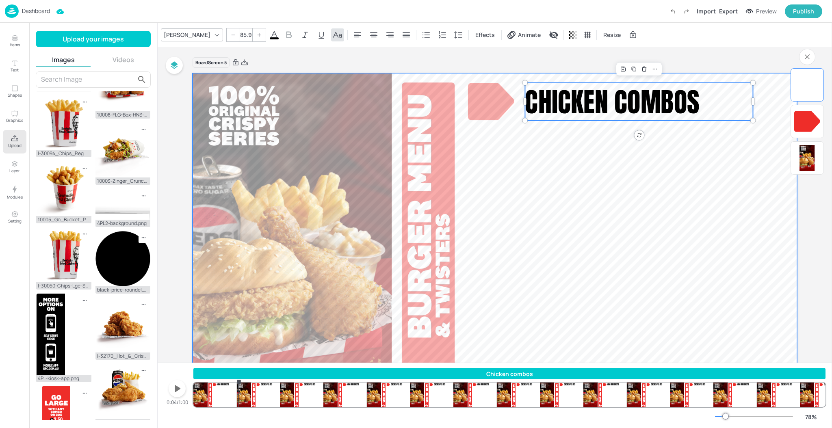
click at [758, 200] on video at bounding box center [494, 243] width 605 height 340
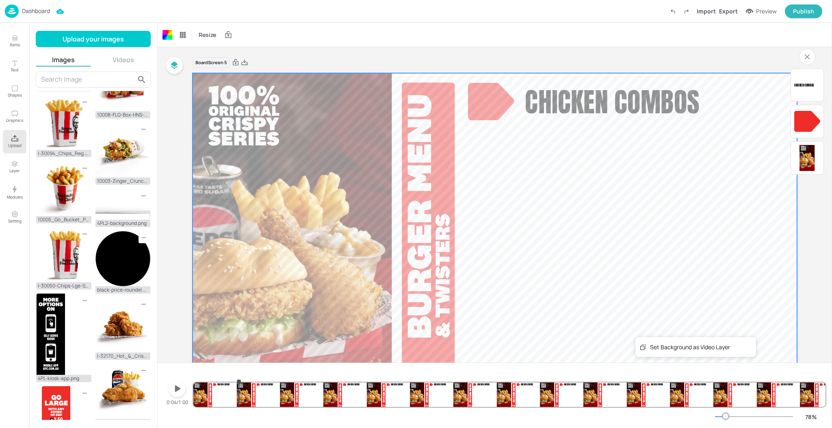
click at [609, 334] on video at bounding box center [494, 243] width 605 height 340
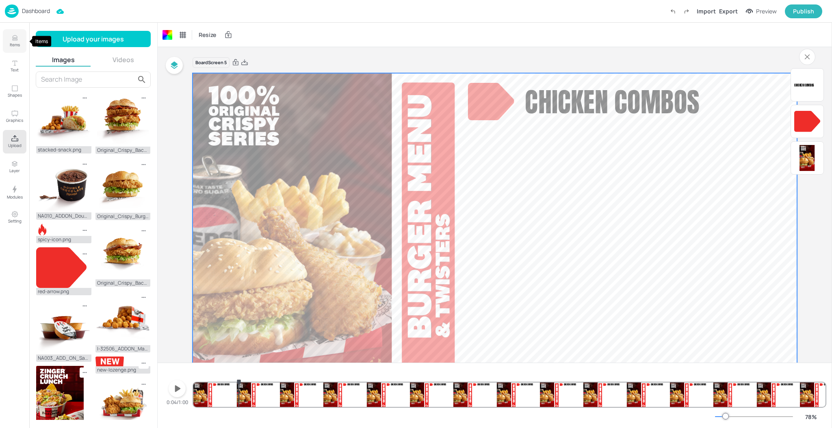
click at [15, 42] on p "Items" at bounding box center [15, 45] width 10 height 6
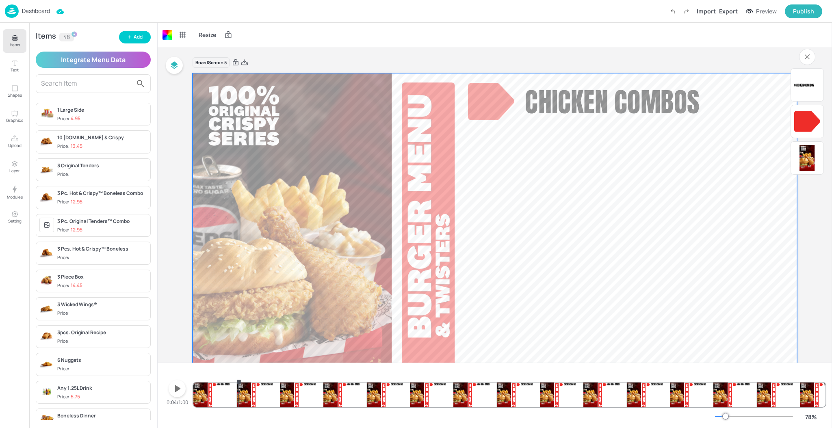
click at [53, 84] on input "text" at bounding box center [86, 83] width 91 height 13
click at [127, 37] on icon "button" at bounding box center [129, 37] width 5 height 5
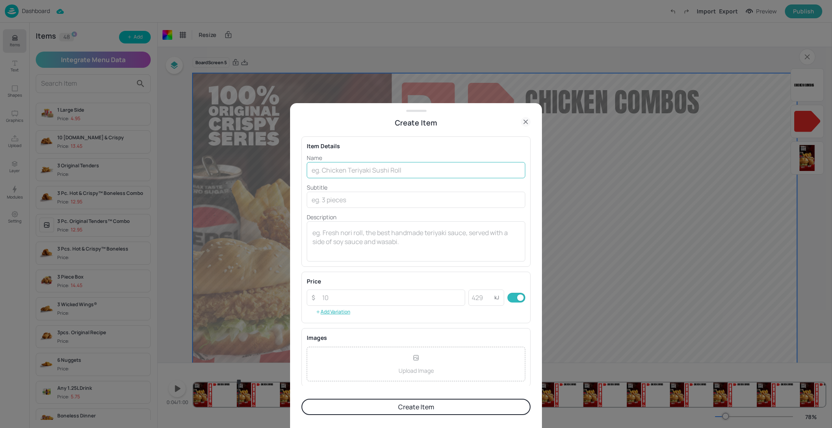
click at [389, 171] on input "text" at bounding box center [416, 170] width 218 height 16
type input "l"
type input "Luxe Lunch"
click at [413, 301] on input "number" at bounding box center [391, 297] width 148 height 16
type input "9.95"
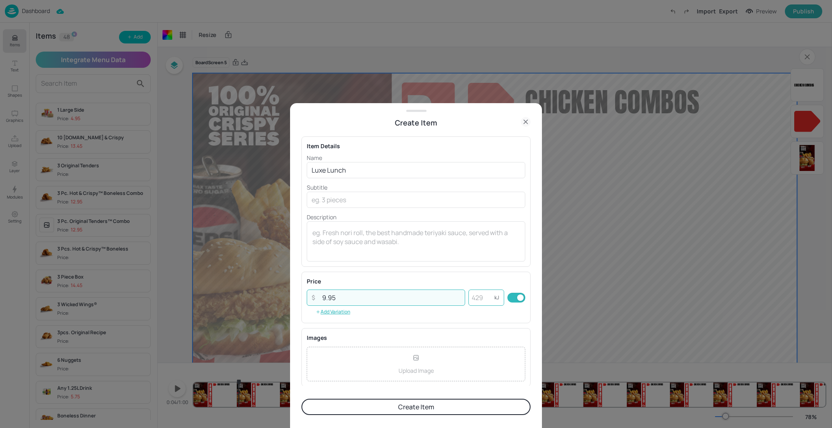
click at [484, 300] on input "number" at bounding box center [481, 297] width 26 height 16
type input "3358"
click at [431, 372] on p "Upload Image" at bounding box center [415, 370] width 35 height 9
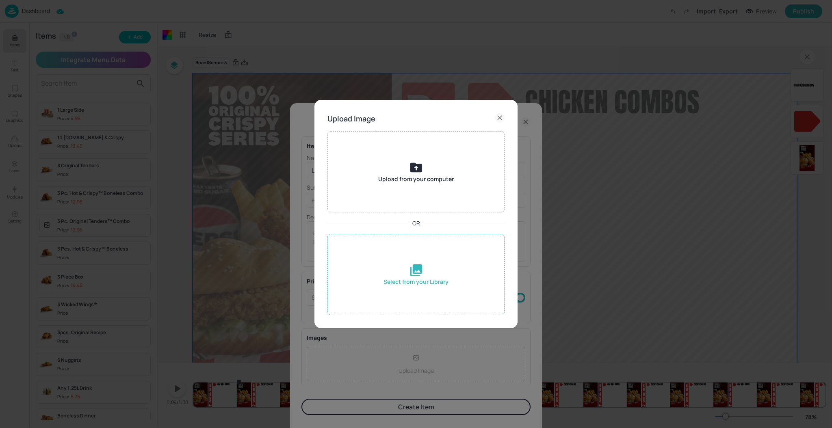
click at [409, 271] on icon at bounding box center [416, 270] width 14 height 14
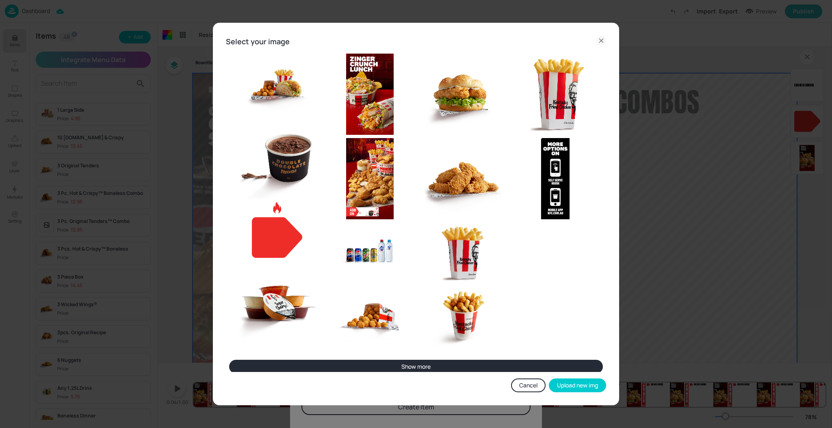
click at [432, 365] on button "Show more" at bounding box center [416, 367] width 374 height 14
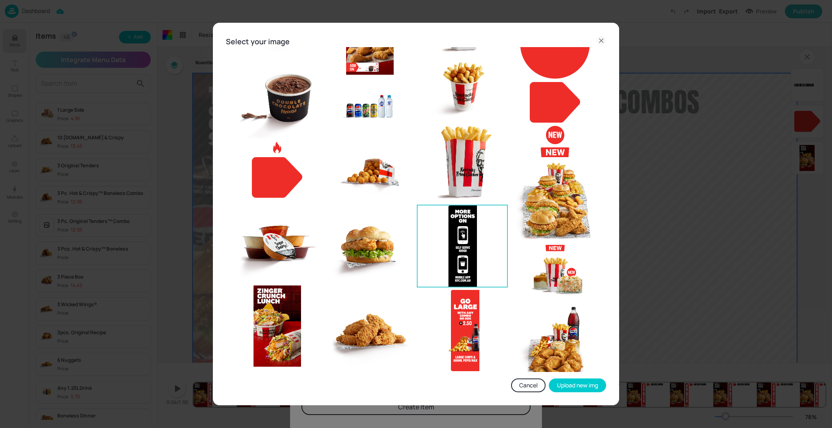
scroll to position [101, 0]
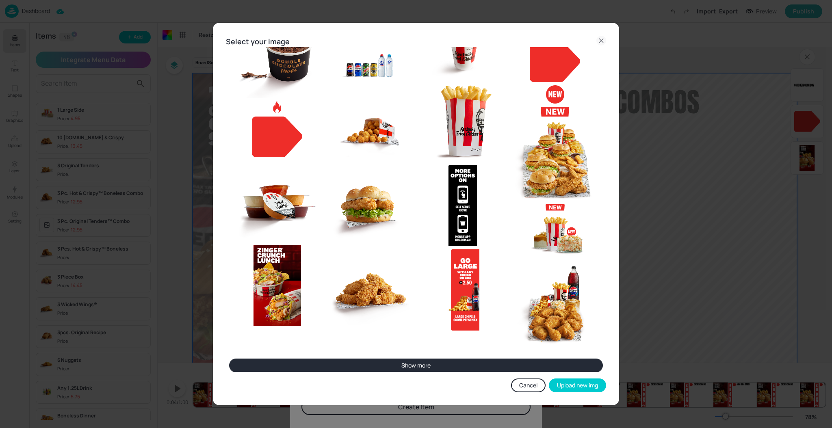
click at [465, 363] on button "Show more" at bounding box center [416, 366] width 374 height 14
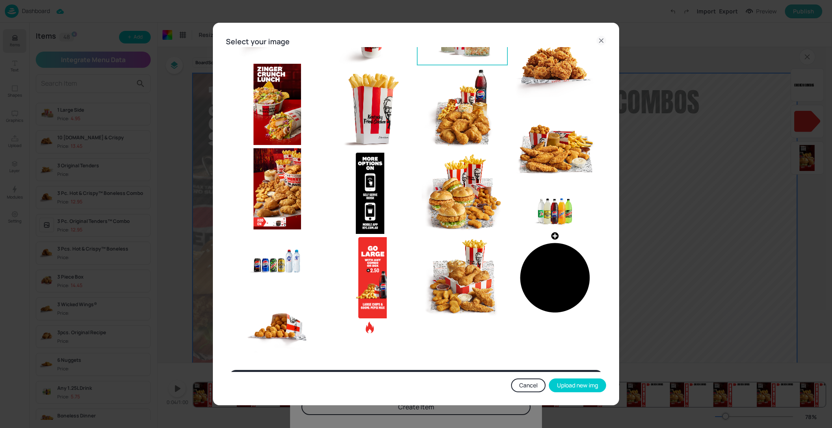
scroll to position [293, 0]
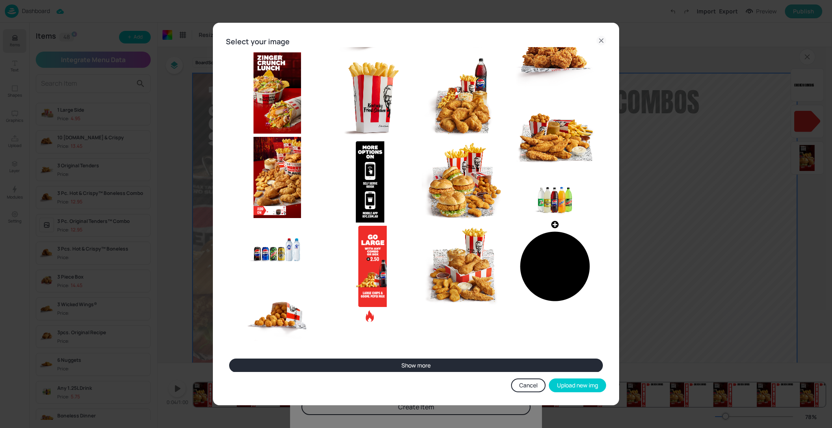
click at [450, 361] on button "Show more" at bounding box center [416, 366] width 374 height 14
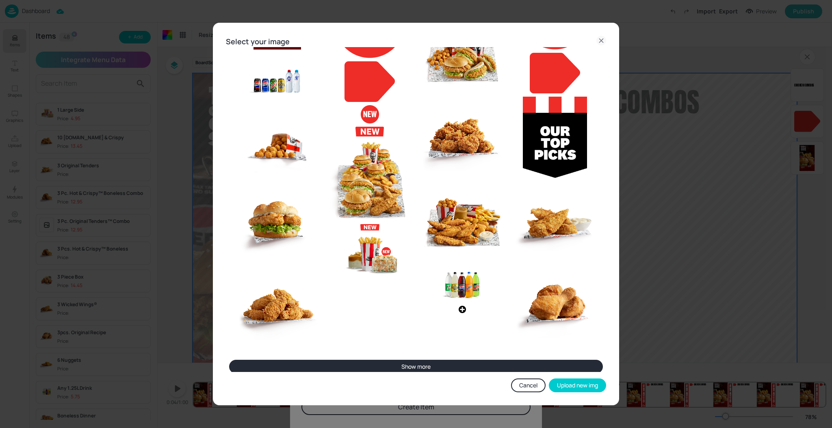
scroll to position [462, 0]
click at [464, 363] on button "Show more" at bounding box center [416, 366] width 374 height 14
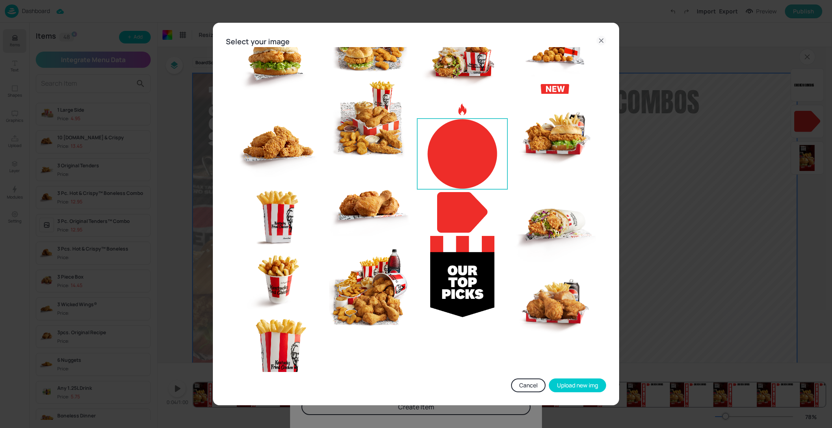
scroll to position [674, 0]
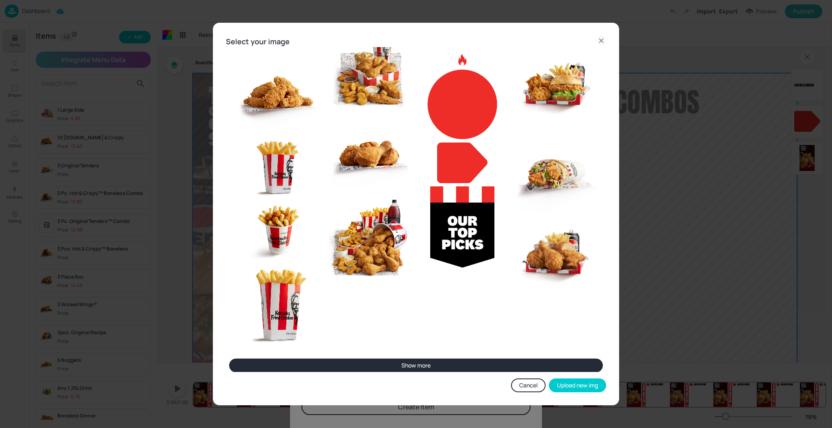
click at [461, 363] on button "Show more" at bounding box center [416, 366] width 374 height 14
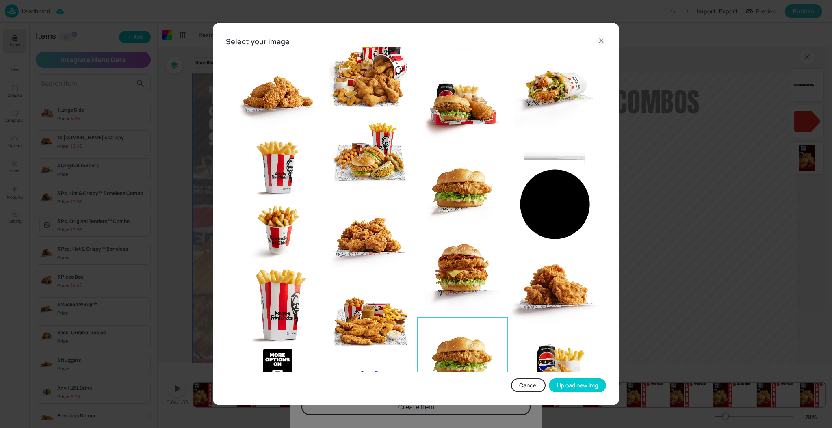
scroll to position [843, 0]
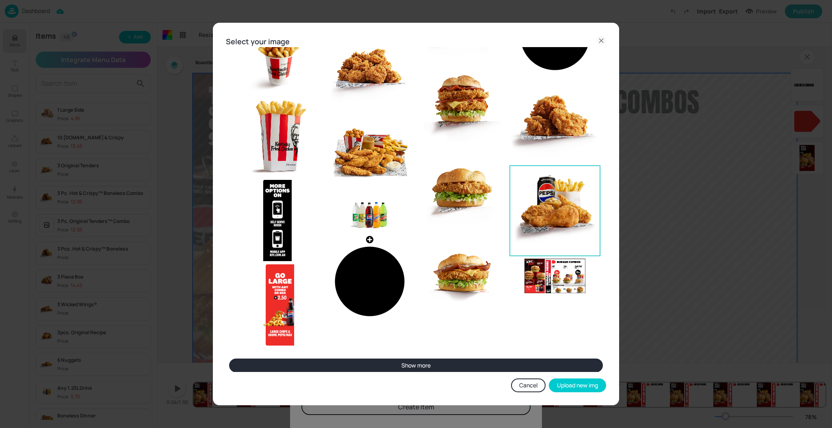
click at [548, 219] on img at bounding box center [554, 210] width 89 height 89
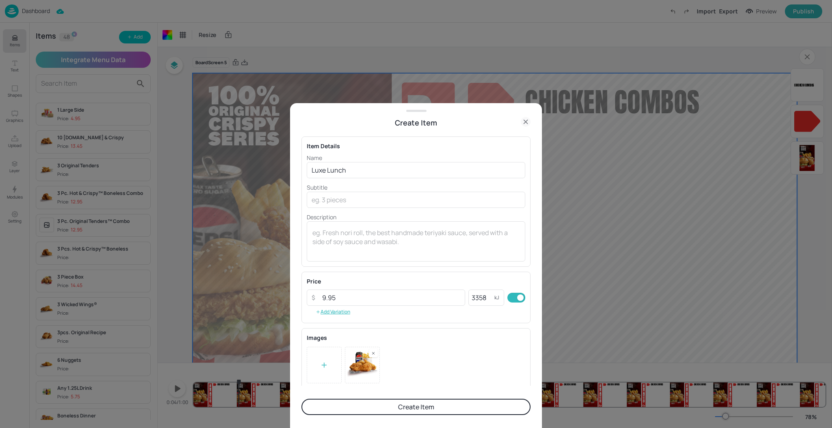
click at [416, 406] on button "Create Item" at bounding box center [415, 407] width 229 height 16
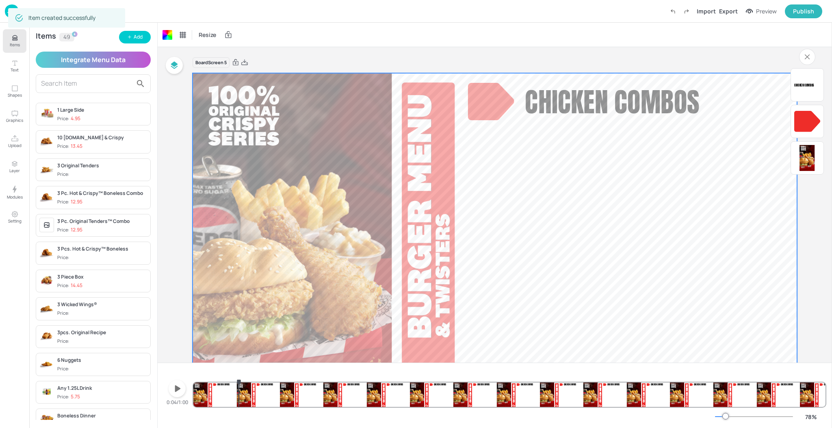
click at [78, 84] on input "text" at bounding box center [86, 83] width 91 height 13
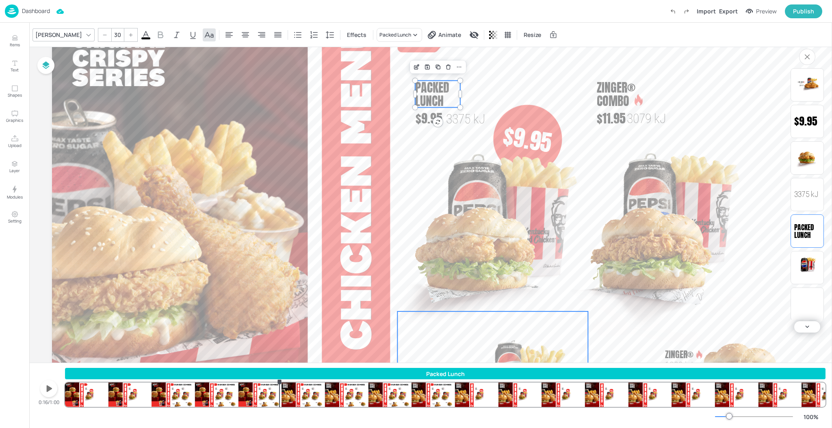
scroll to position [63, 0]
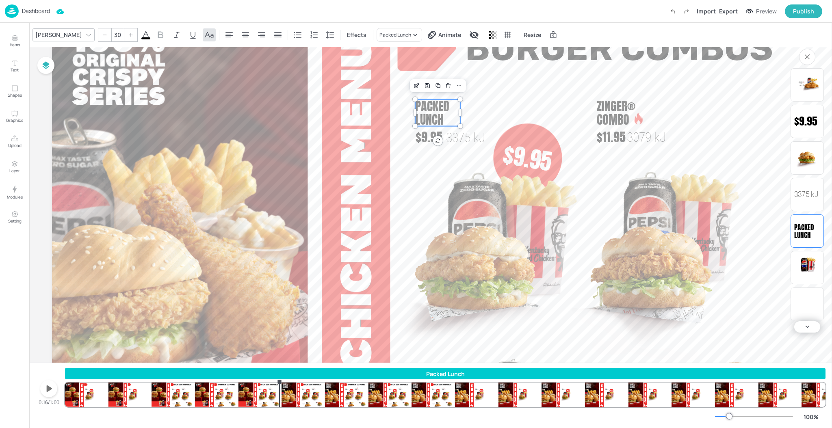
click at [48, 387] on icon "button" at bounding box center [50, 388] width 6 height 6
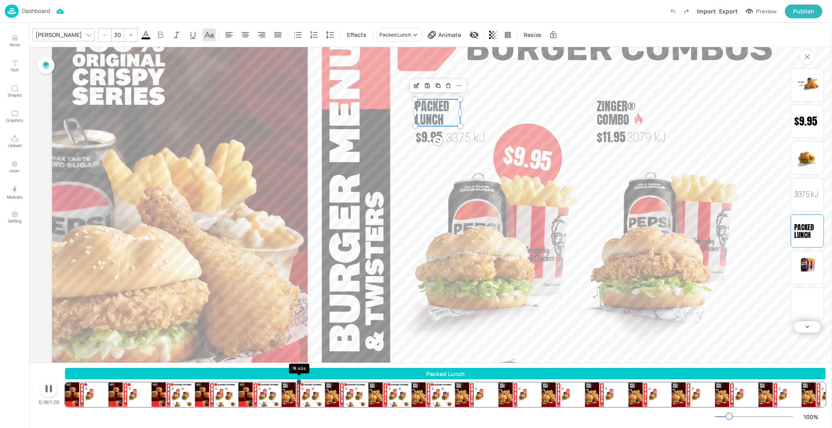
click at [294, 380] on div "Packed Lunch" at bounding box center [445, 375] width 760 height 15
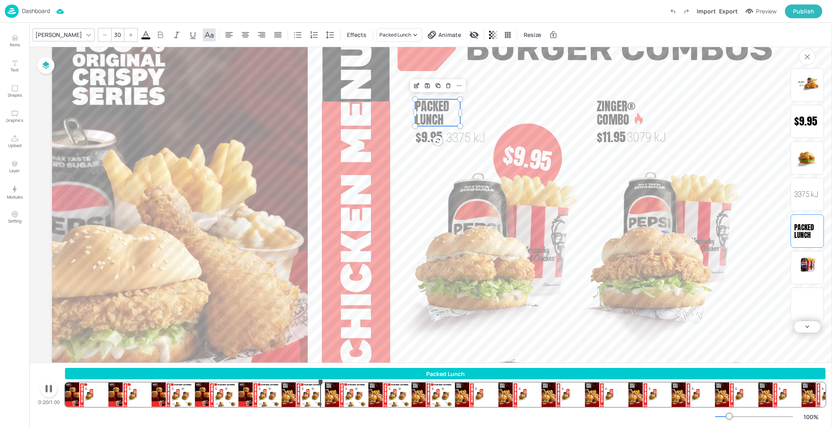
drag, startPoint x: 305, startPoint y: 382, endPoint x: 379, endPoint y: 382, distance: 74.7
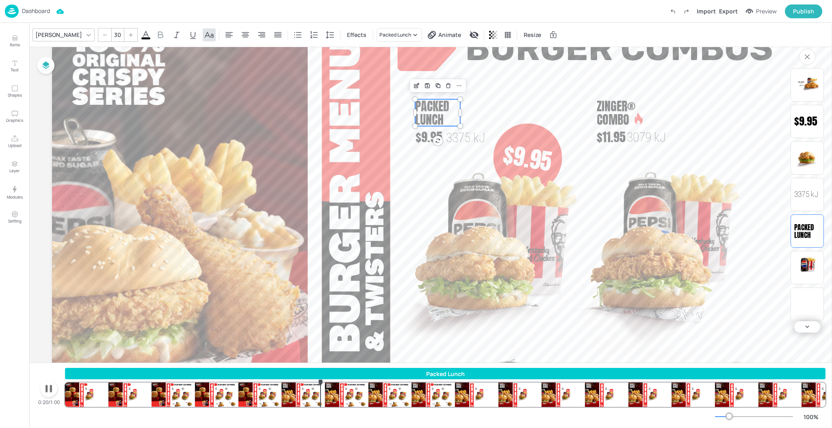
click at [379, 382] on div "Packed Lunch Zinger® 1888 [PERSON_NAME] Combos Zinger® Combo 3079 kJ $11.95 $9.…" at bounding box center [445, 387] width 760 height 39
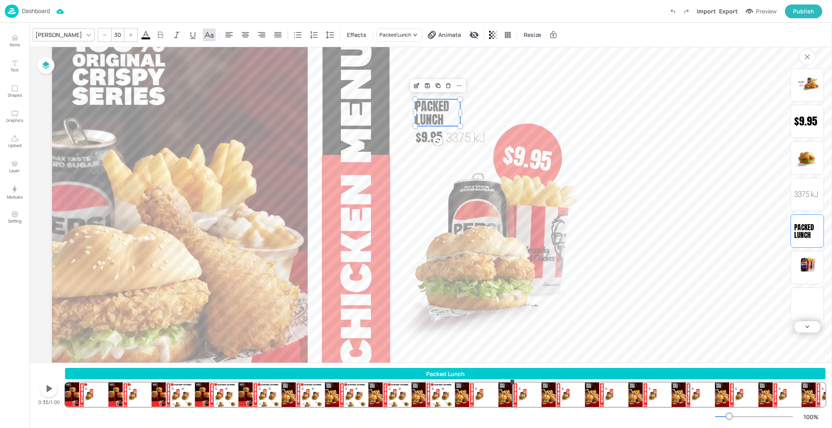
drag, startPoint x: 339, startPoint y: 383, endPoint x: 512, endPoint y: 390, distance: 173.1
click at [512, 385] on div at bounding box center [512, 382] width 6 height 6
click at [521, 395] on div "Packed Lunch Zinger® 1888 [PERSON_NAME] Combos Zinger® Combo 3079 kJ $11.95 $9.…" at bounding box center [445, 387] width 760 height 39
click at [517, 270] on img at bounding box center [480, 271] width 186 height 184
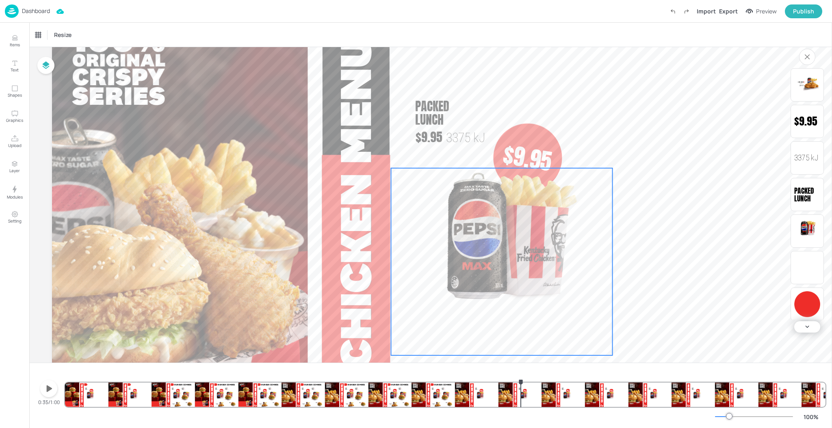
click at [520, 273] on div at bounding box center [501, 244] width 221 height 221
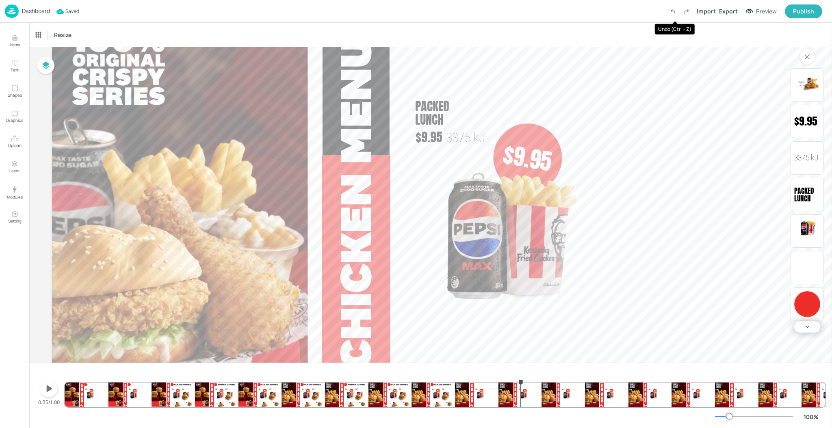
click at [676, 10] on icon "Undo (Ctrl + Z)" at bounding box center [672, 11] width 7 height 7
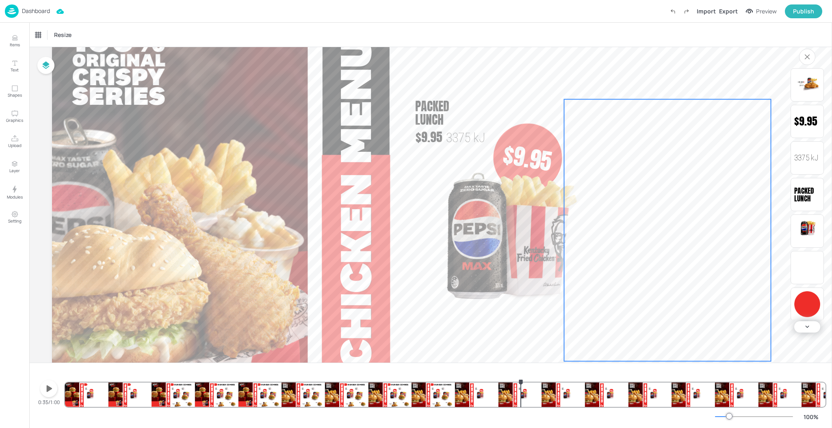
click at [663, 220] on img at bounding box center [657, 269] width 186 height 184
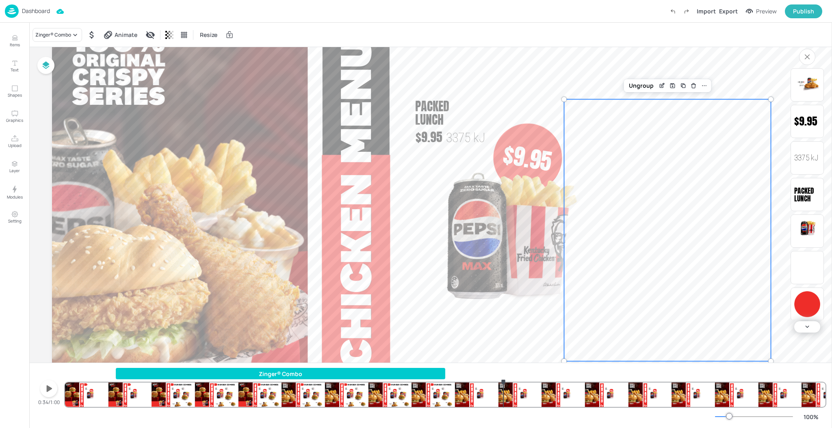
drag, startPoint x: 522, startPoint y: 383, endPoint x: 503, endPoint y: 396, distance: 22.8
click at [503, 385] on div at bounding box center [503, 382] width 6 height 6
click at [377, 372] on div "Zinger® Combo" at bounding box center [280, 373] width 329 height 9
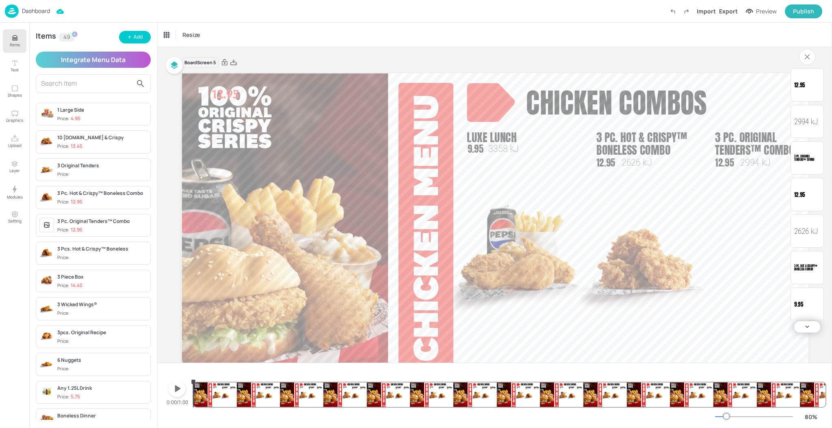
click at [29, 4] on div "Dashboard" at bounding box center [27, 10] width 45 height 13
